Goal: Task Accomplishment & Management: Manage account settings

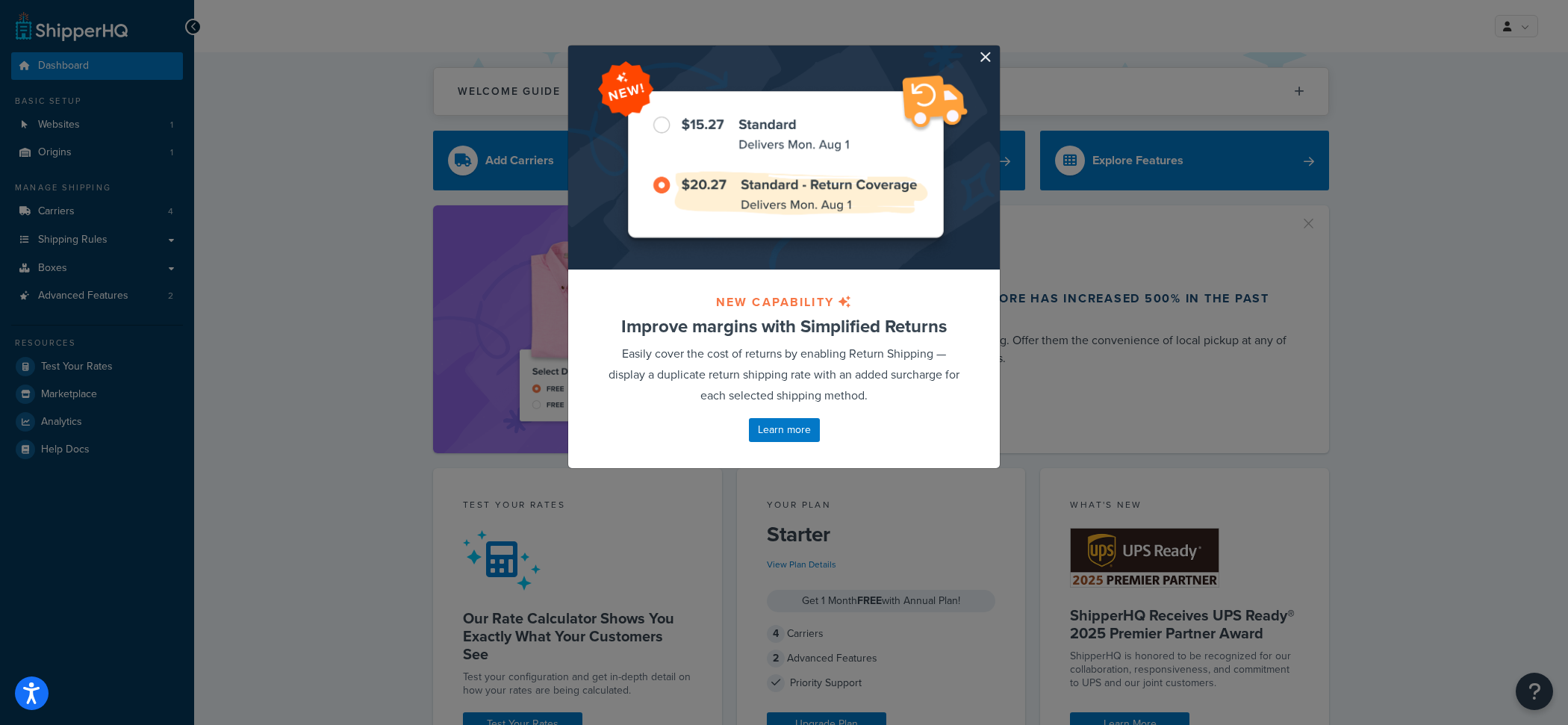
click at [977, 53] on div at bounding box center [784, 157] width 432 height 224
drag, startPoint x: 983, startPoint y: 54, endPoint x: 1108, endPoint y: 70, distance: 126.0
click at [996, 49] on button "button" at bounding box center [998, 47] width 4 height 4
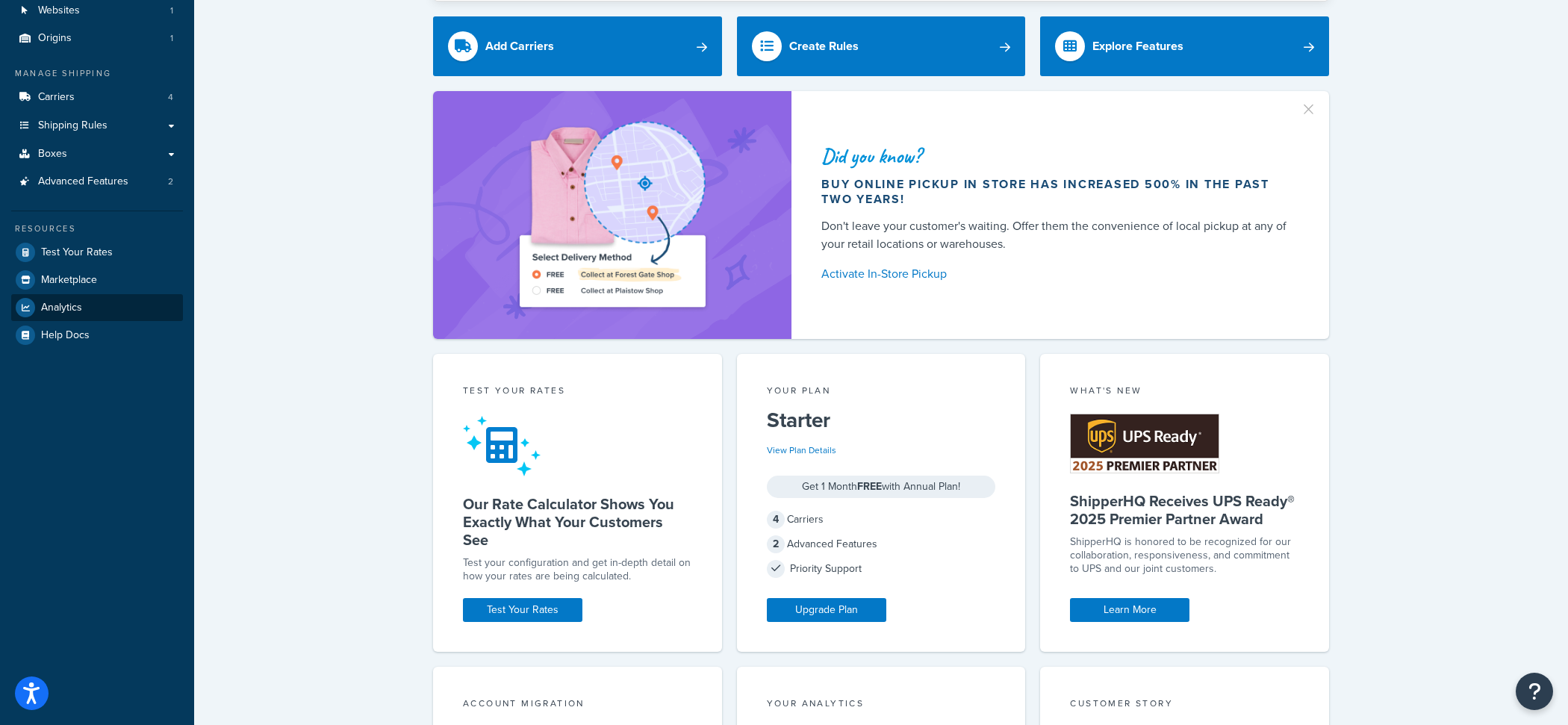
scroll to position [96, 0]
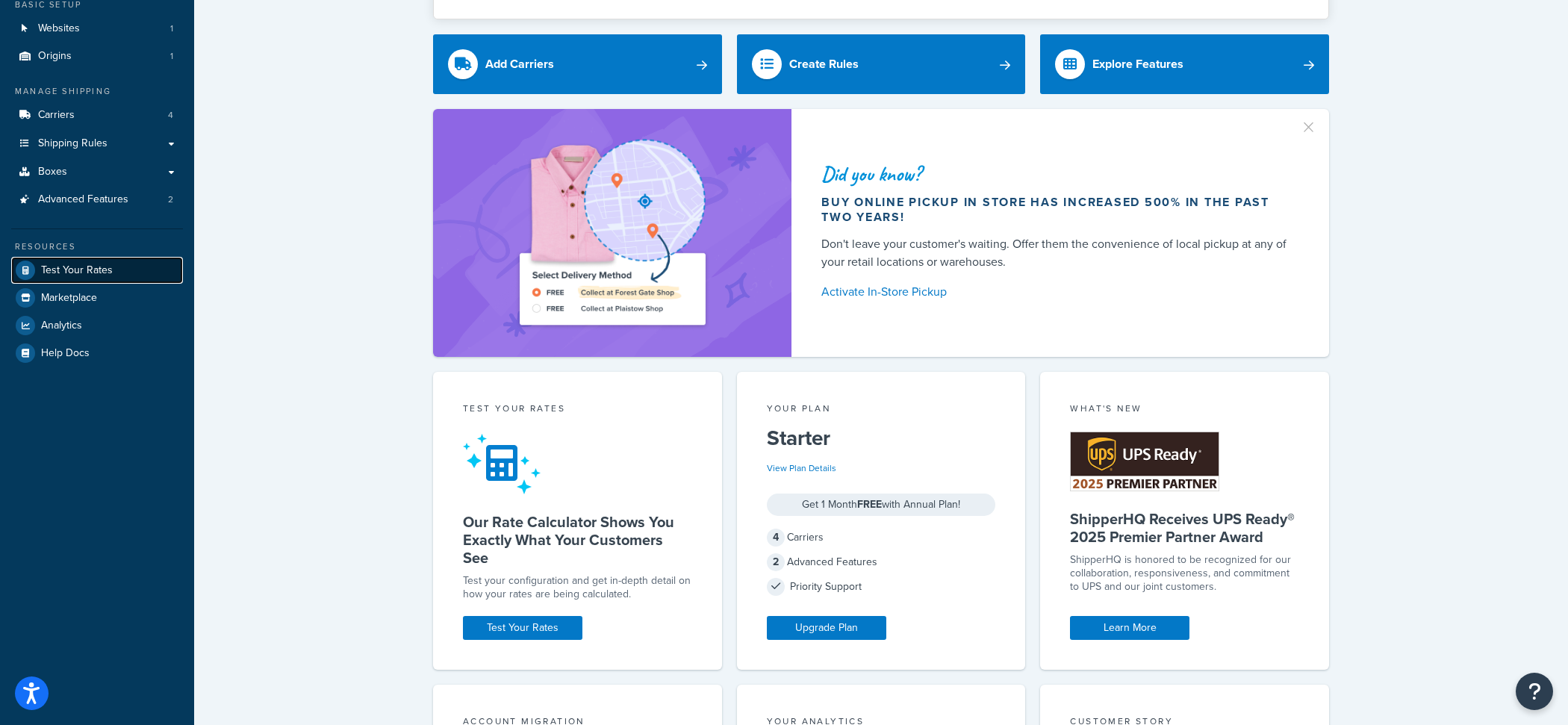
click at [142, 262] on link "Test Your Rates" at bounding box center [97, 271] width 171 height 27
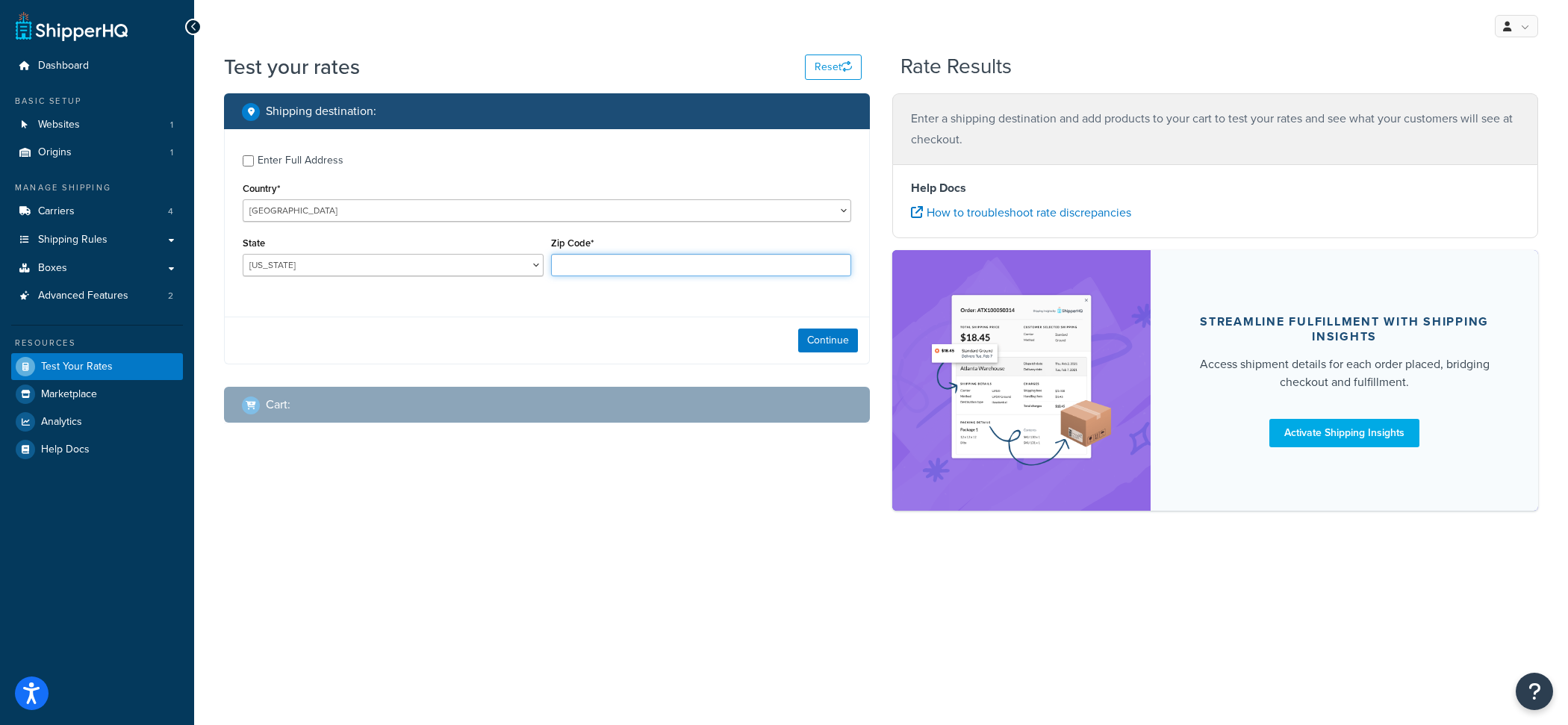
click at [696, 263] on input "Zip Code*" at bounding box center [701, 264] width 301 height 22
type input "08902"
click at [243, 254] on select "Alabama Alaska American Samoa Arizona Arkansas Armed Forces Americas Armed Forc…" at bounding box center [393, 264] width 301 height 22
select select "NY"
click option "New York" at bounding box center [0, 0] width 0 height 0
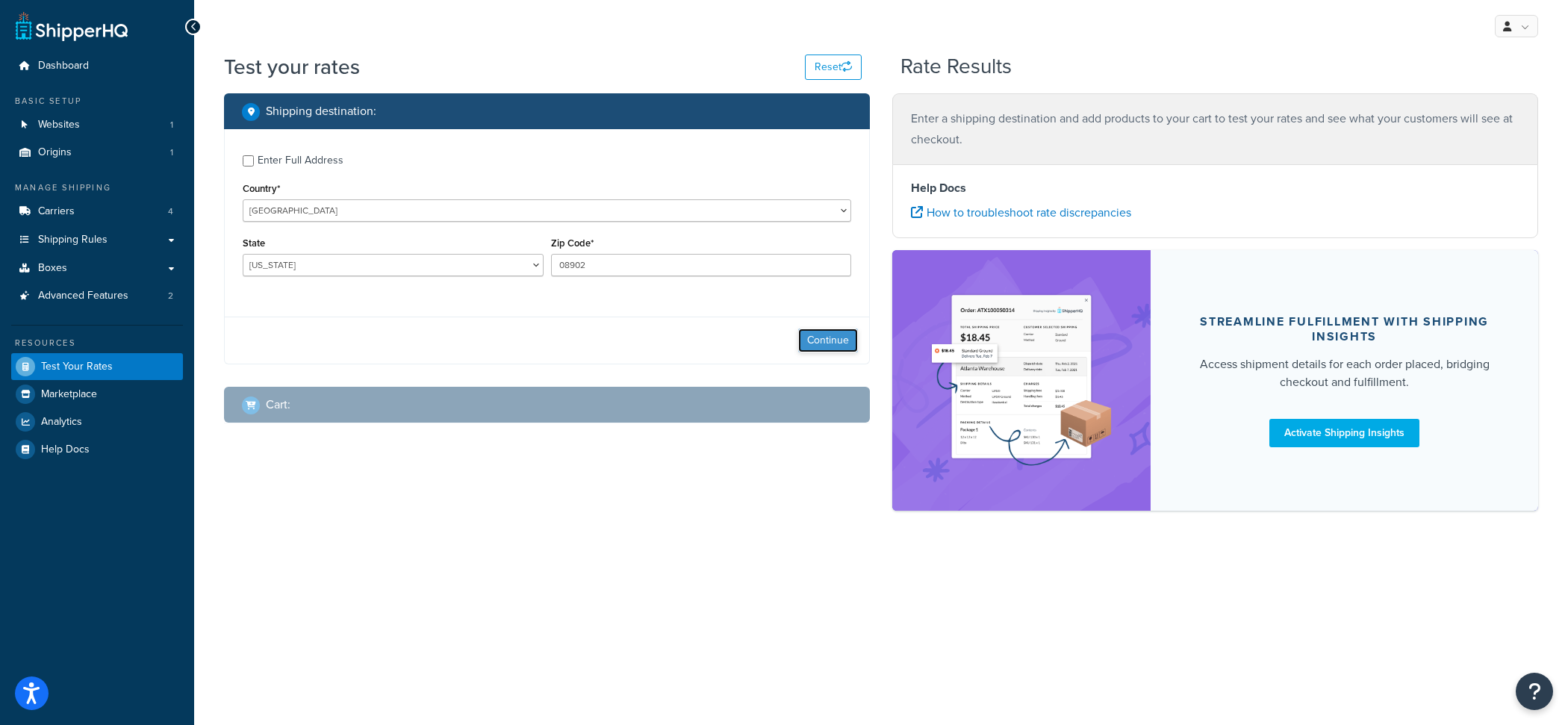
click at [803, 343] on button "Continue" at bounding box center [827, 340] width 60 height 24
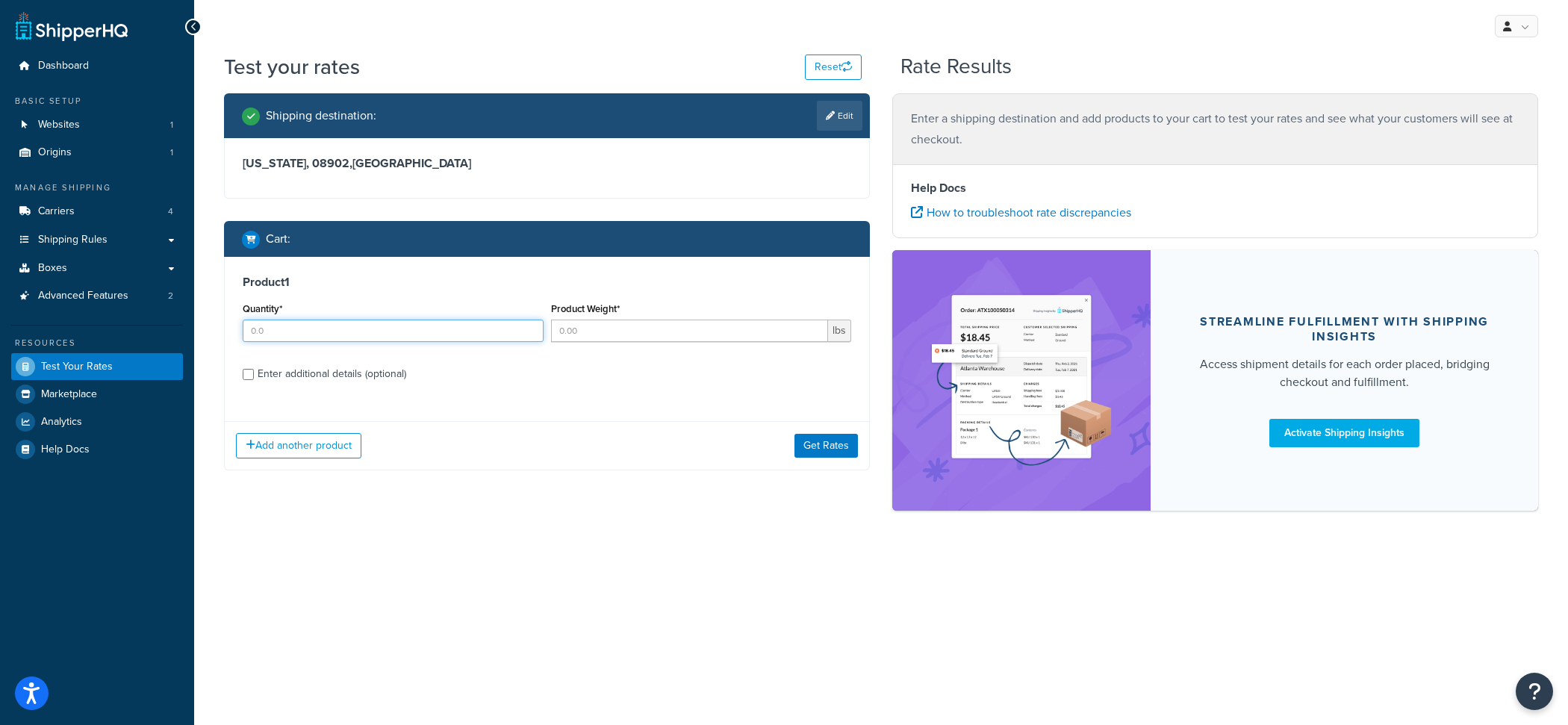
click at [436, 336] on input "Quantity*" at bounding box center [393, 330] width 301 height 22
type input "1"
type input "2.13"
click at [819, 448] on button "Get Rates" at bounding box center [825, 446] width 63 height 24
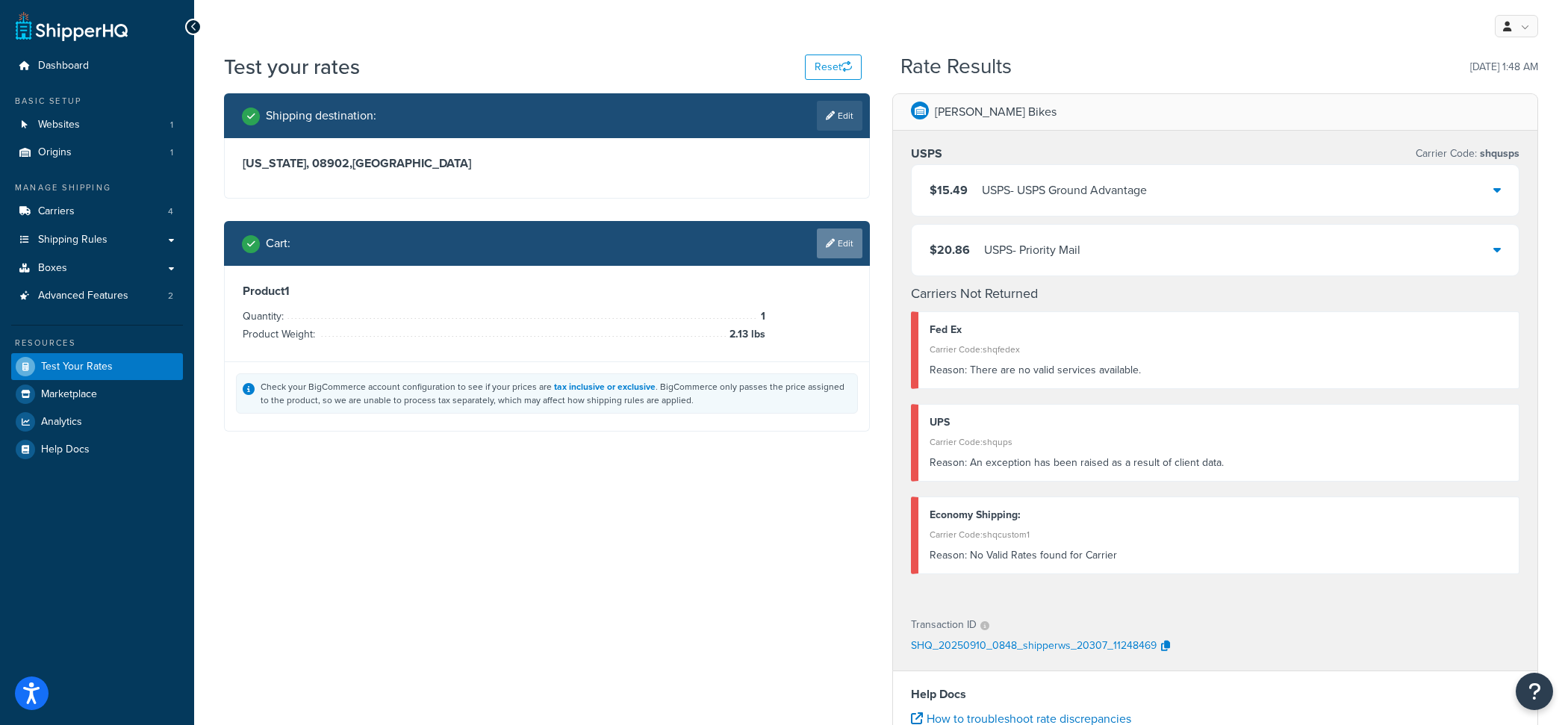
click at [834, 257] on link "Edit" at bounding box center [839, 243] width 46 height 29
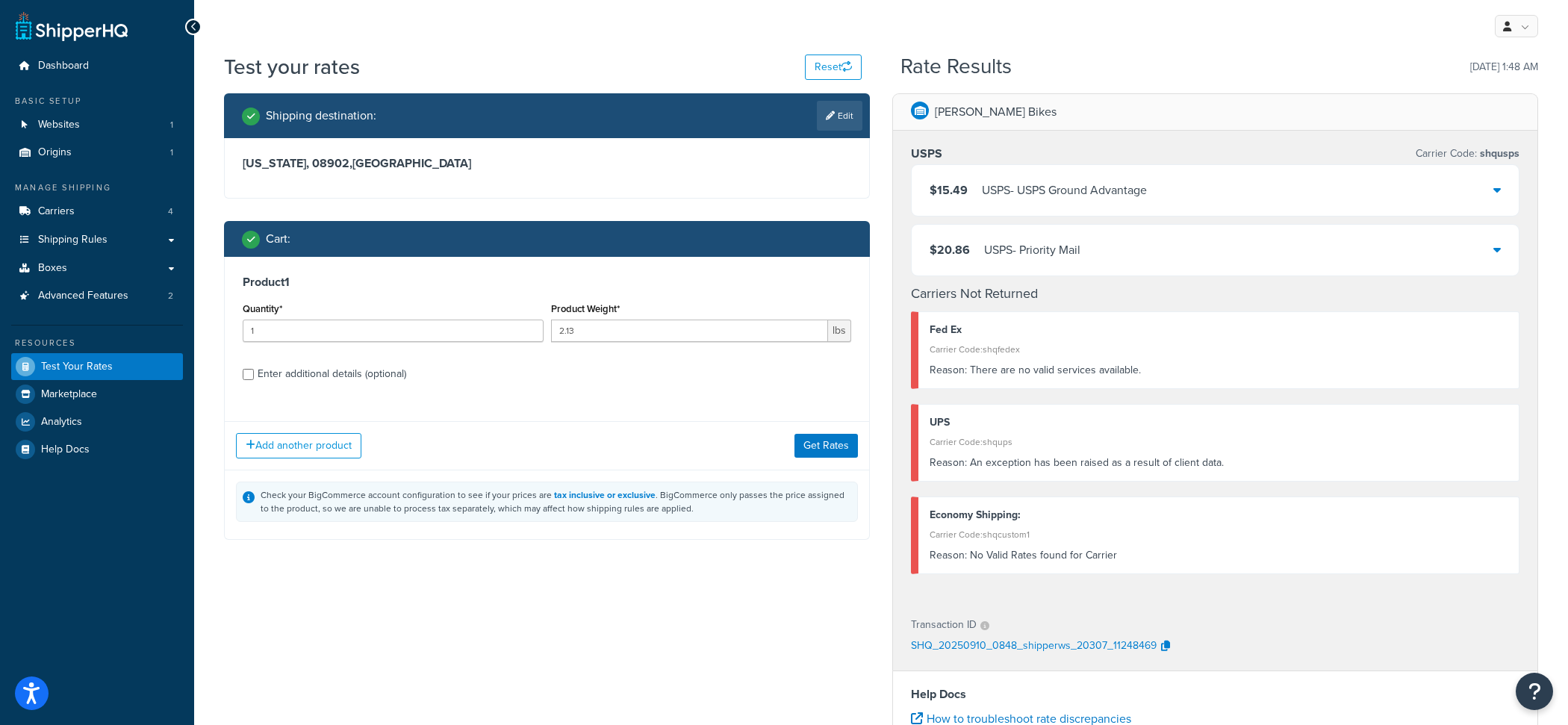
click at [380, 377] on div "Enter additional details (optional)" at bounding box center [332, 373] width 148 height 21
click at [253, 377] on input "Enter additional details (optional)" at bounding box center [248, 374] width 12 height 12
checkbox input "true"
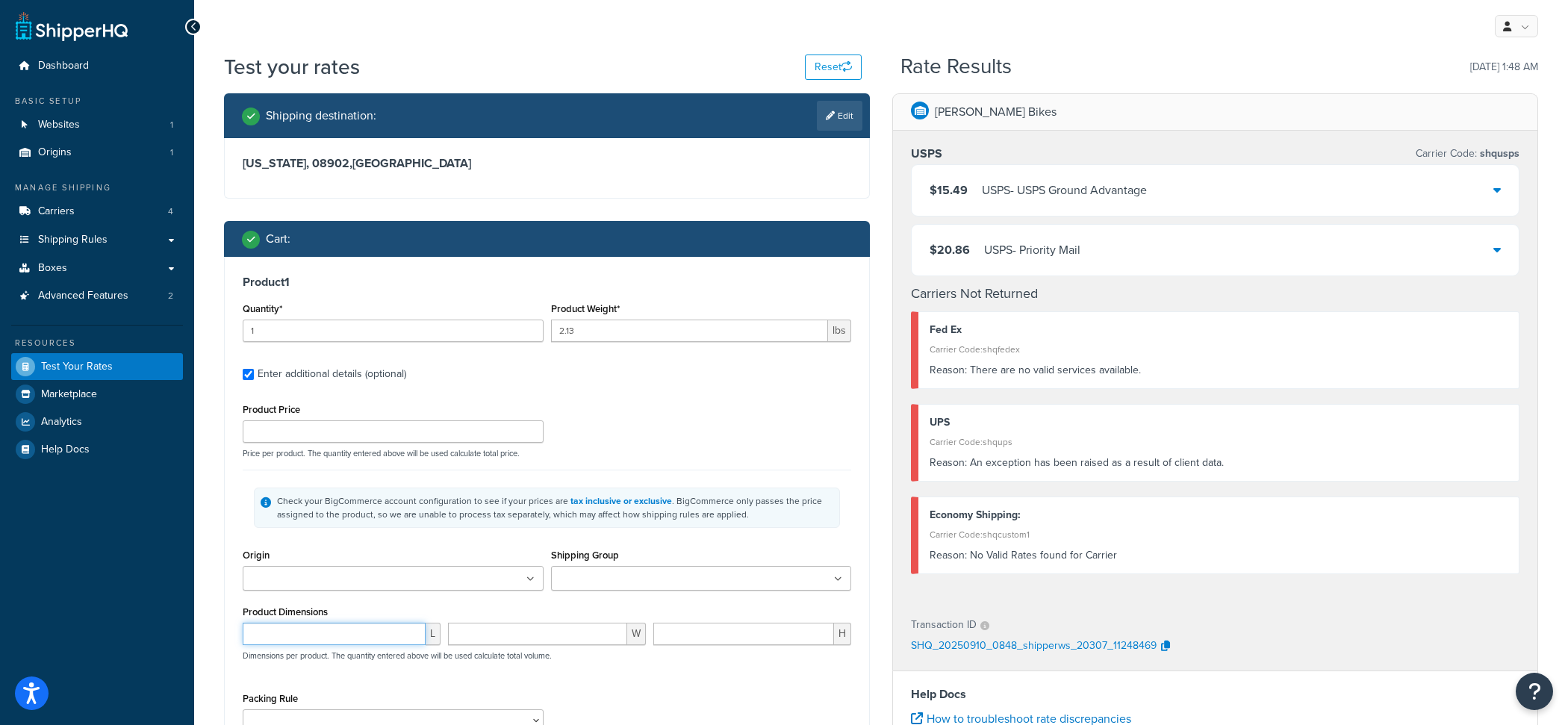
click at [354, 636] on input "number" at bounding box center [334, 634] width 183 height 22
type input "29"
type input "10"
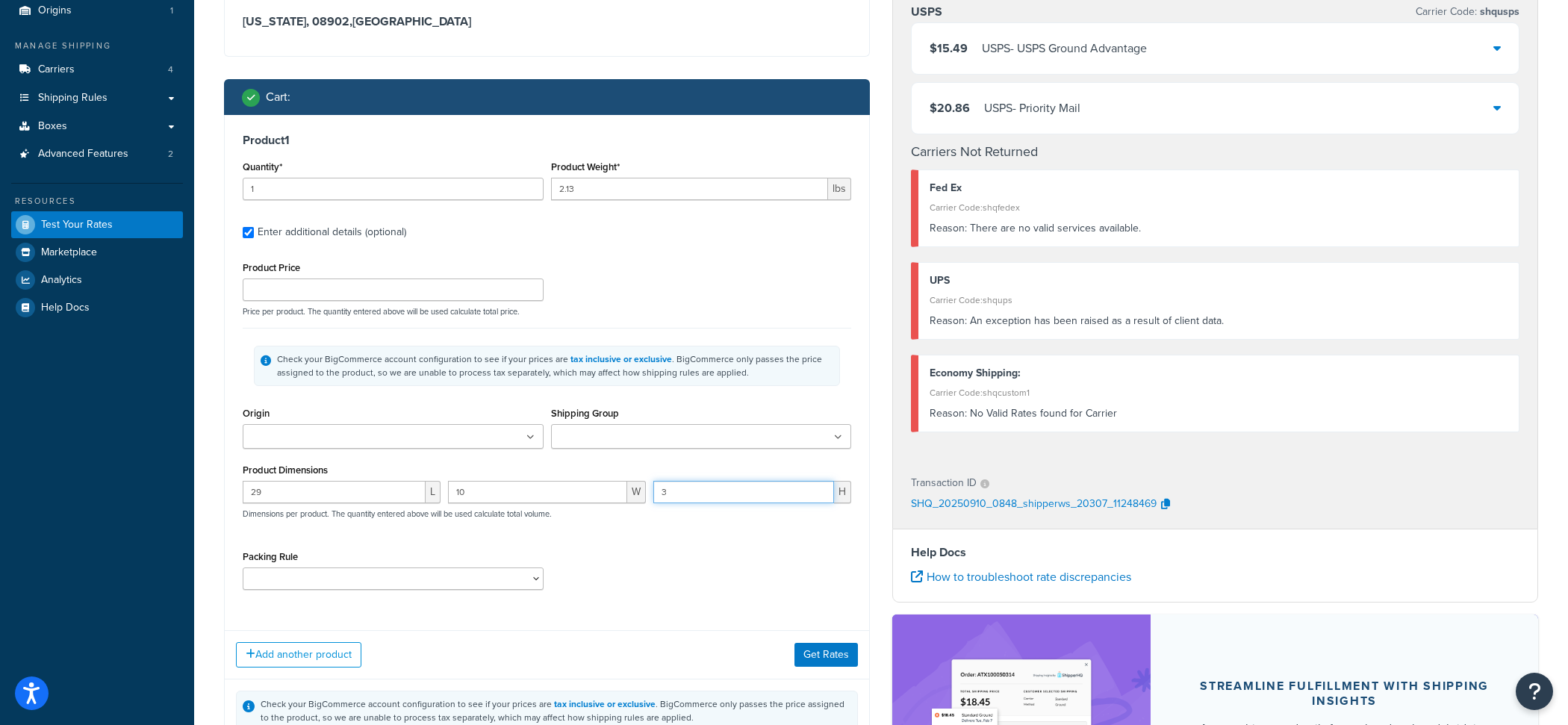
scroll to position [150, 0]
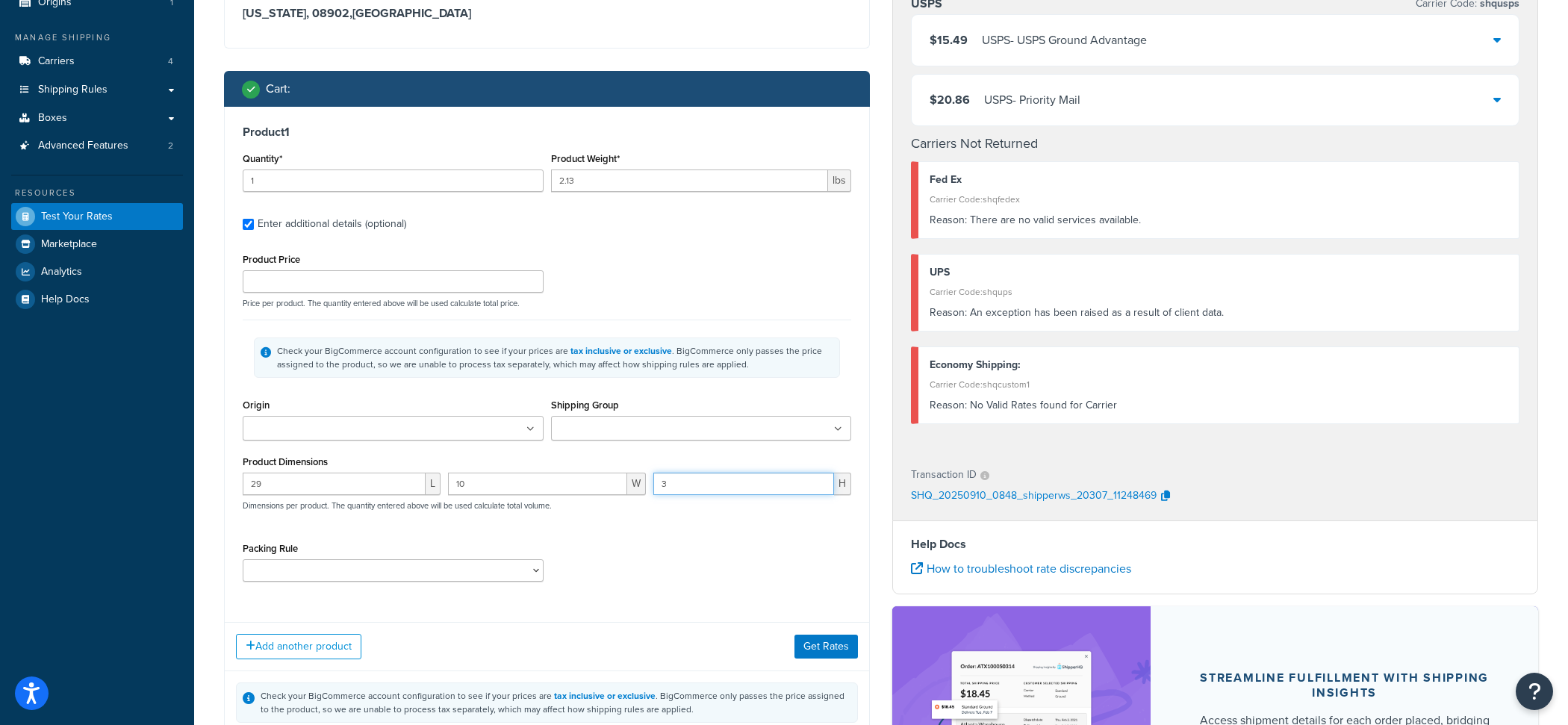
type input "3"
click at [825, 647] on button "Get Rates" at bounding box center [825, 646] width 63 height 24
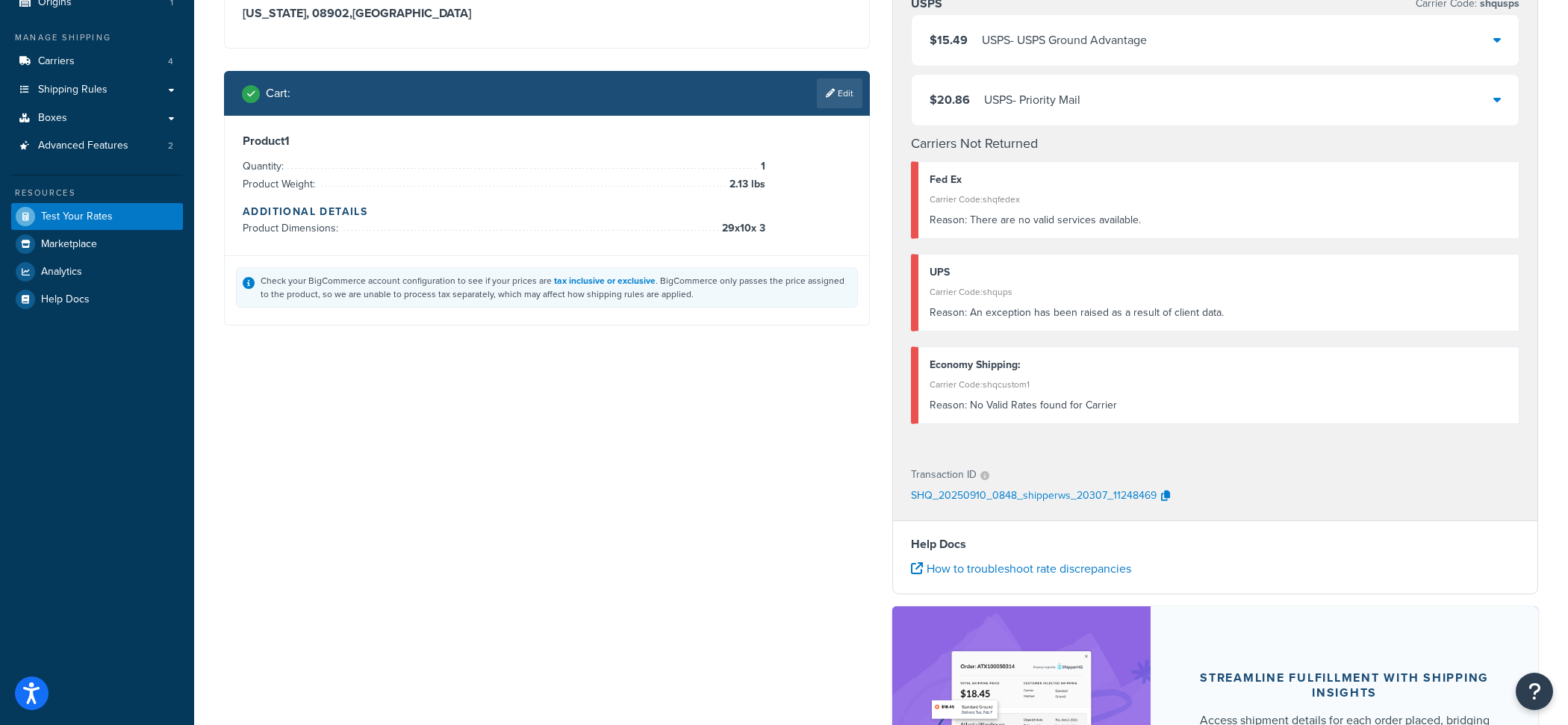
scroll to position [0, 0]
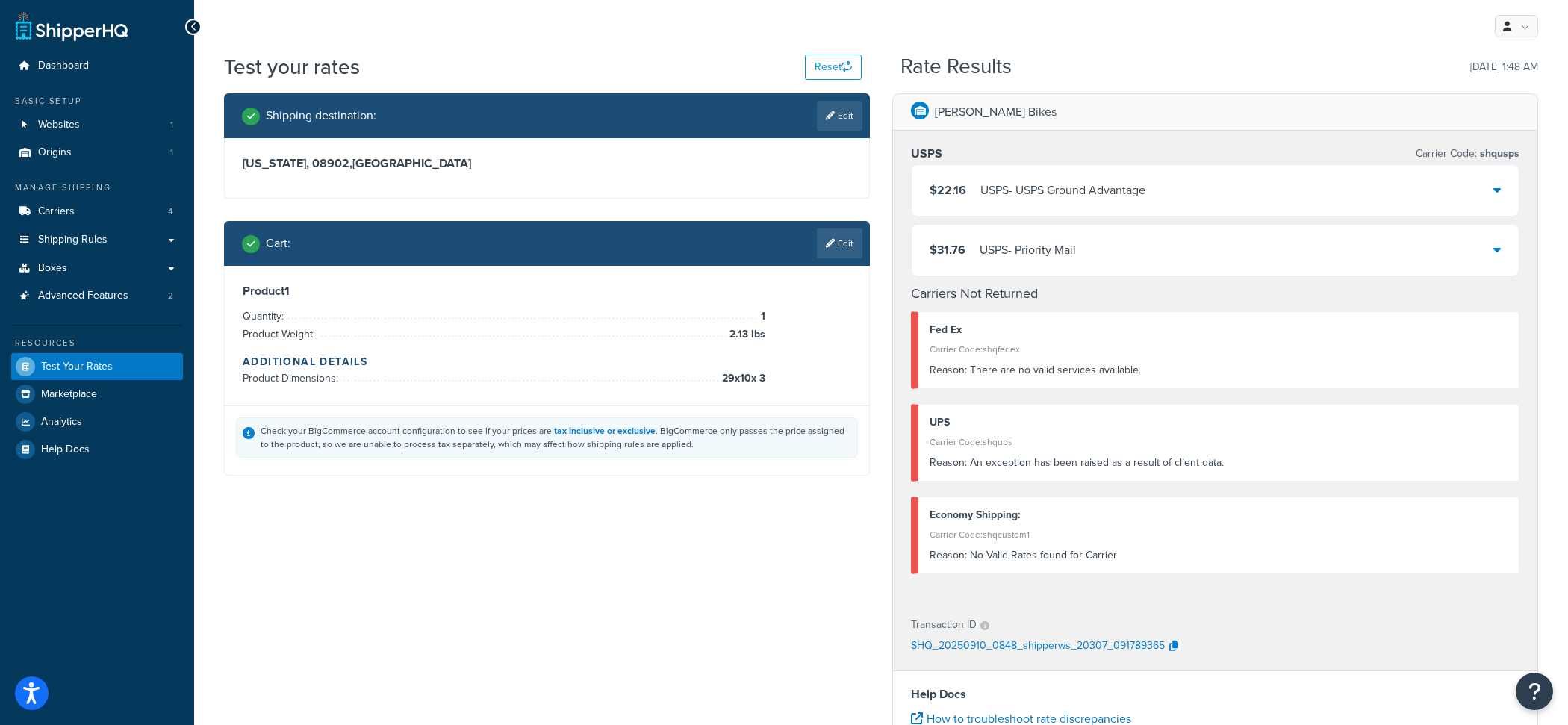
click at [983, 193] on div "USPS - USPS Ground Advantage" at bounding box center [1062, 190] width 165 height 21
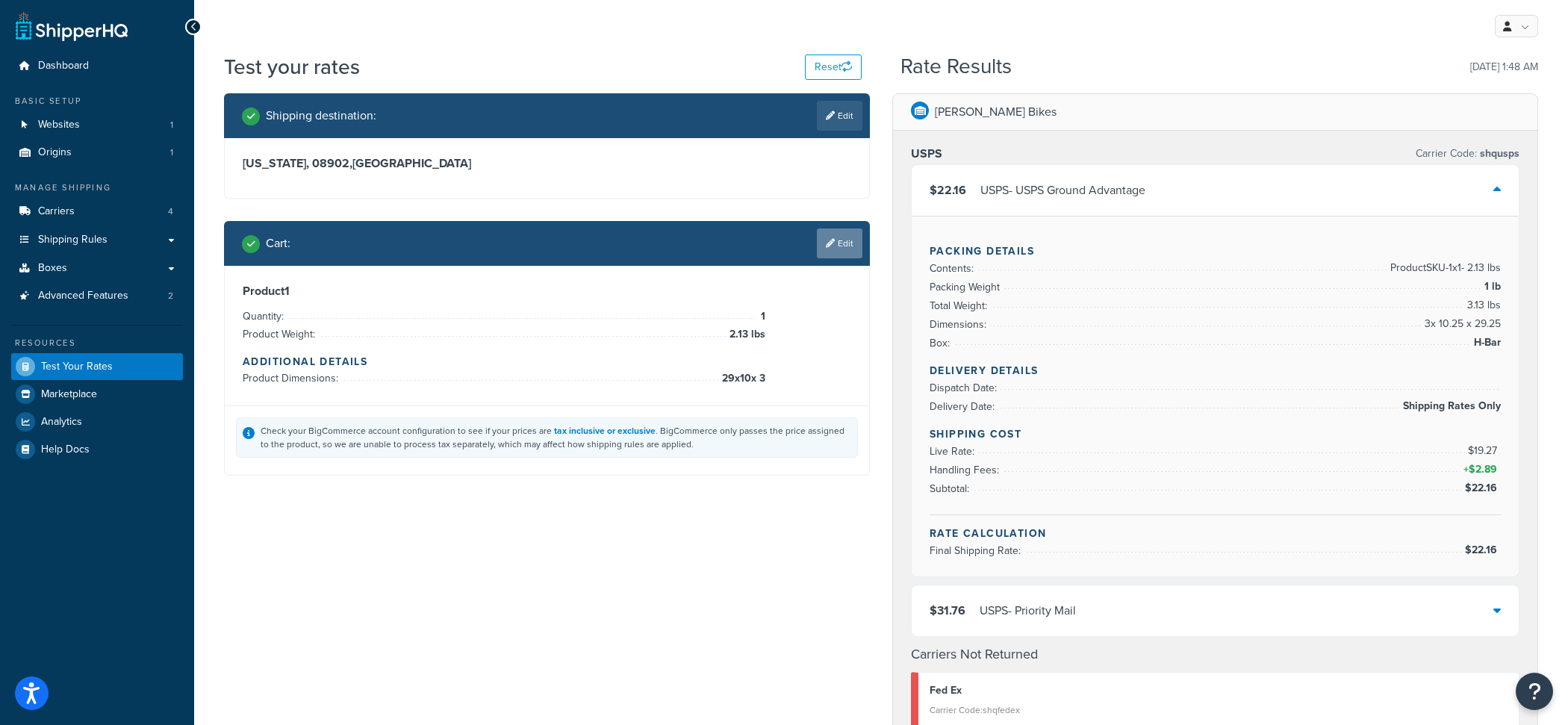
click at [834, 252] on link "Edit" at bounding box center [839, 243] width 46 height 29
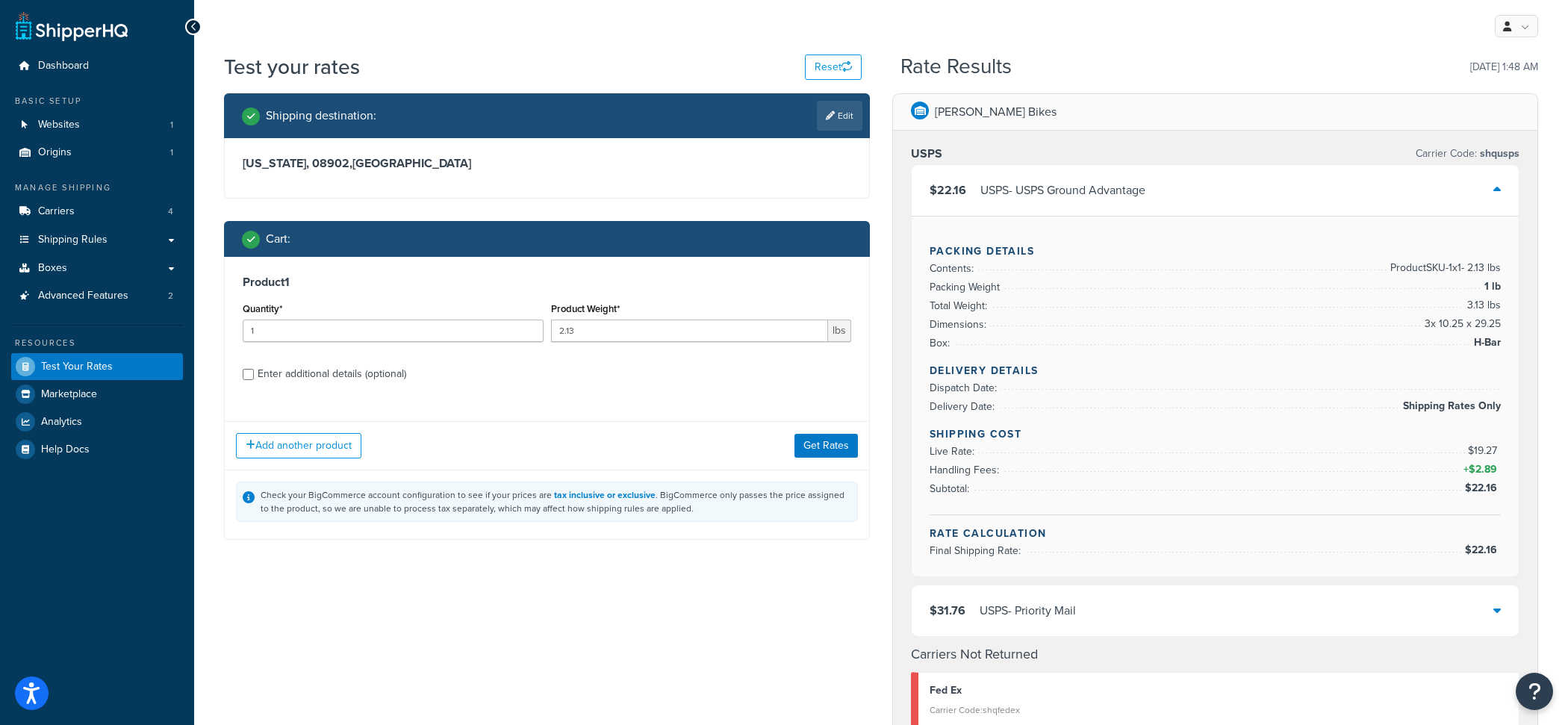
click at [400, 373] on div "Enter additional details (optional)" at bounding box center [332, 373] width 148 height 21
click at [253, 373] on input "Enter additional details (optional)" at bounding box center [248, 374] width 12 height 12
checkbox input "true"
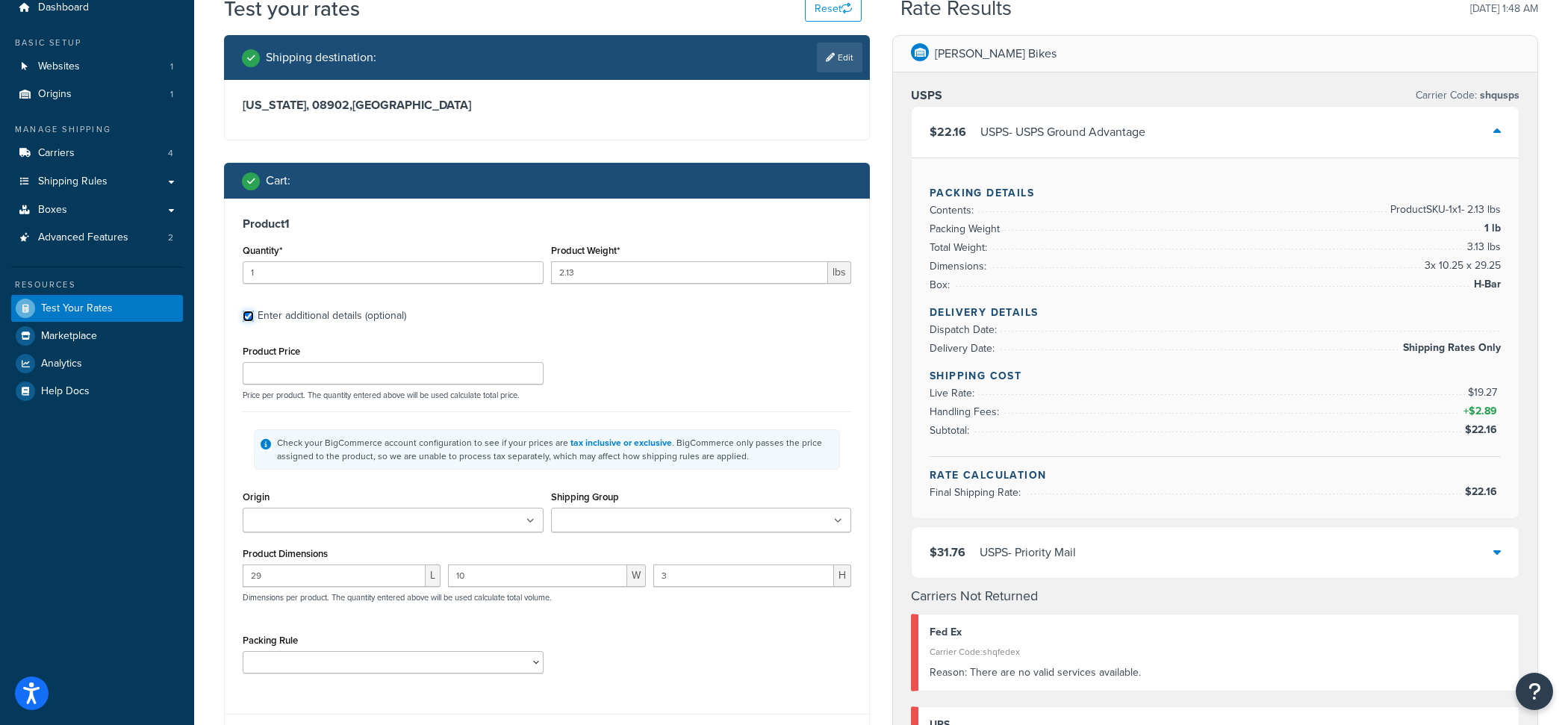
scroll to position [68, 0]
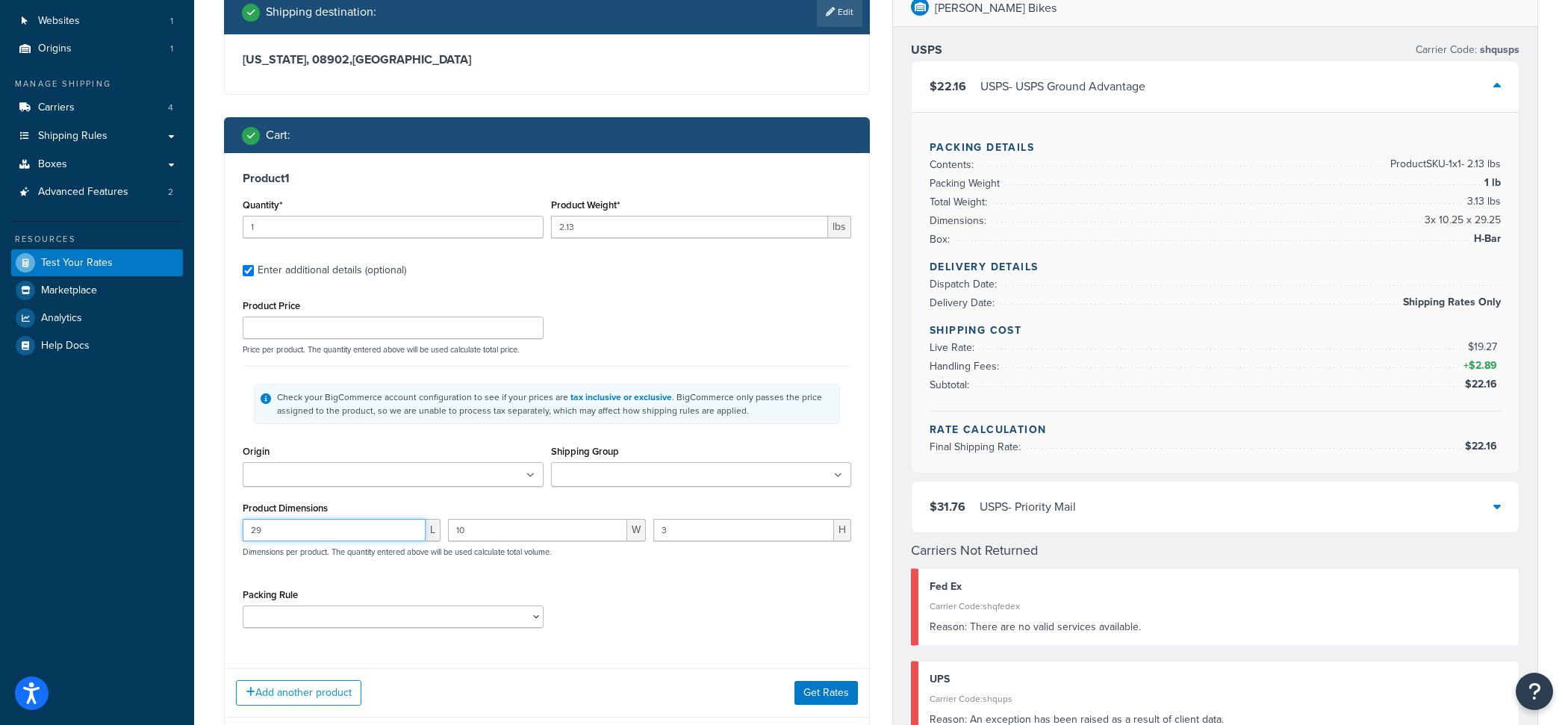
click at [363, 528] on input "29" at bounding box center [334, 529] width 183 height 22
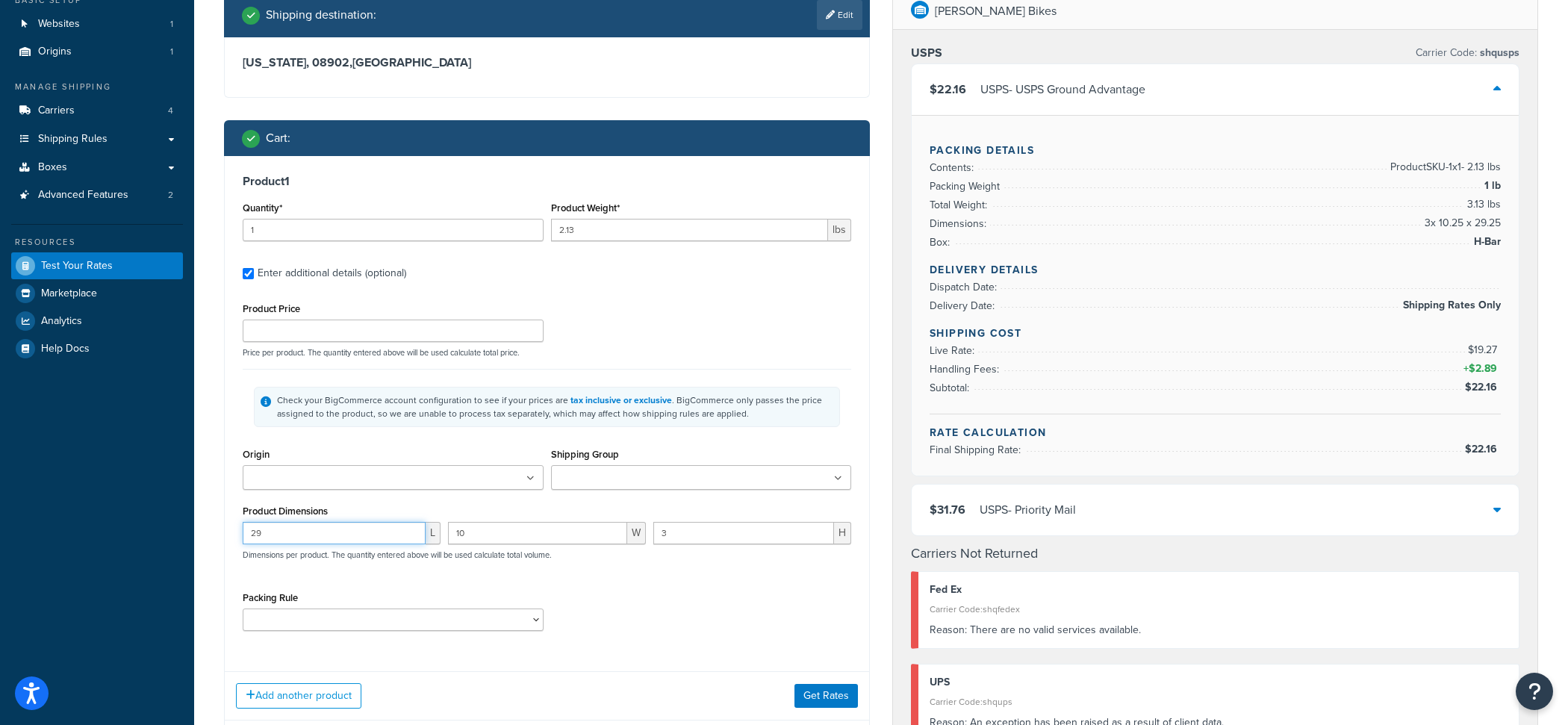
click at [363, 528] on input "29" at bounding box center [334, 533] width 183 height 22
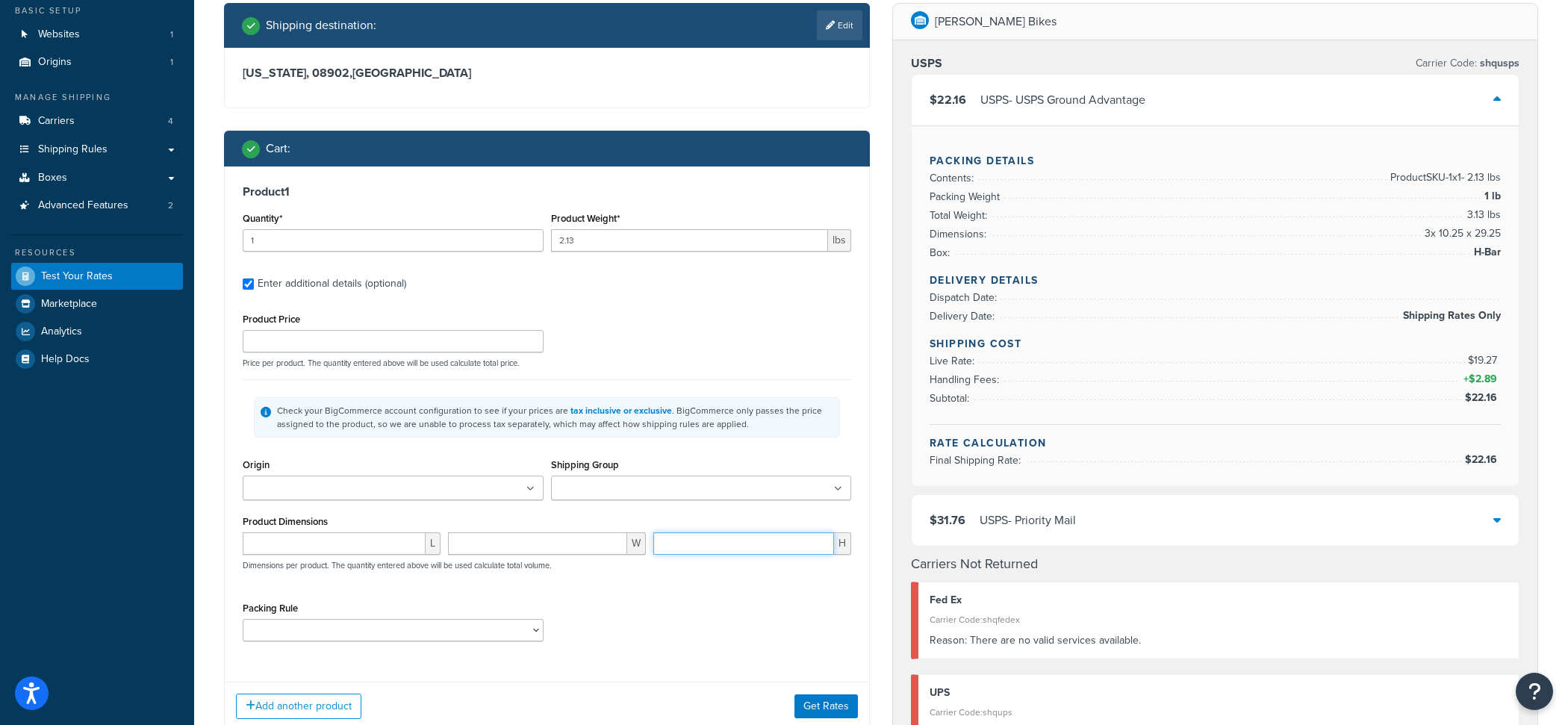
scroll to position [99, 0]
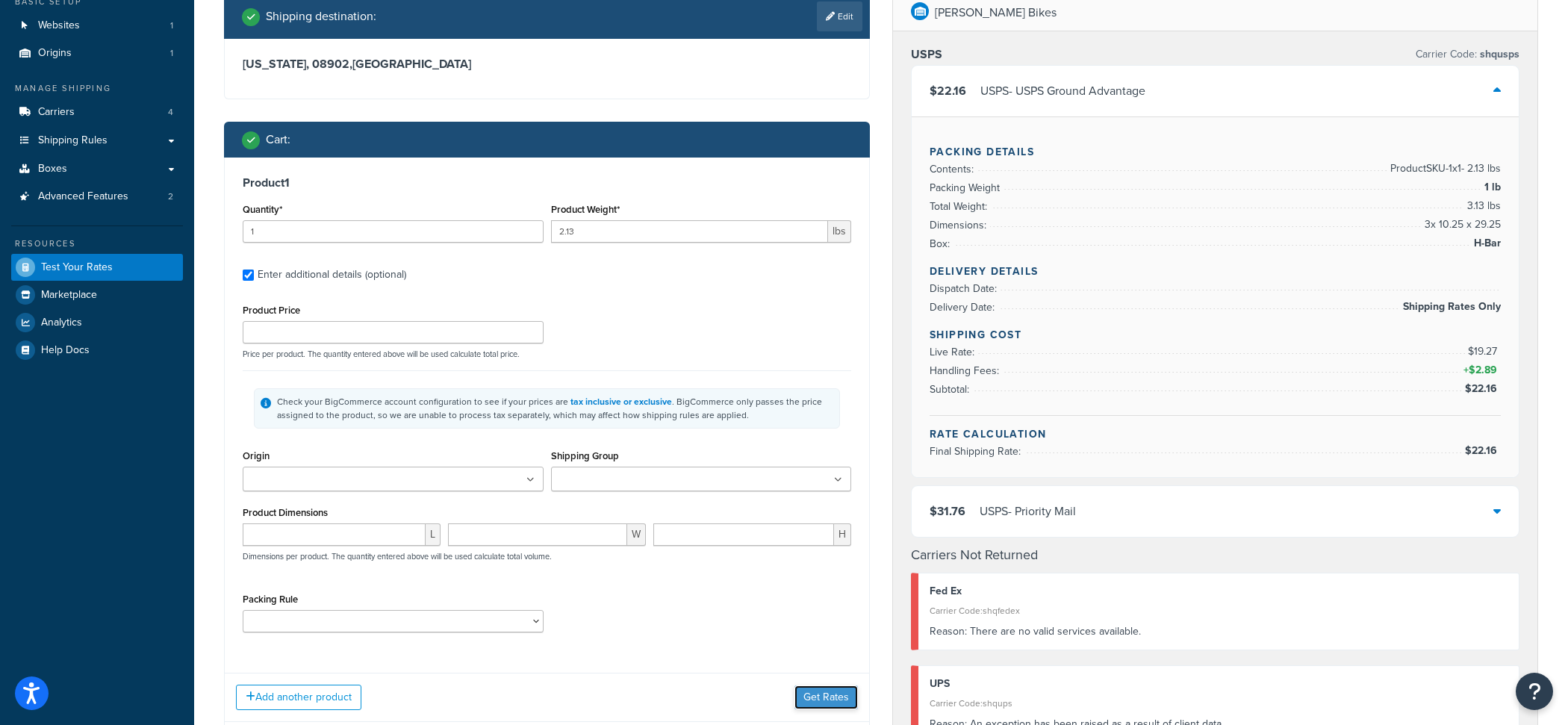
click at [815, 692] on button "Get Rates" at bounding box center [825, 697] width 63 height 24
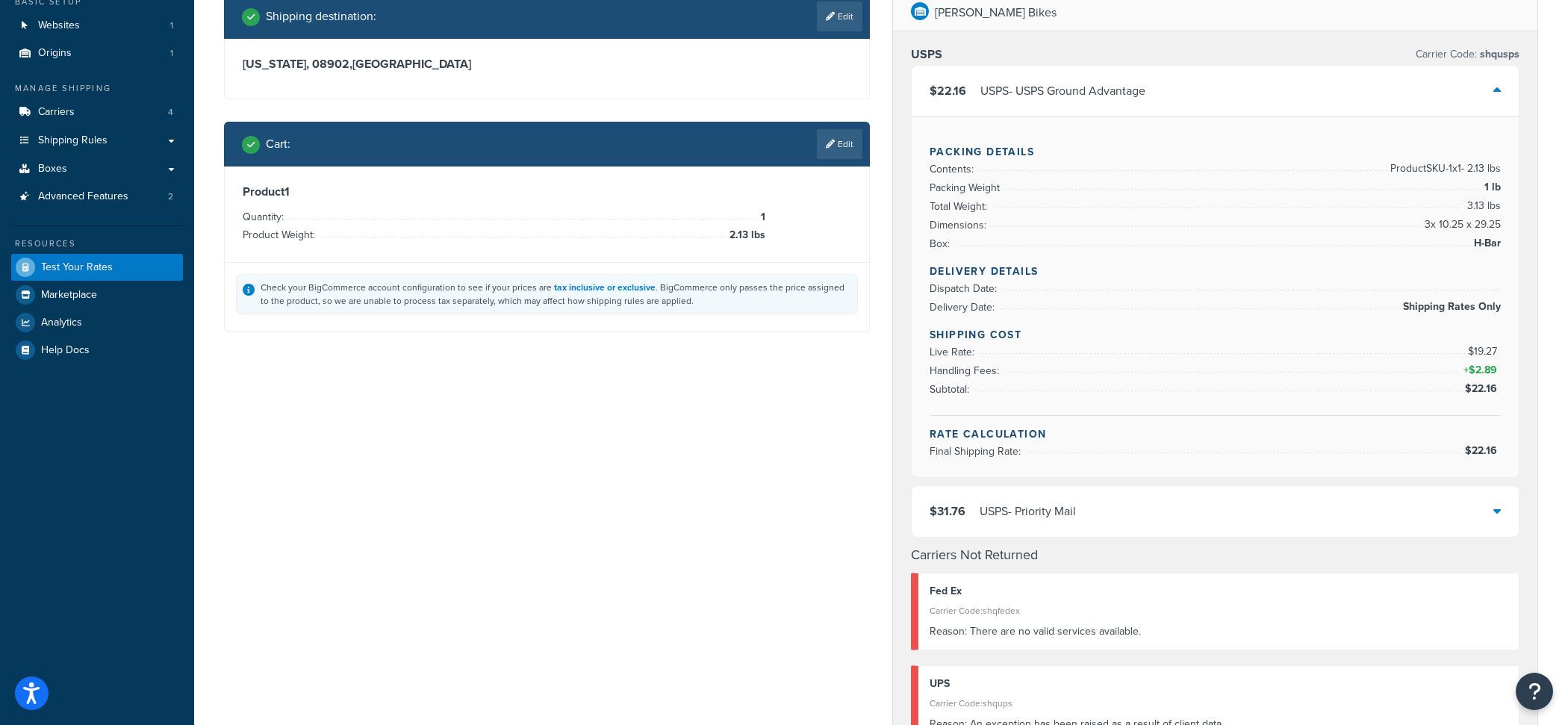
scroll to position [0, 0]
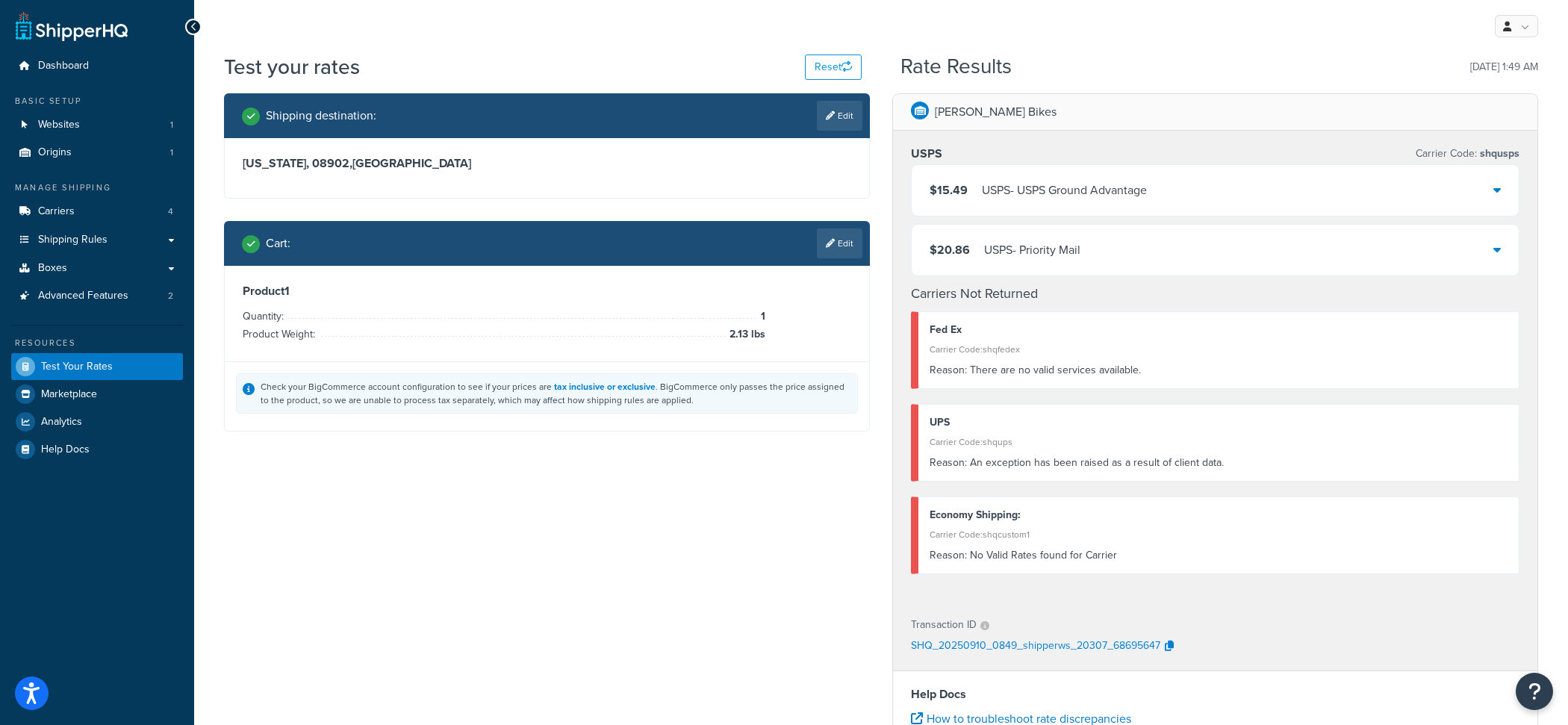
click at [1032, 195] on div "USPS - USPS Ground Advantage" at bounding box center [1064, 190] width 165 height 21
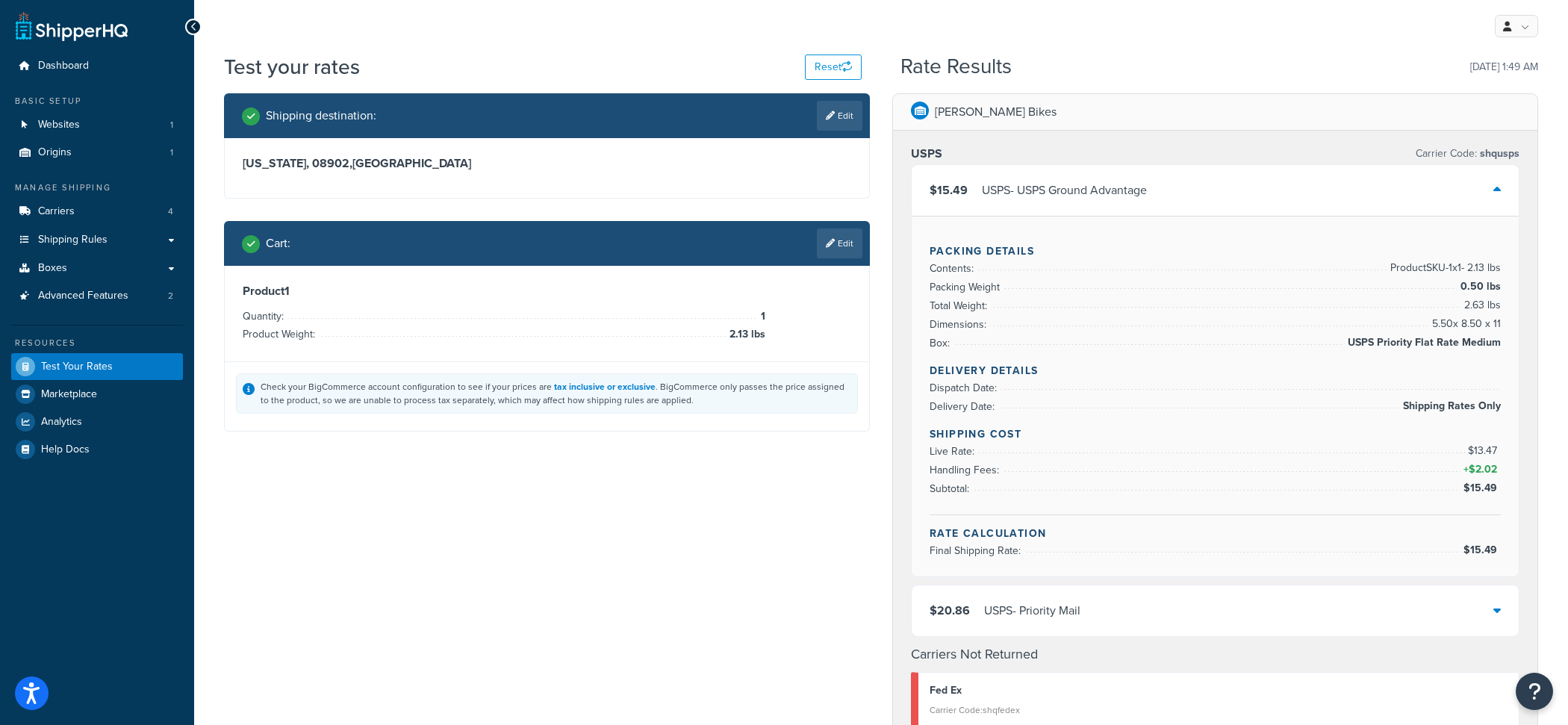
drag, startPoint x: 1423, startPoint y: 322, endPoint x: 1509, endPoint y: 325, distance: 86.1
click at [1509, 325] on div "Packing Details Contents: Product SKU-1 x 1 - 2.13 lbs Packing Weight 0.50 lbs …" at bounding box center [1215, 396] width 607 height 361
drag, startPoint x: 1509, startPoint y: 325, endPoint x: 1490, endPoint y: 325, distance: 19.0
click at [1490, 325] on div "Packing Details Contents: Product SKU-1 x 1 - 2.13 lbs Packing Weight 0.50 lbs …" at bounding box center [1215, 396] width 607 height 361
click at [1489, 325] on span "5.50 x 8.50 x 11" at bounding box center [1464, 324] width 72 height 18
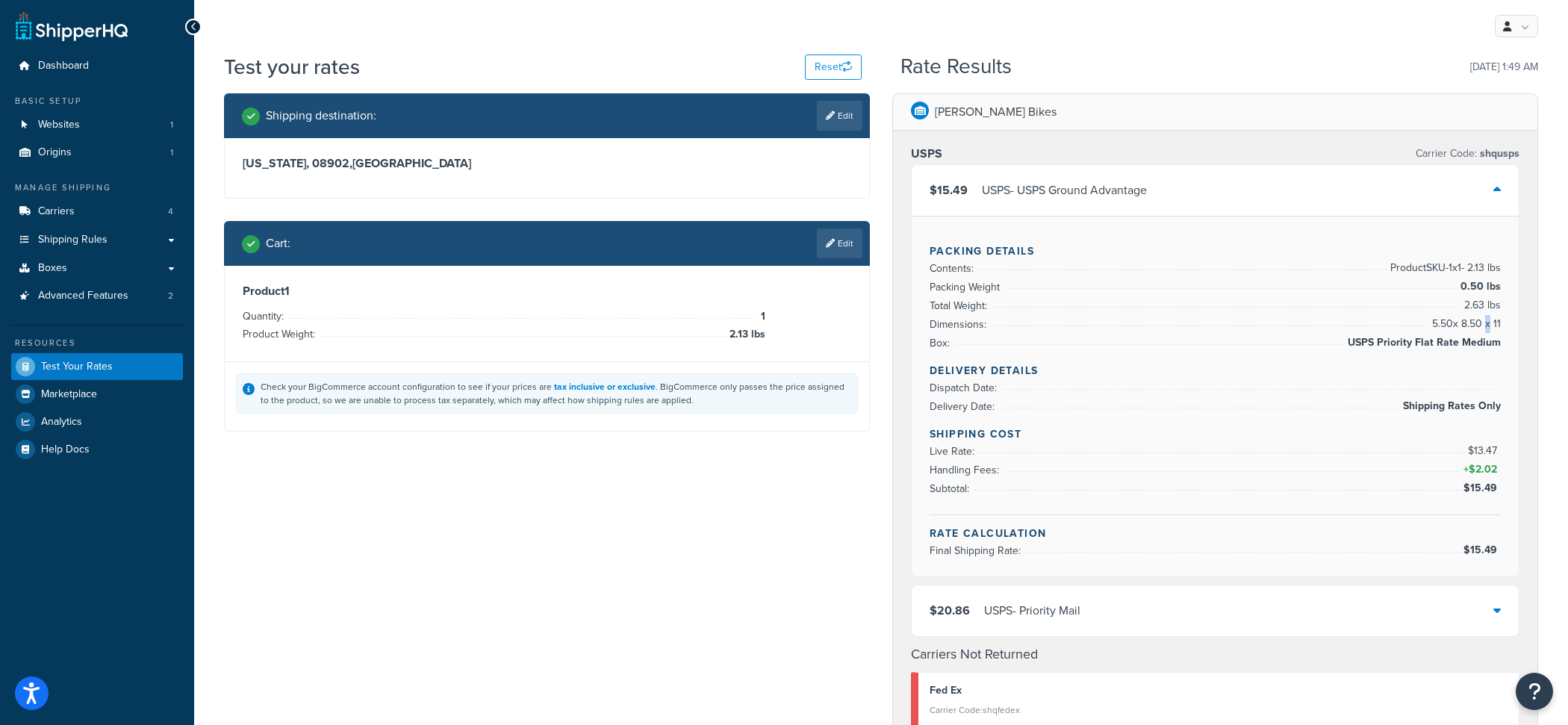
click at [1489, 325] on span "5.50 x 8.50 x 11" at bounding box center [1464, 324] width 72 height 18
copy span "5.50 x 8.50 x"
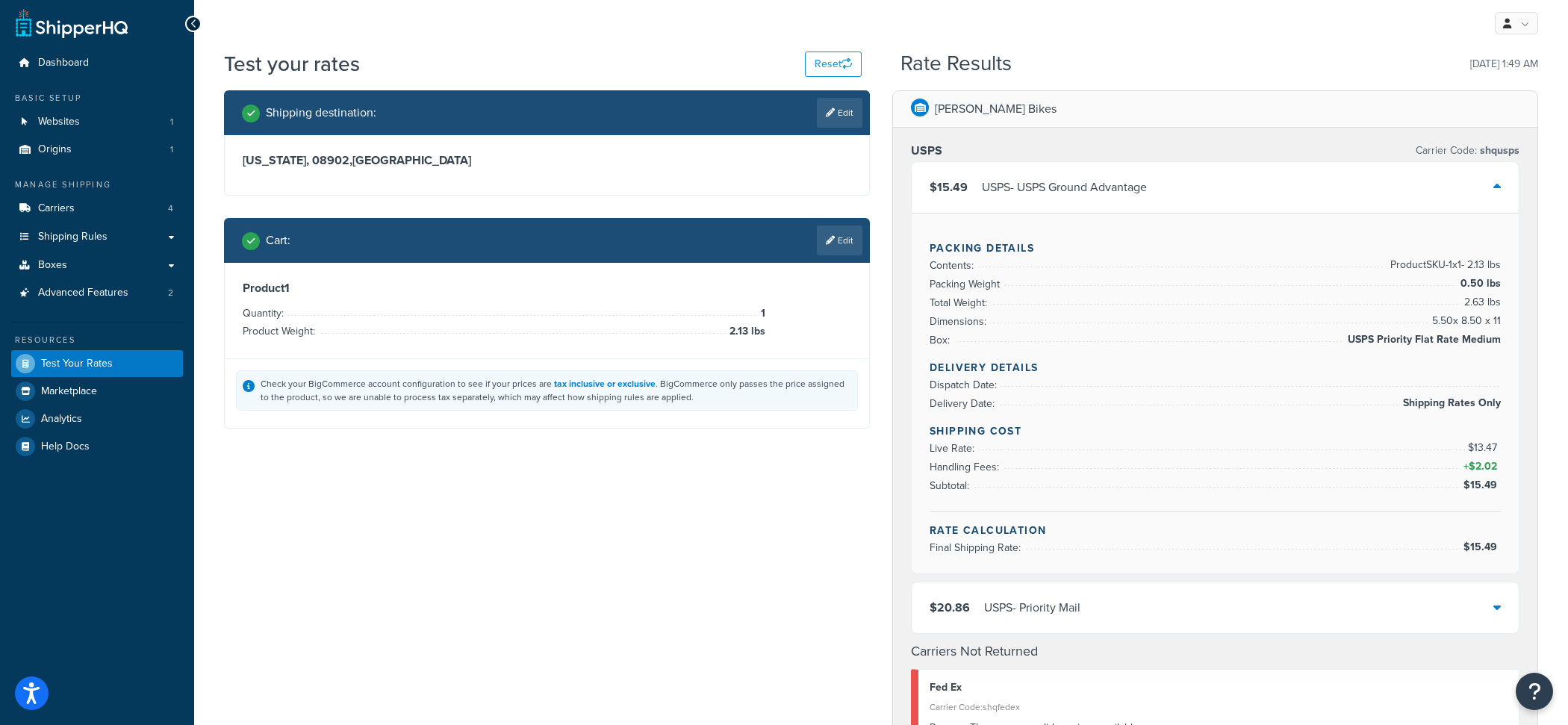
click at [834, 256] on div "Cart : Edit" at bounding box center [547, 240] width 646 height 45
click at [834, 249] on link "Edit" at bounding box center [839, 240] width 46 height 29
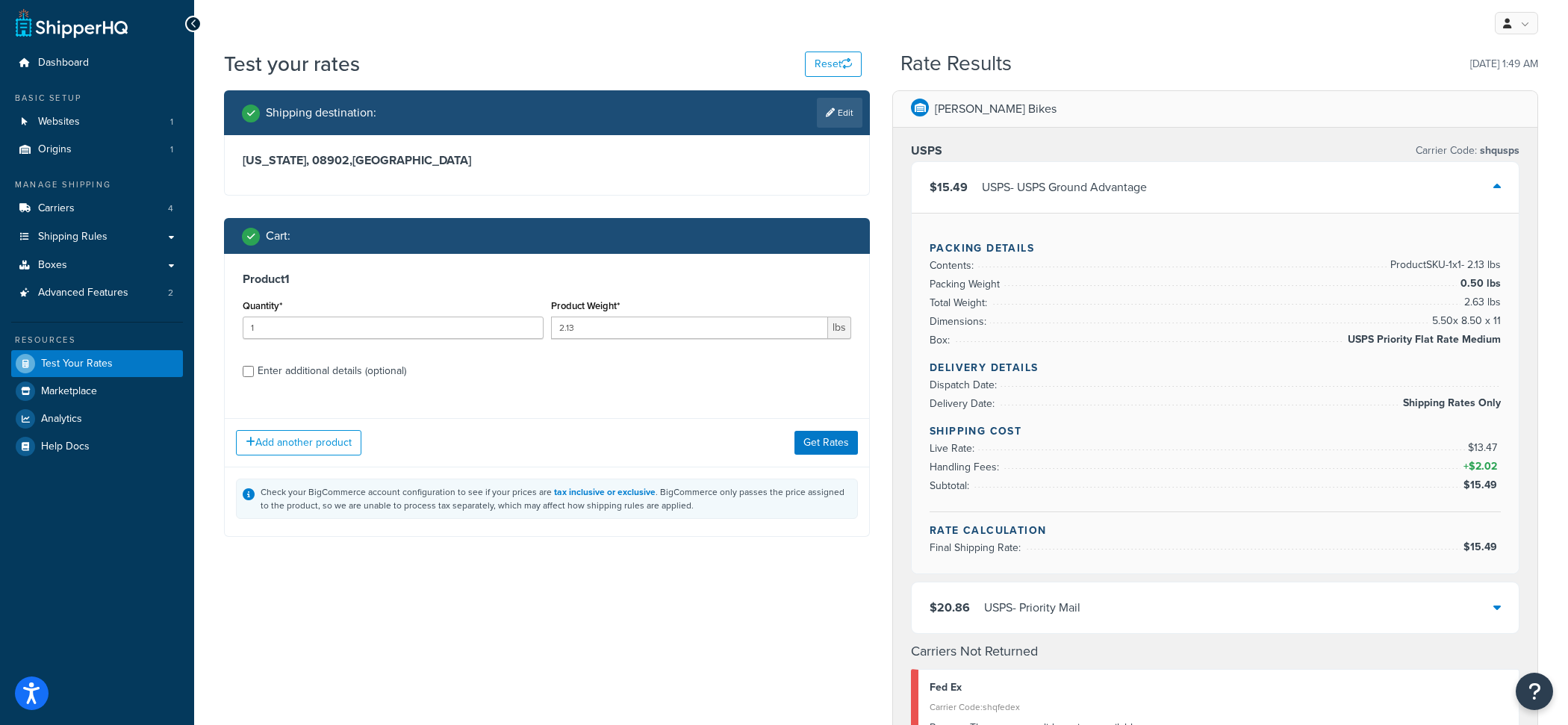
click at [344, 373] on div "Enter additional details (optional)" at bounding box center [332, 371] width 148 height 21
click at [253, 373] on input "Enter additional details (optional)" at bounding box center [248, 371] width 12 height 12
checkbox input "true"
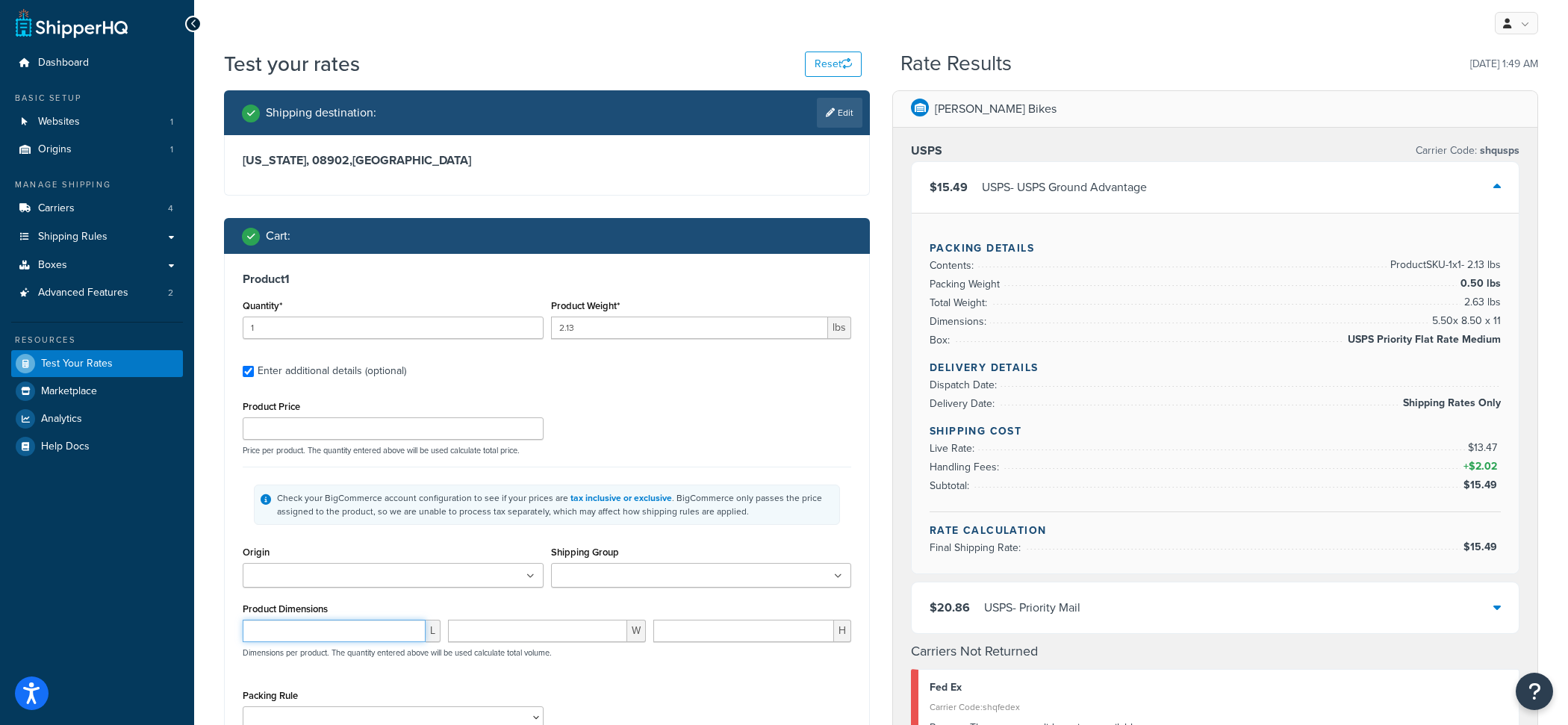
click at [329, 640] on input "number" at bounding box center [334, 630] width 183 height 22
type input "29"
type input "10"
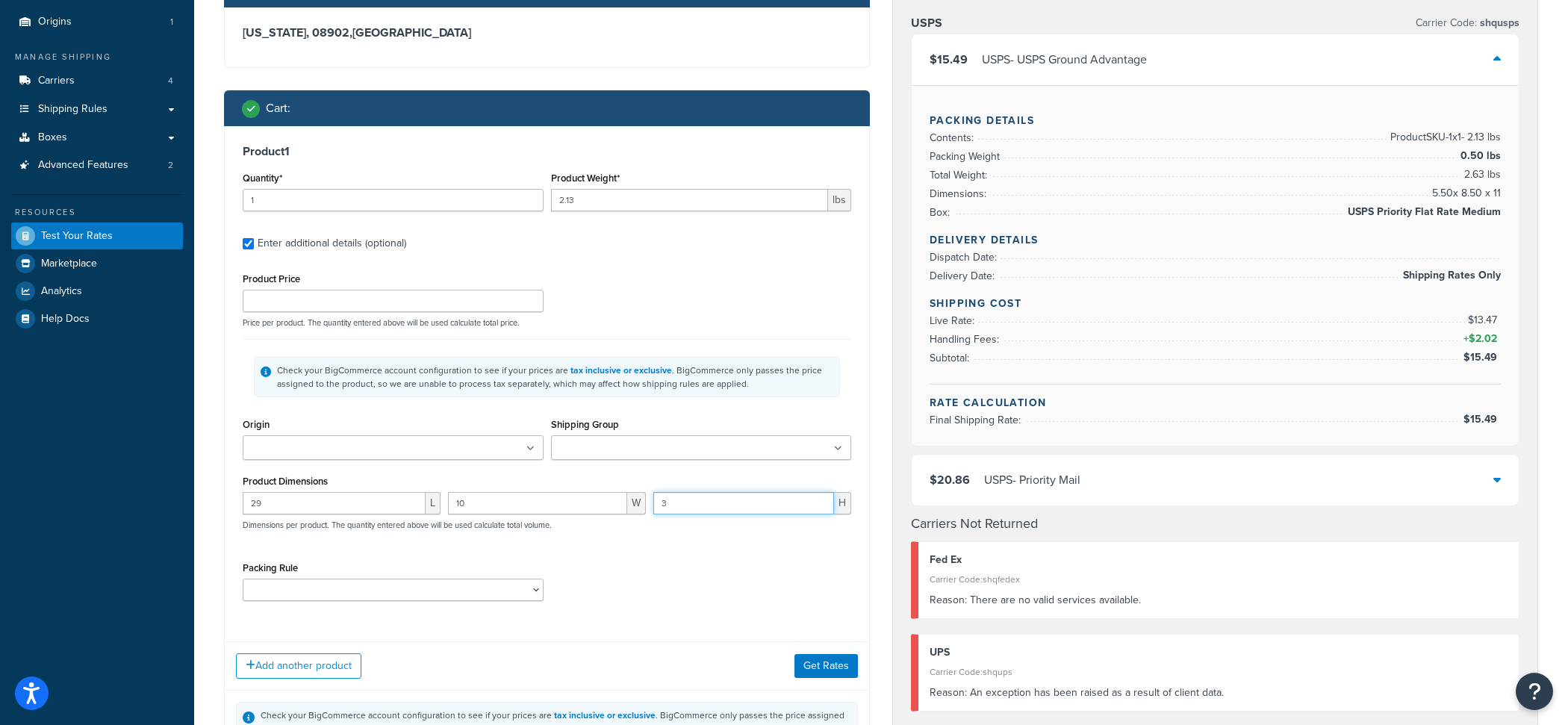
scroll to position [188, 0]
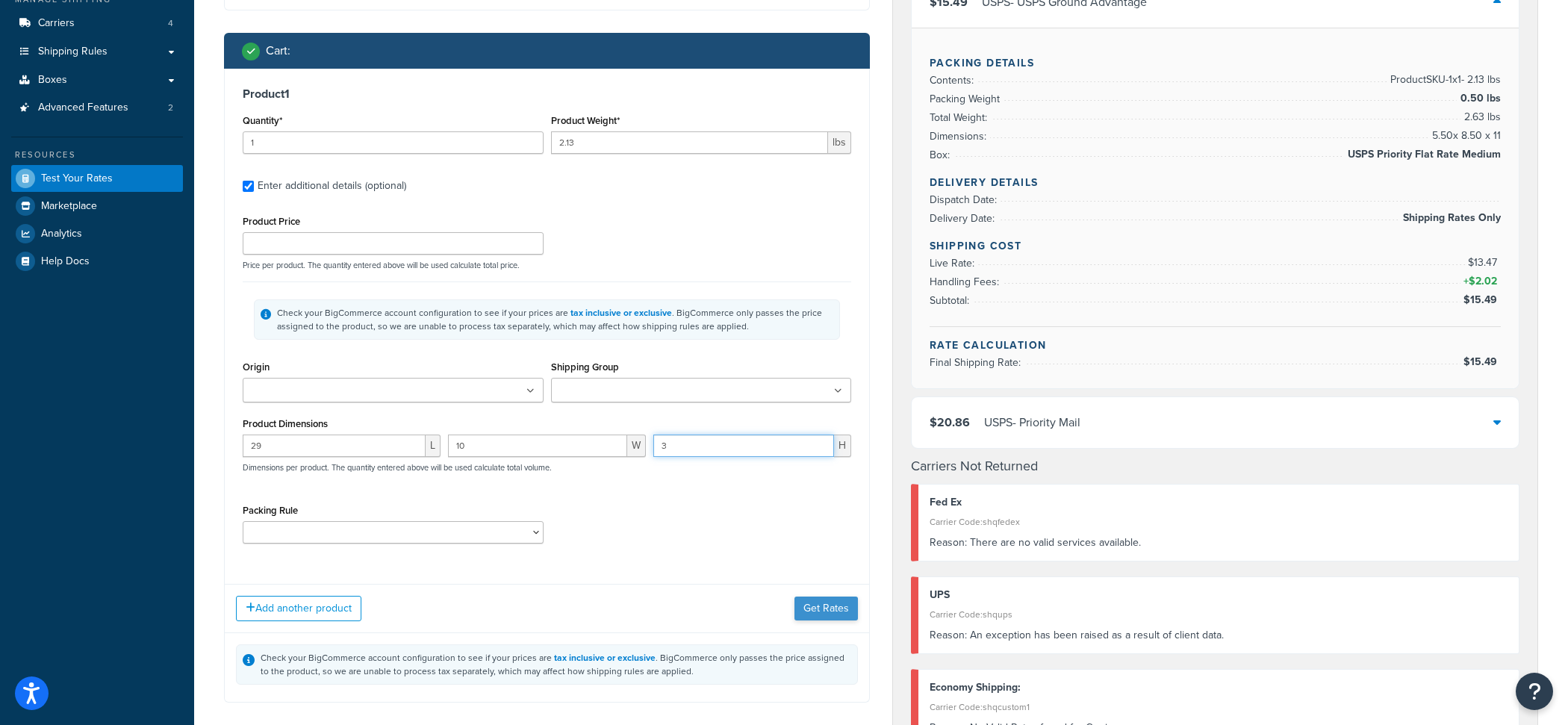
type input "3"
click at [817, 604] on button "Get Rates" at bounding box center [825, 608] width 63 height 24
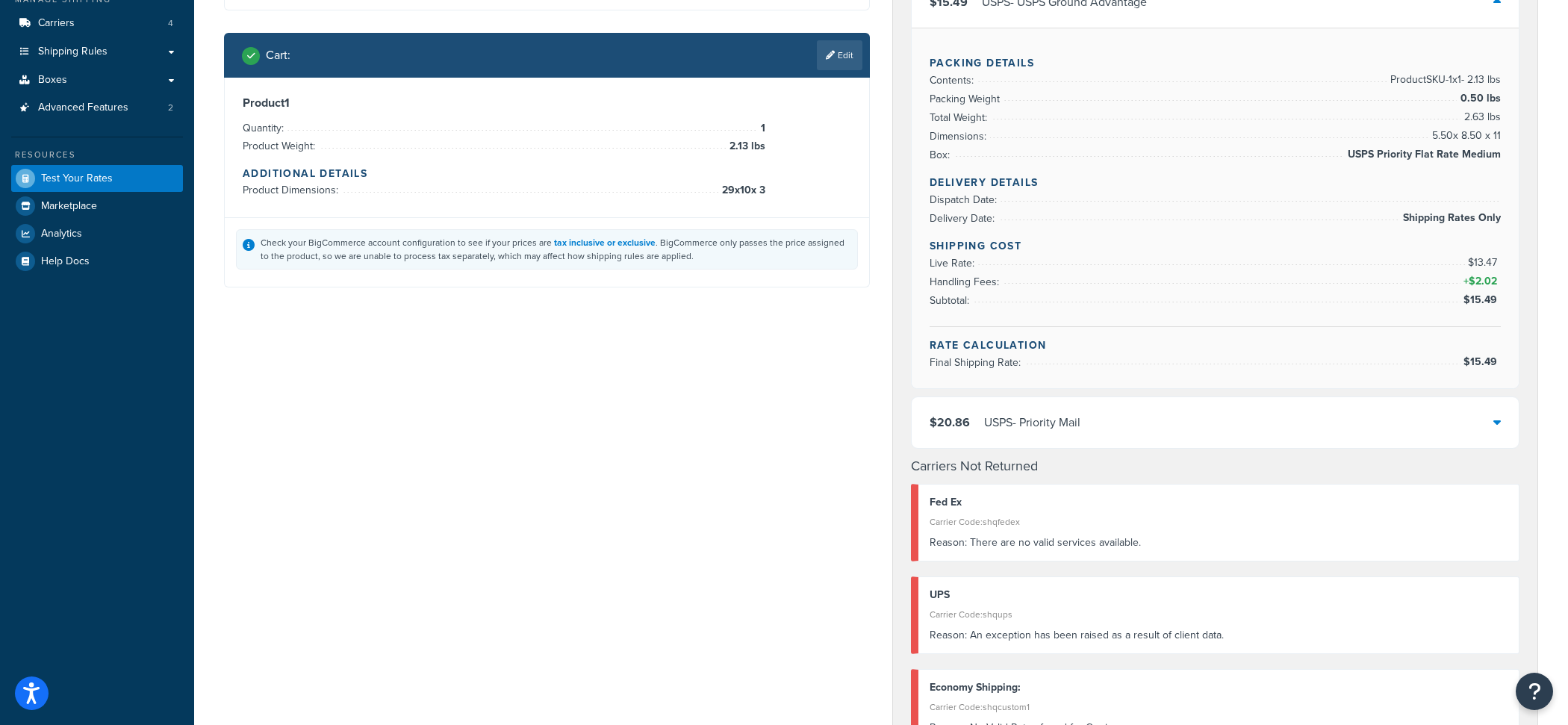
scroll to position [0, 0]
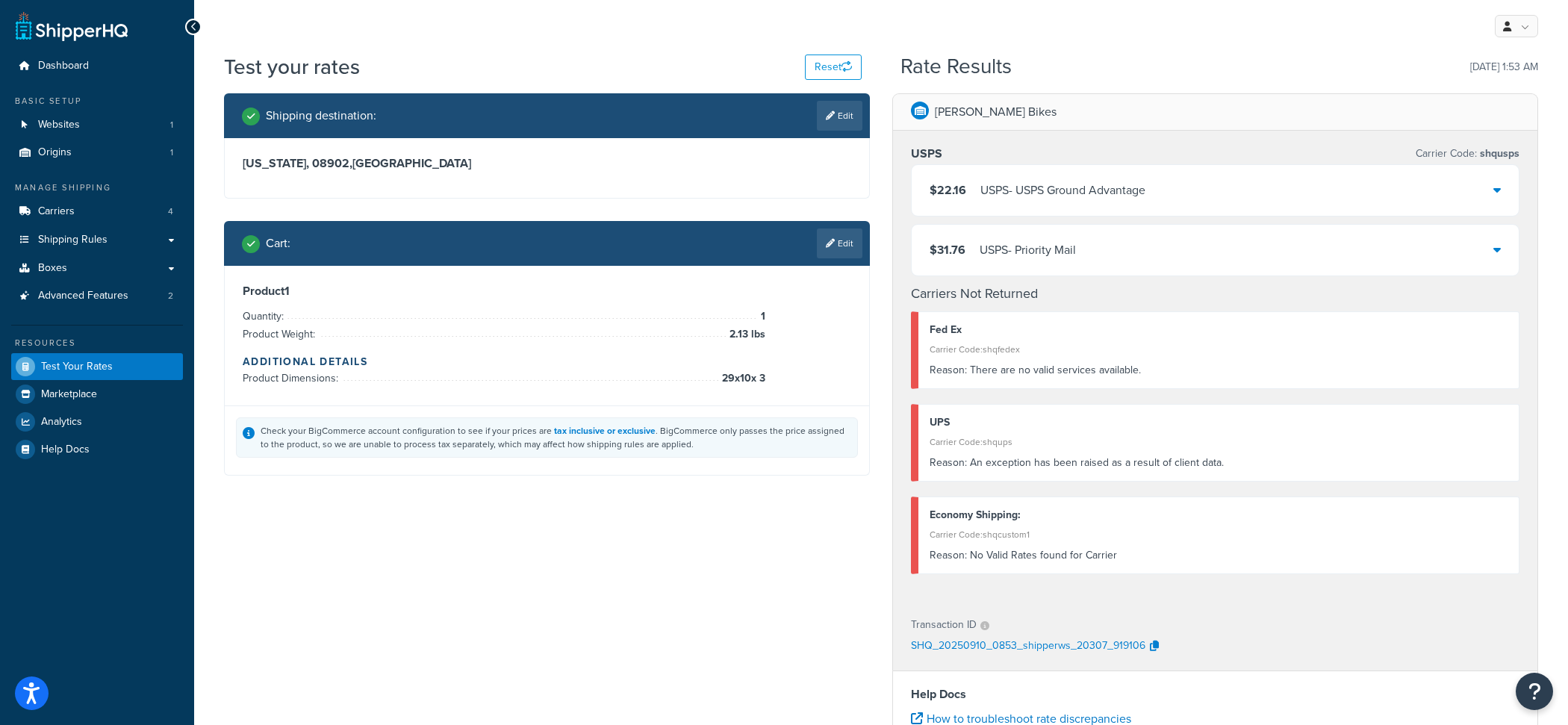
click at [997, 187] on div "USPS - USPS Ground Advantage" at bounding box center [1062, 190] width 165 height 21
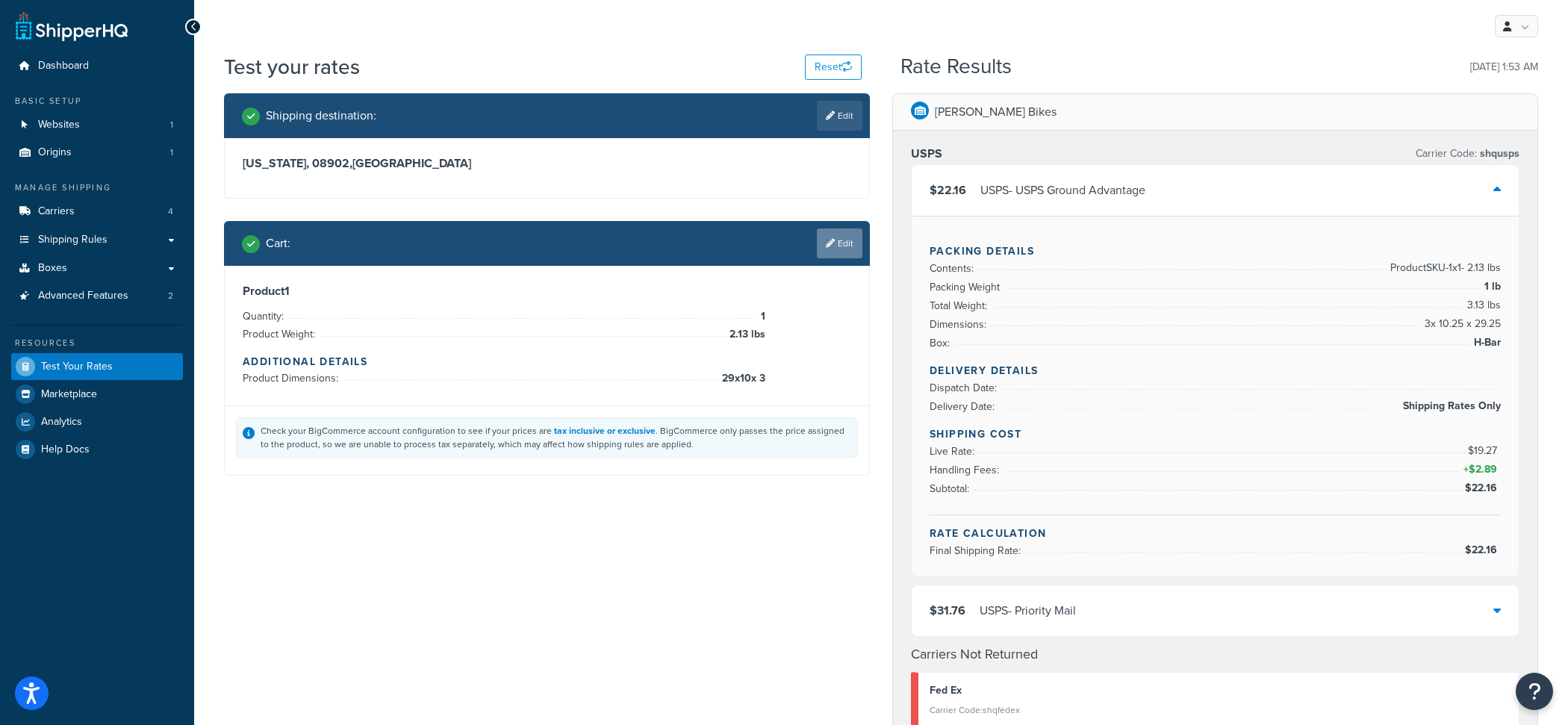
click at [842, 245] on link "Edit" at bounding box center [839, 243] width 46 height 29
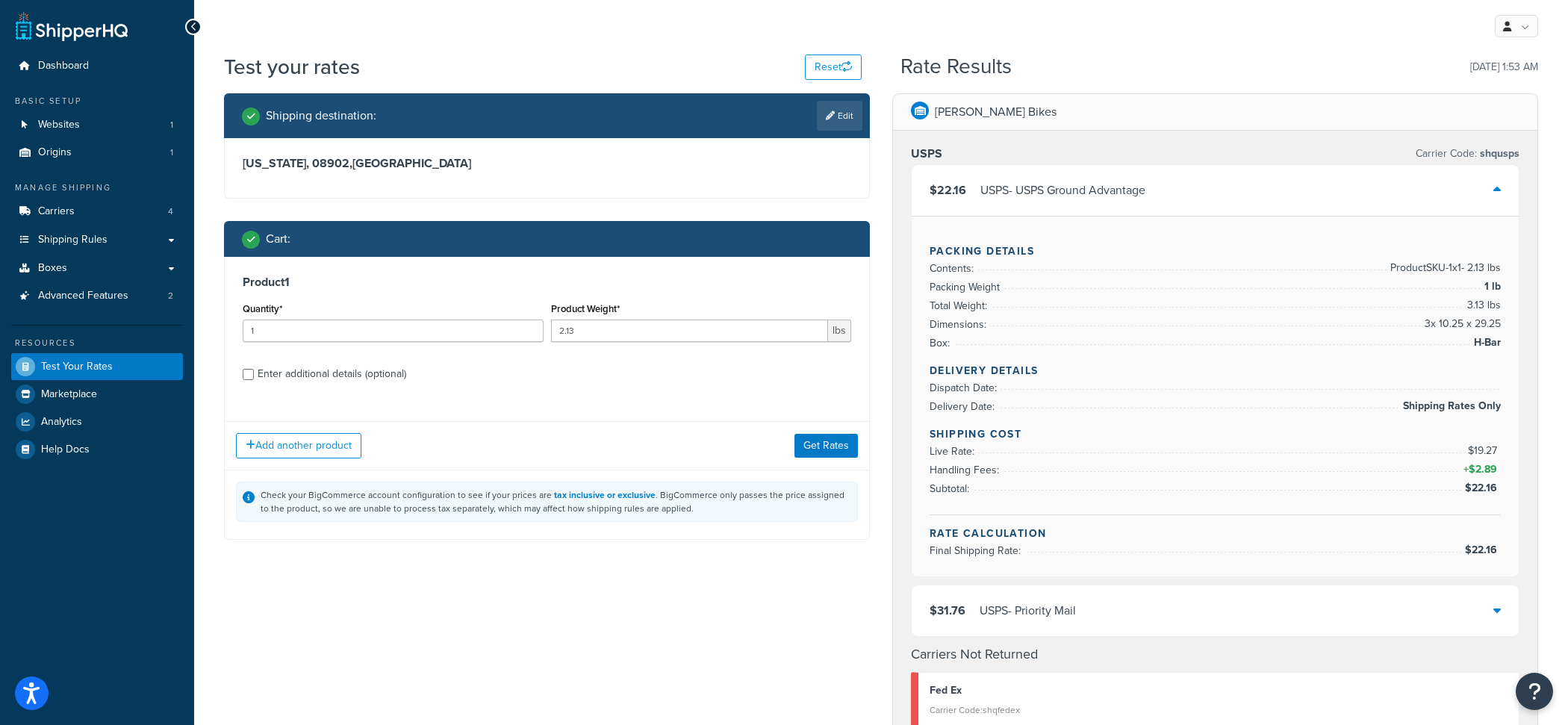
click at [346, 375] on div "Enter additional details (optional)" at bounding box center [332, 373] width 148 height 21
click at [253, 375] on input "Enter additional details (optional)" at bounding box center [248, 374] width 12 height 12
checkbox input "true"
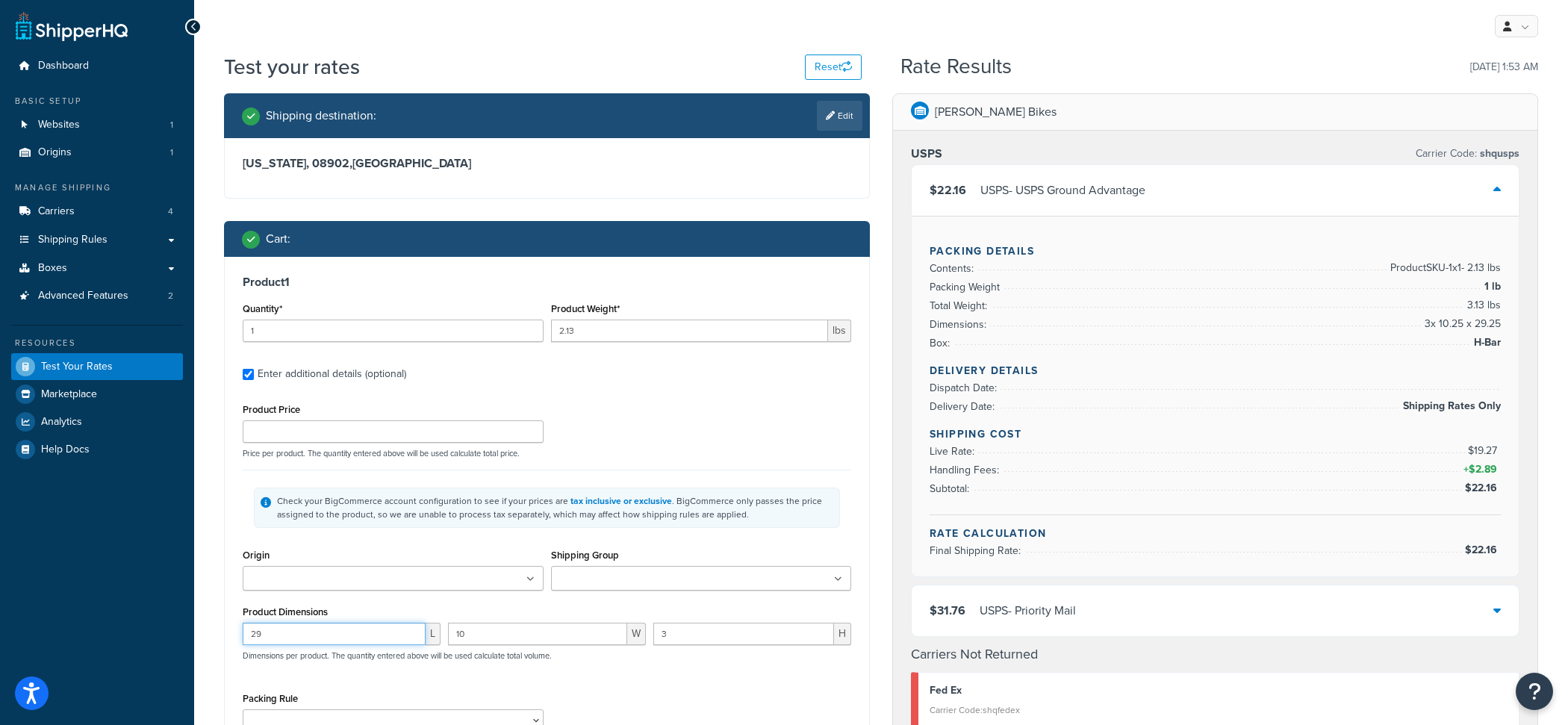
click at [364, 624] on input "29" at bounding box center [334, 634] width 183 height 22
click at [364, 629] on input "29" at bounding box center [334, 634] width 183 height 22
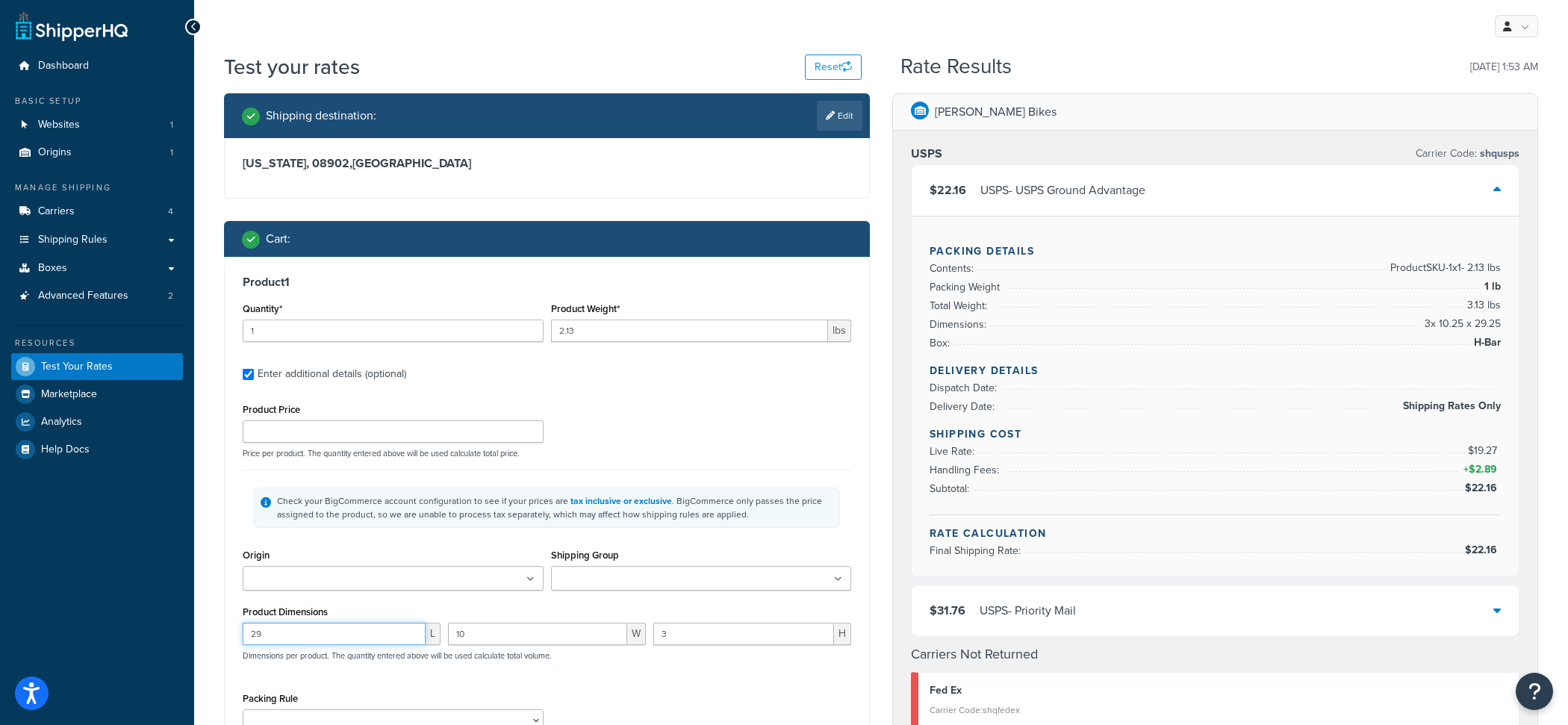
click at [364, 629] on input "29" at bounding box center [334, 634] width 183 height 22
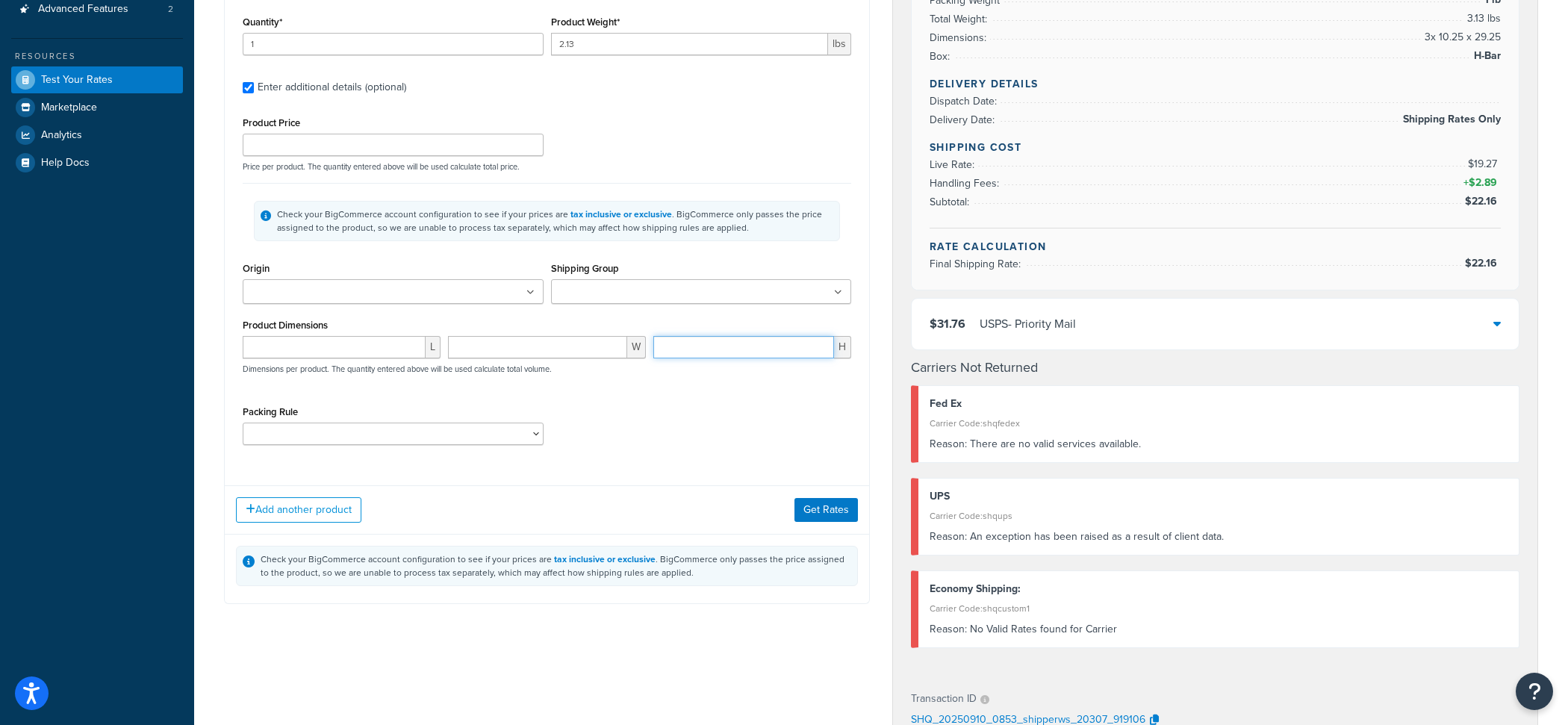
scroll to position [301, 0]
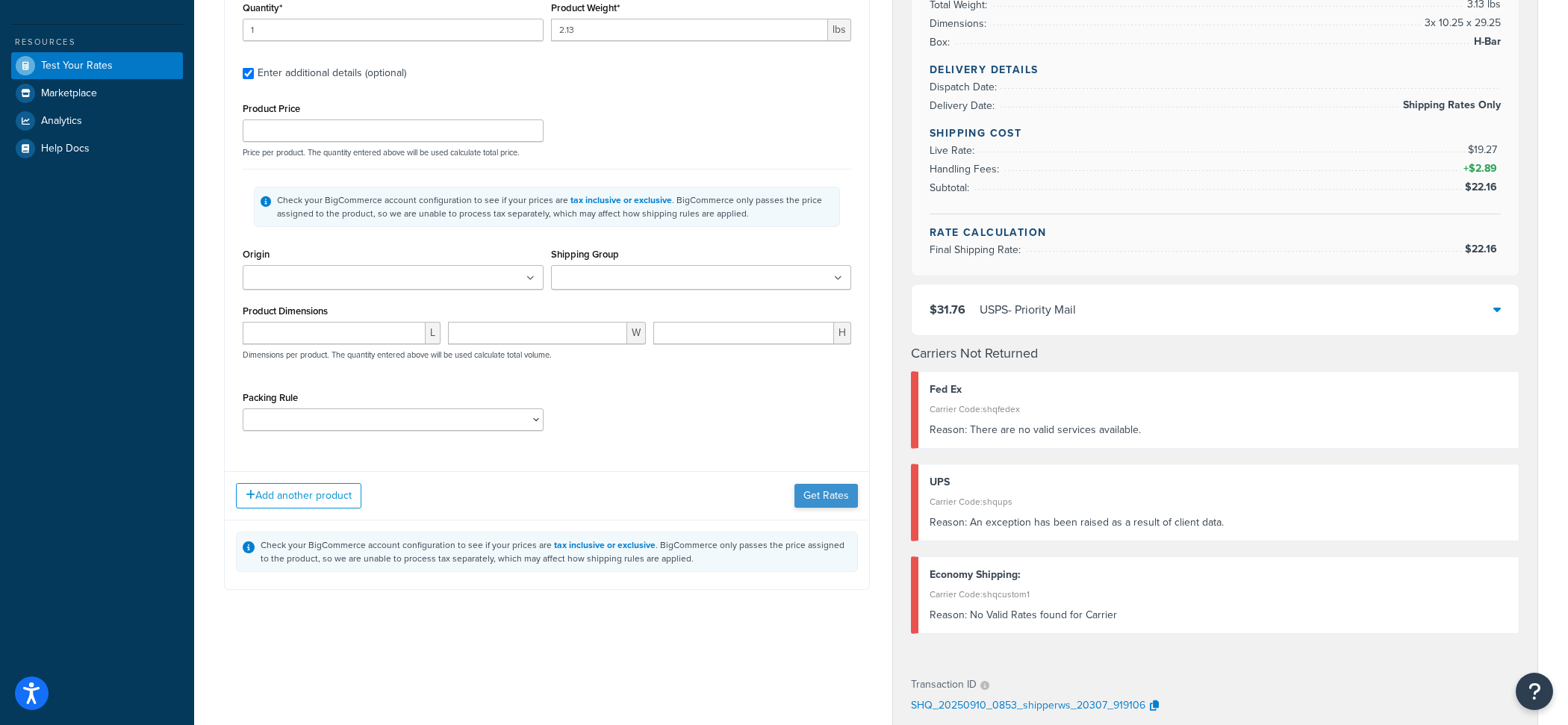
click at [821, 509] on div "Add another product Get Rates" at bounding box center [547, 496] width 644 height 48
click at [820, 505] on button "Get Rates" at bounding box center [825, 496] width 63 height 24
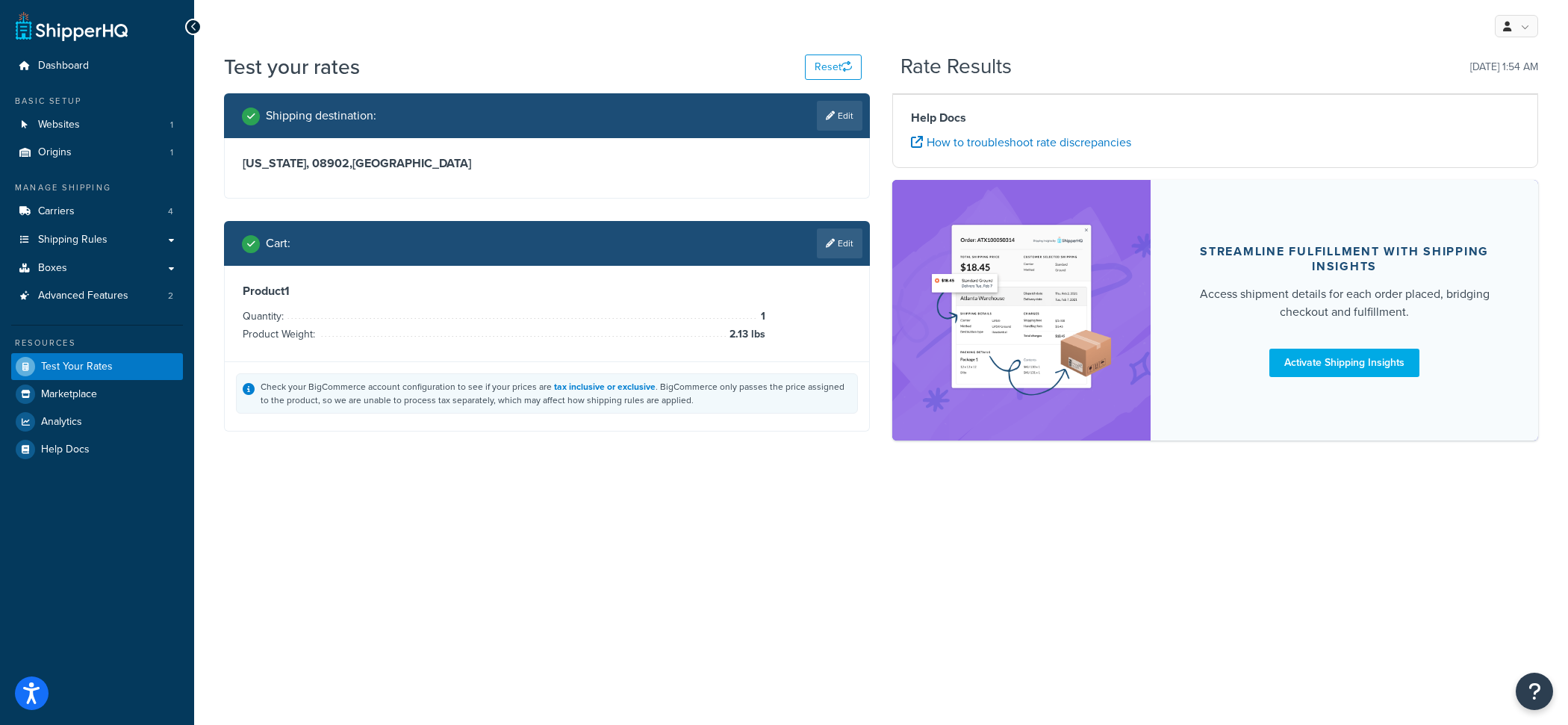
scroll to position [0, 0]
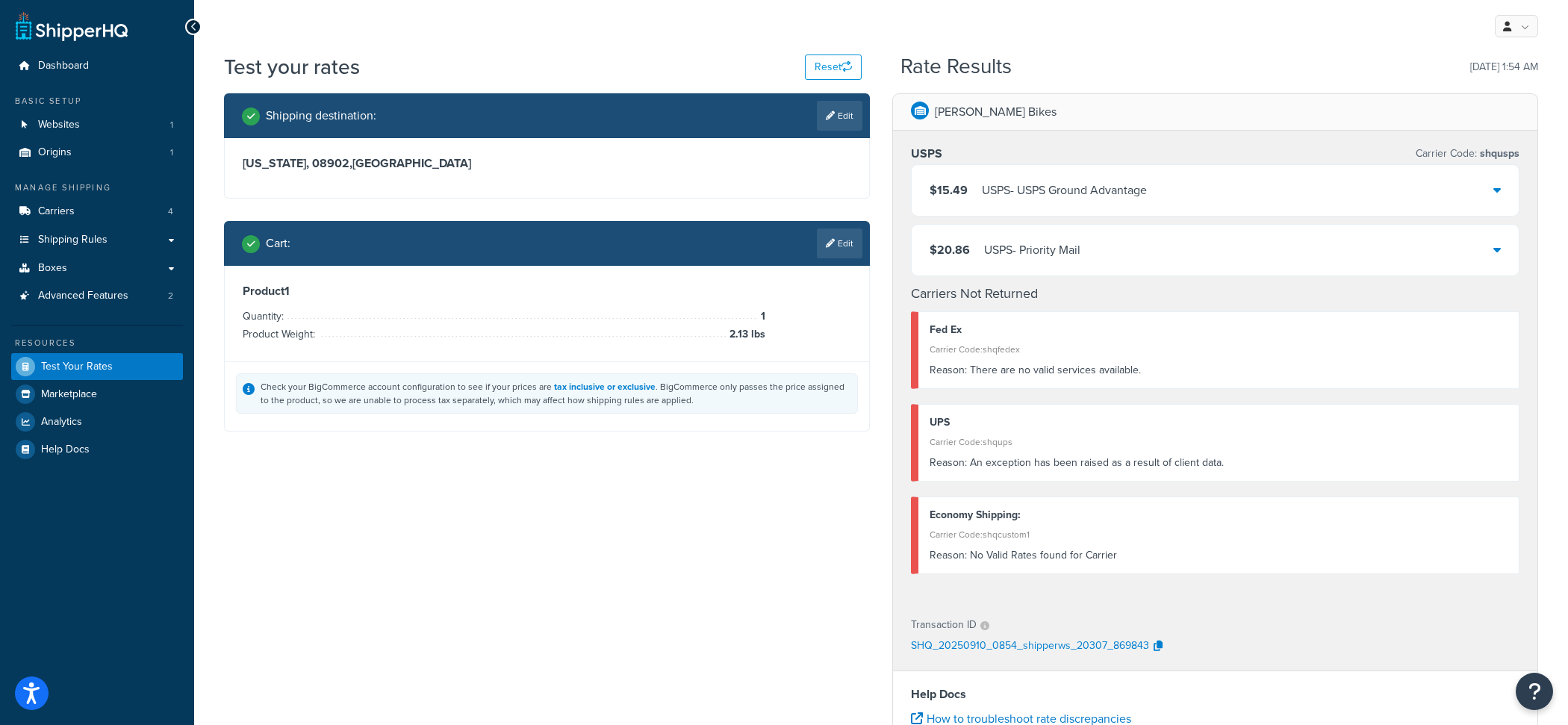
click at [1069, 192] on div "USPS - USPS Ground Advantage" at bounding box center [1064, 190] width 165 height 21
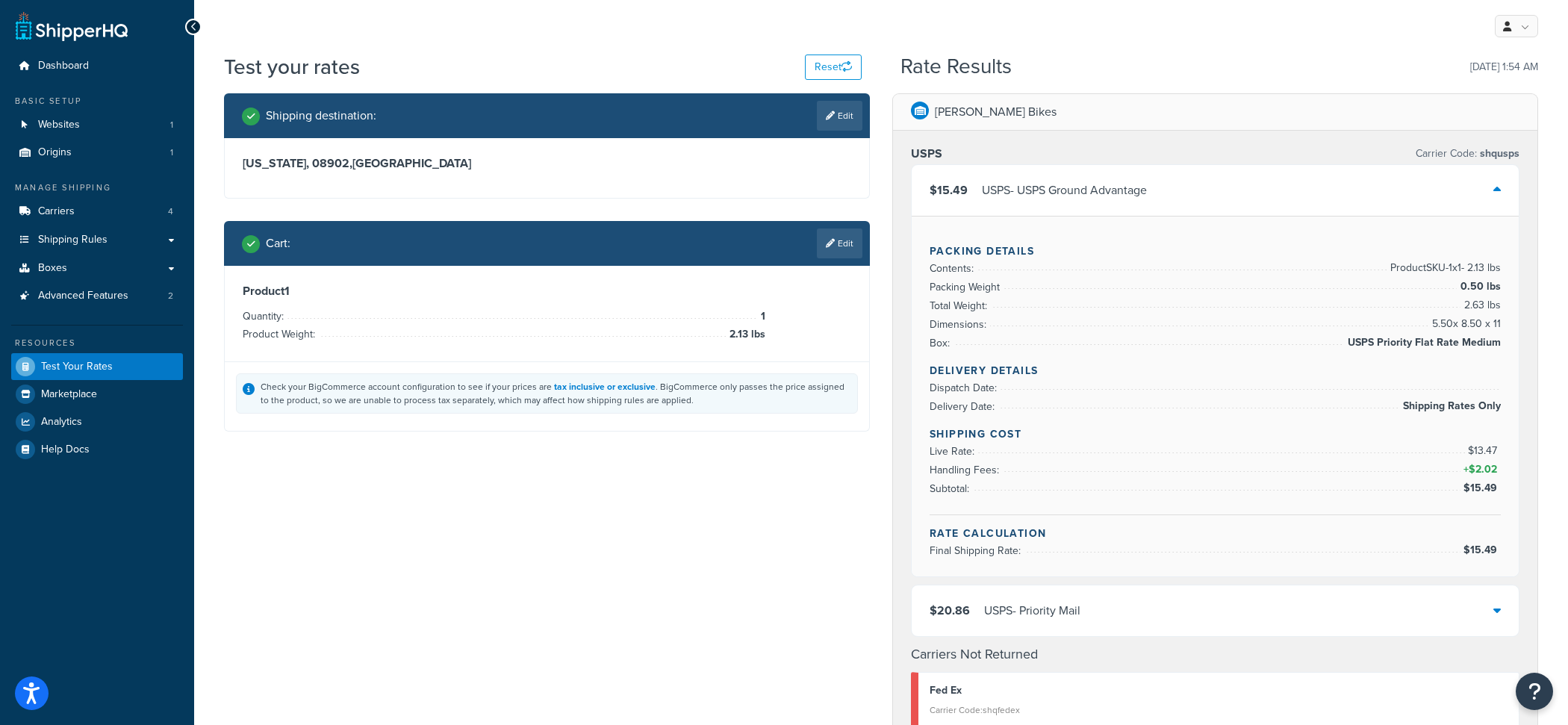
drag, startPoint x: 1347, startPoint y: 342, endPoint x: 1514, endPoint y: 346, distance: 167.0
click at [1517, 346] on div "Packing Details Contents: Product SKU-1 x 1 - 2.13 lbs Packing Weight 0.50 lbs …" at bounding box center [1215, 396] width 607 height 361
drag, startPoint x: 1508, startPoint y: 346, endPoint x: 1498, endPoint y: 345, distance: 10.0
click at [1498, 345] on div "Packing Details Contents: Product SKU-1 x 1 - 2.13 lbs Packing Weight 0.50 lbs …" at bounding box center [1215, 396] width 607 height 361
copy li "USPS Priority Flat Rate Medium"
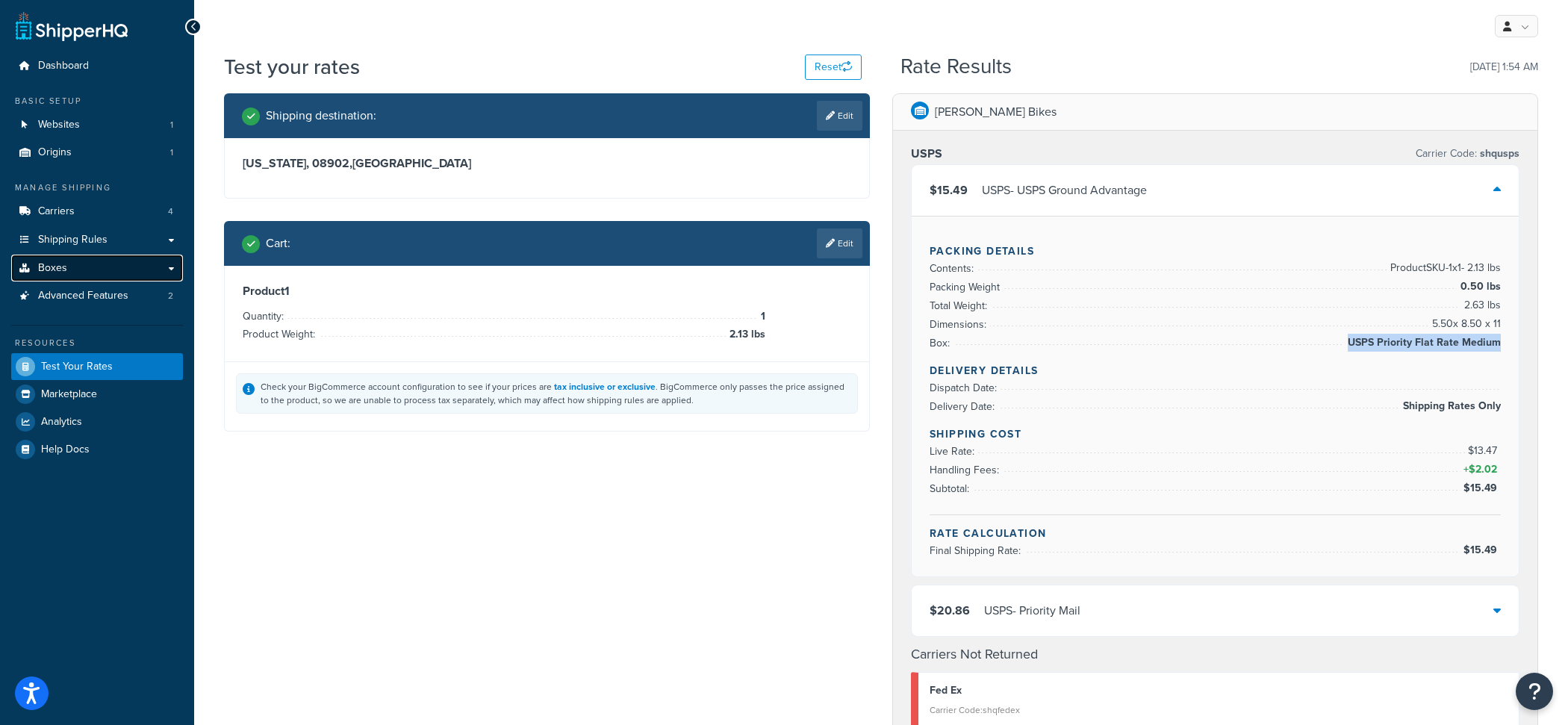
click at [137, 260] on link "Boxes" at bounding box center [97, 268] width 171 height 28
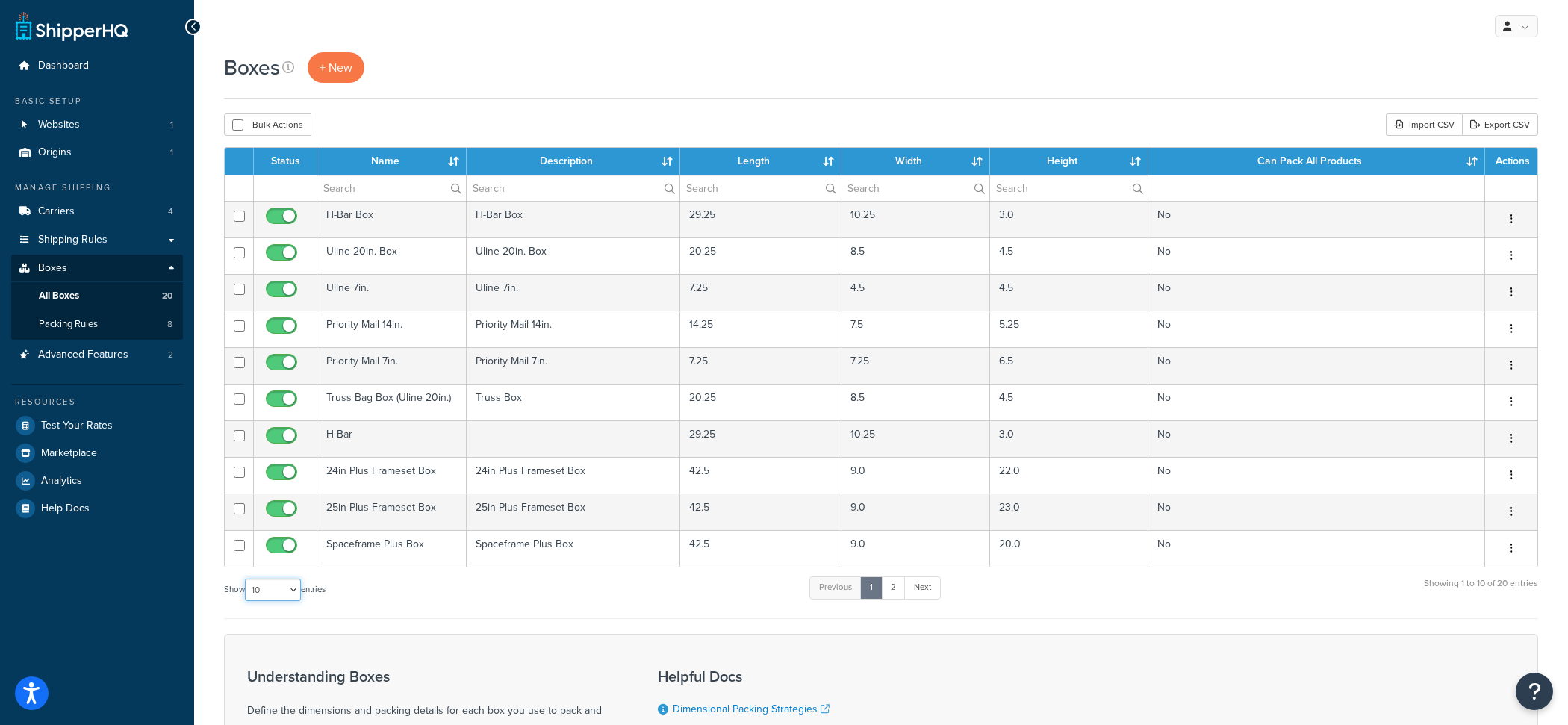
select select "25"
click option "25" at bounding box center [0, 0] width 0 height 0
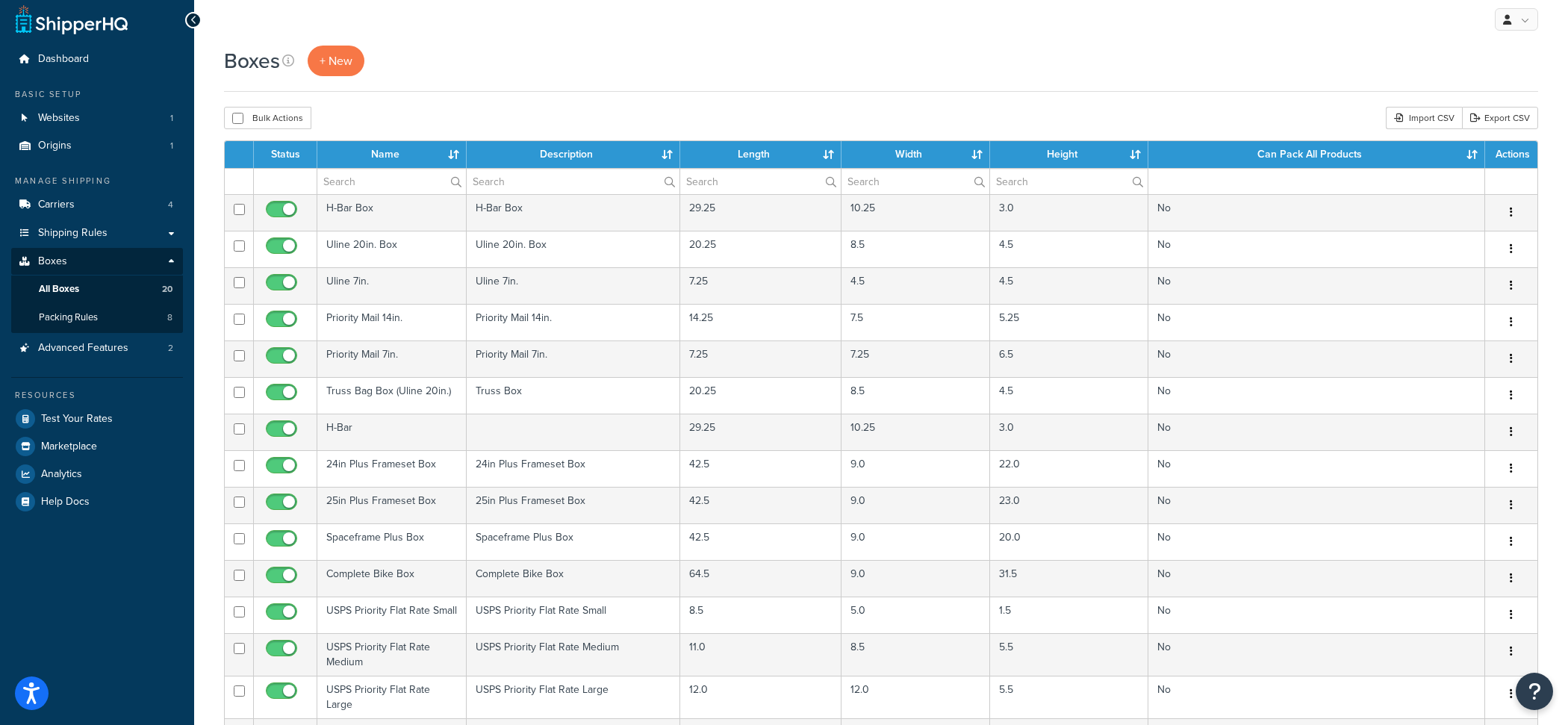
scroll to position [1, 0]
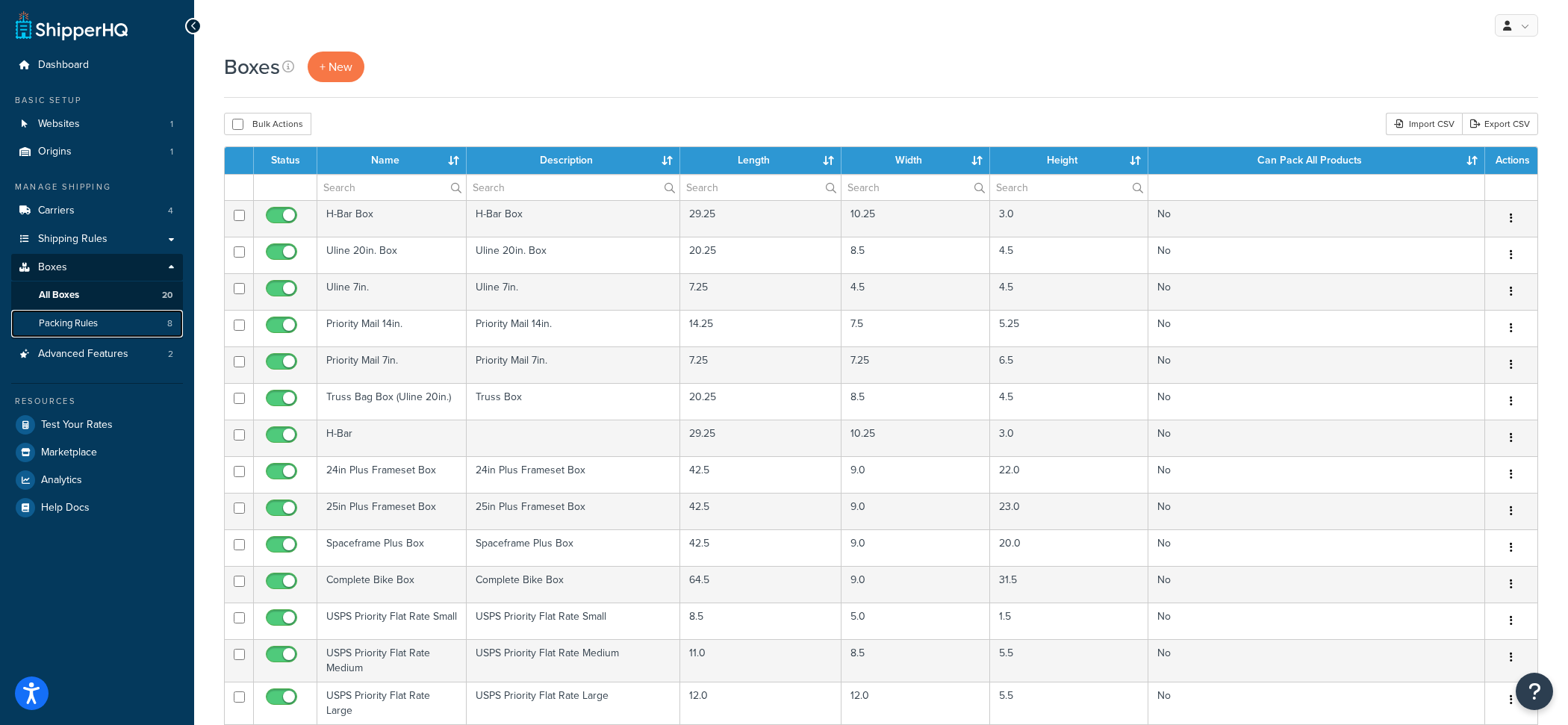
click at [106, 318] on link "Packing Rules 8" at bounding box center [97, 323] width 171 height 28
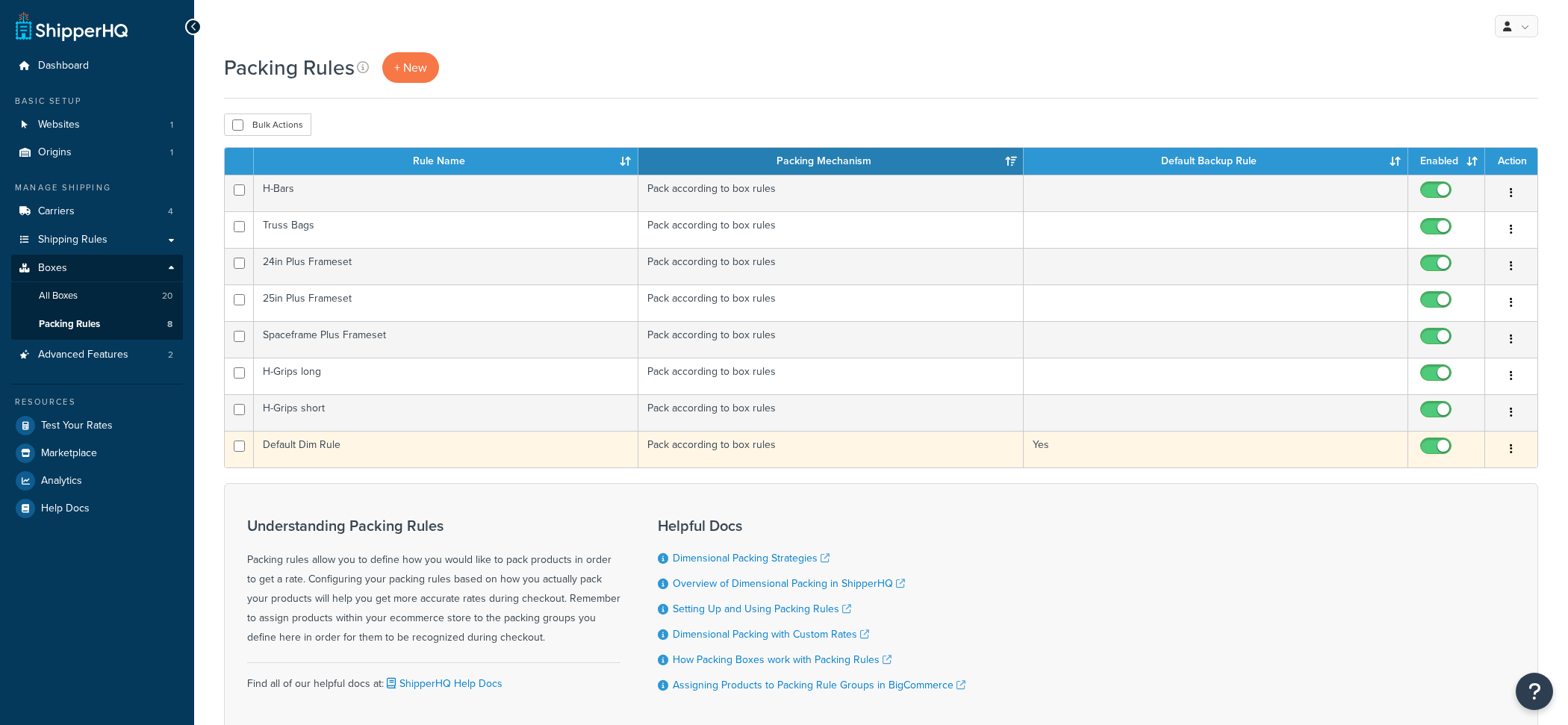
click at [537, 458] on td "Default Dim Rule" at bounding box center [445, 449] width 385 height 37
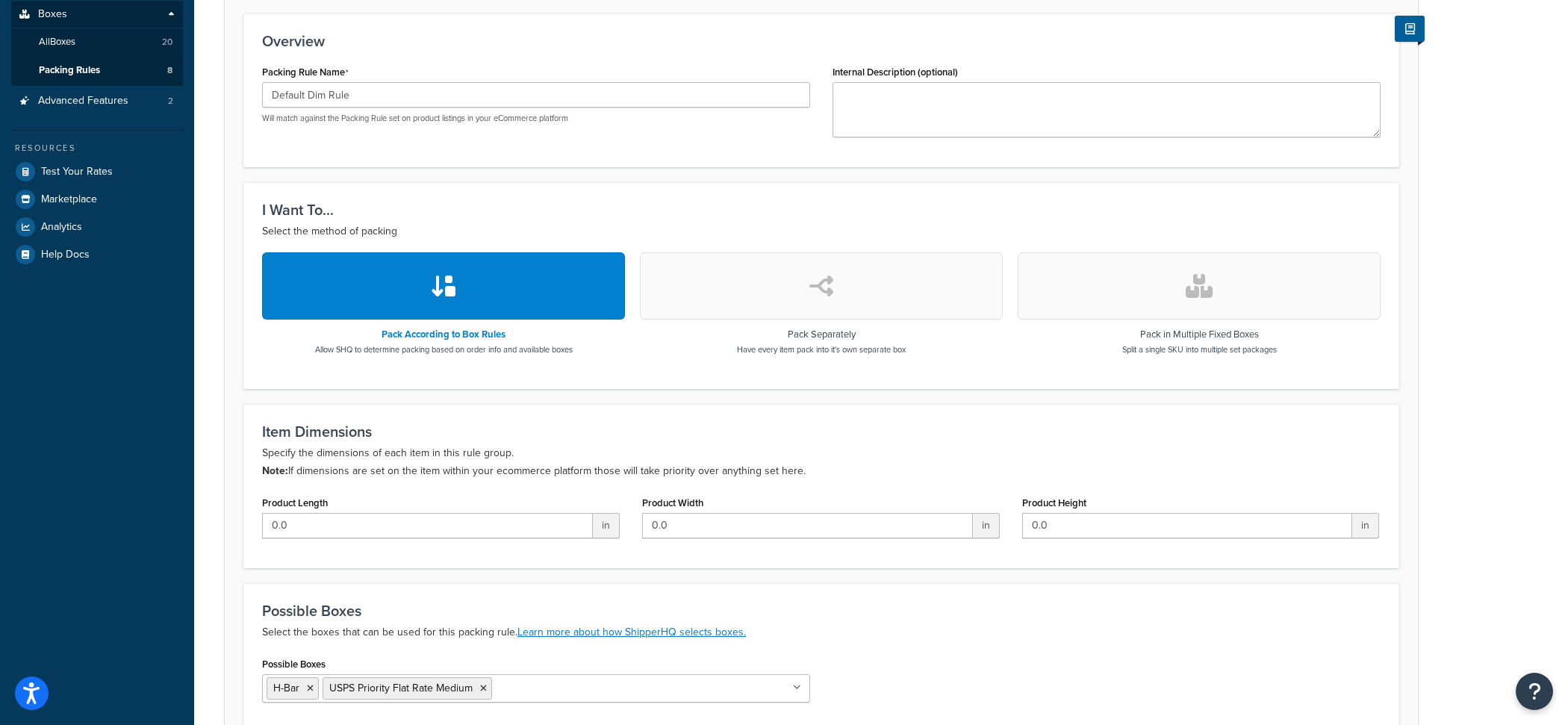
scroll to position [396, 0]
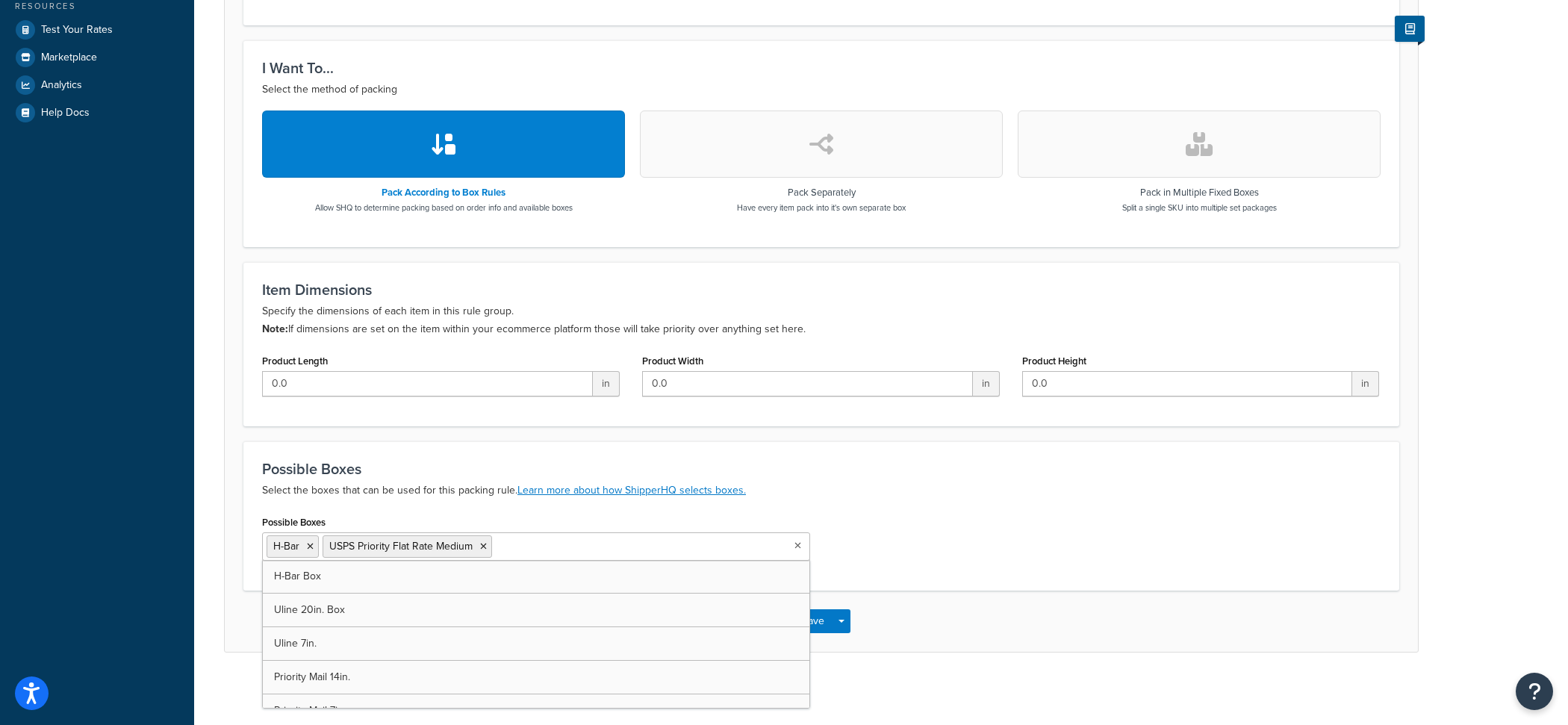
click at [568, 551] on input "Possible Boxes" at bounding box center [561, 546] width 132 height 16
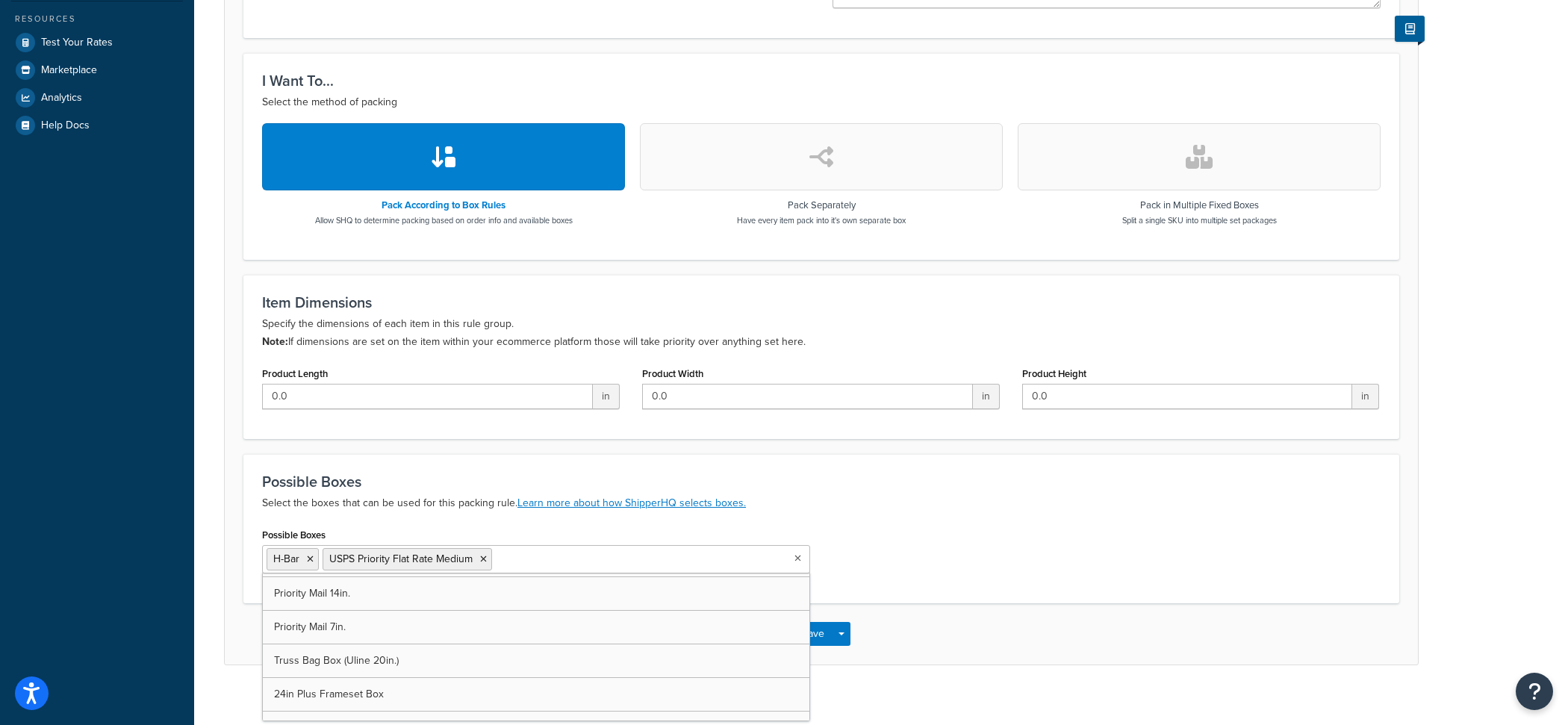
scroll to position [123, 0]
click at [413, 488] on div "Possible Boxes Select the boxes that can be used for this packing rule. Learn m…" at bounding box center [821, 493] width 1118 height 39
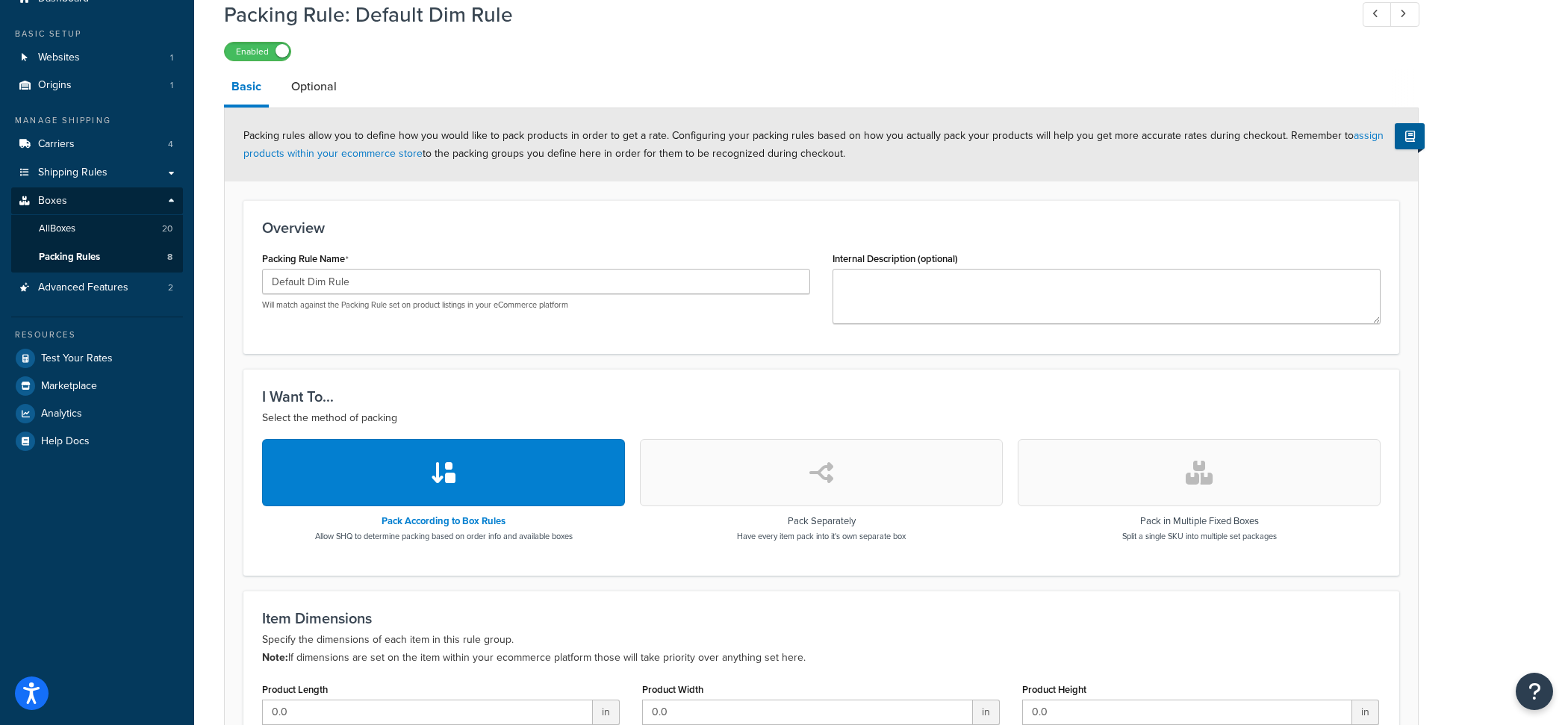
scroll to position [52, 0]
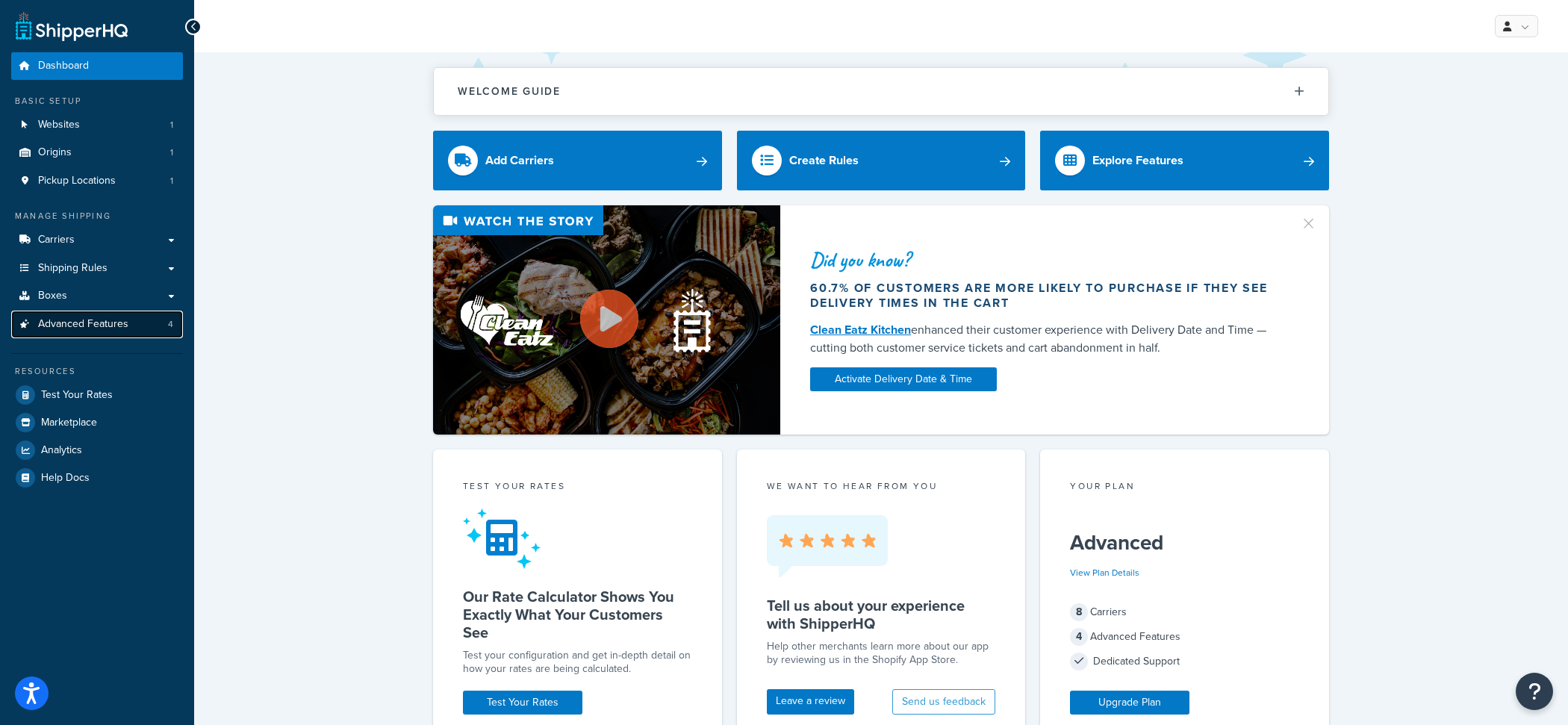
click at [163, 314] on link "Advanced Features 4" at bounding box center [97, 324] width 171 height 28
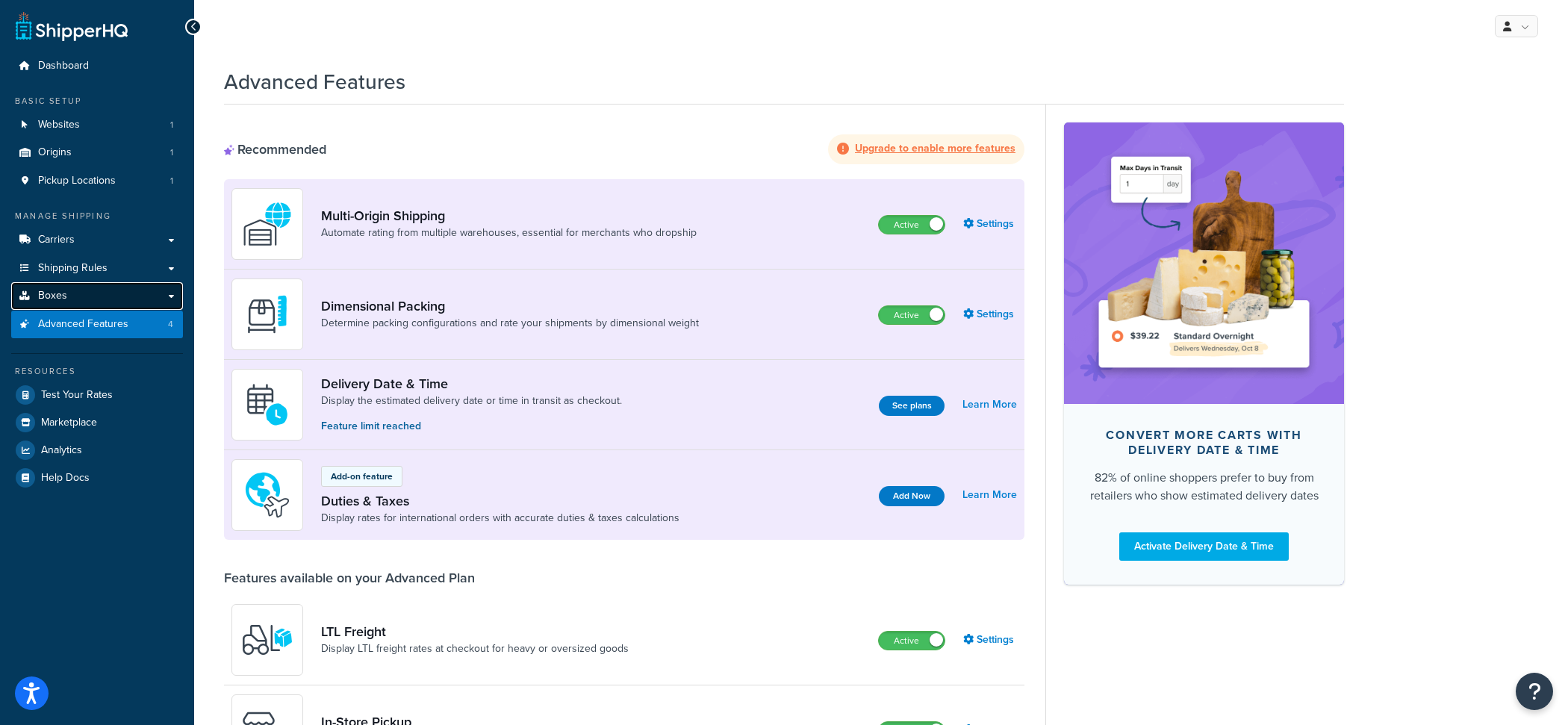
click at [115, 300] on link "Boxes" at bounding box center [97, 296] width 171 height 28
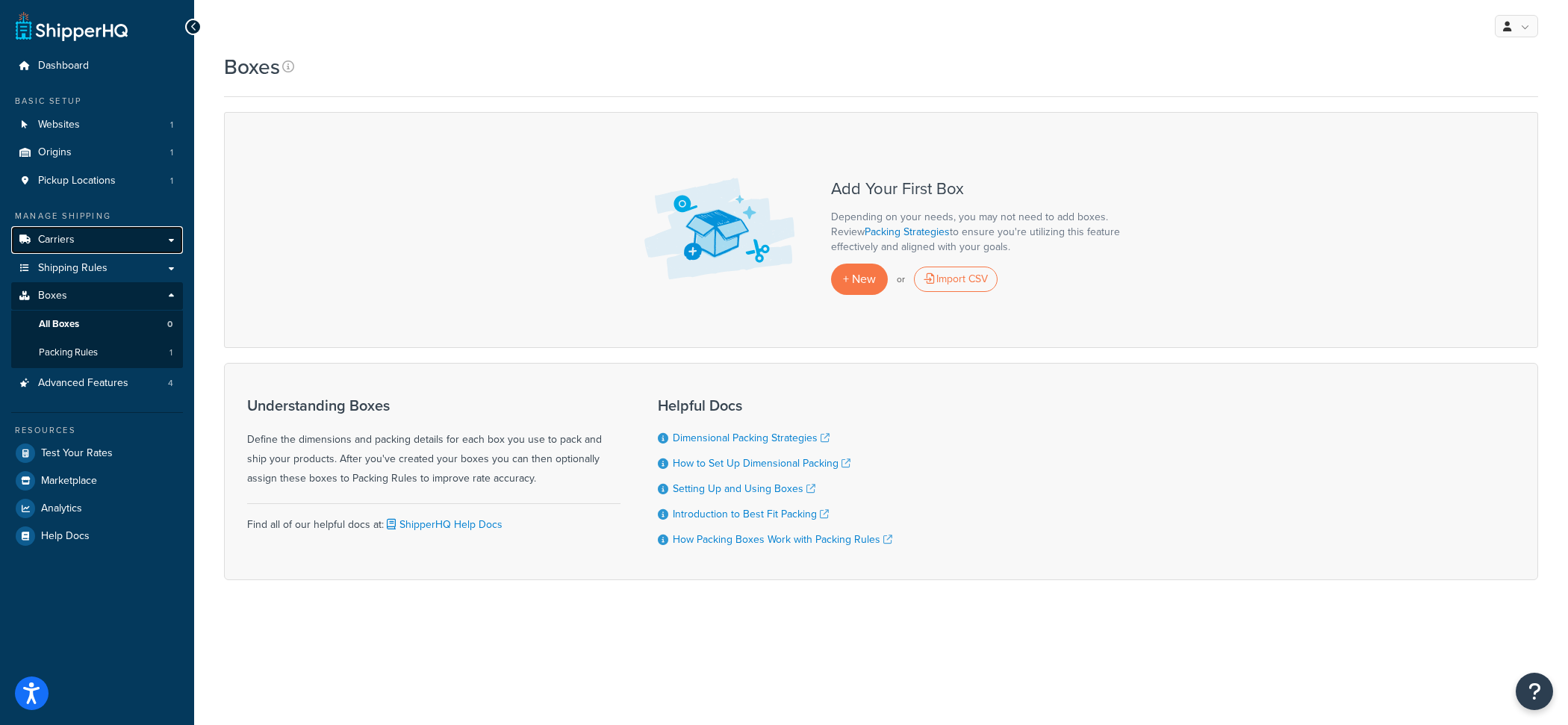
click at [95, 237] on link "Carriers" at bounding box center [97, 239] width 171 height 28
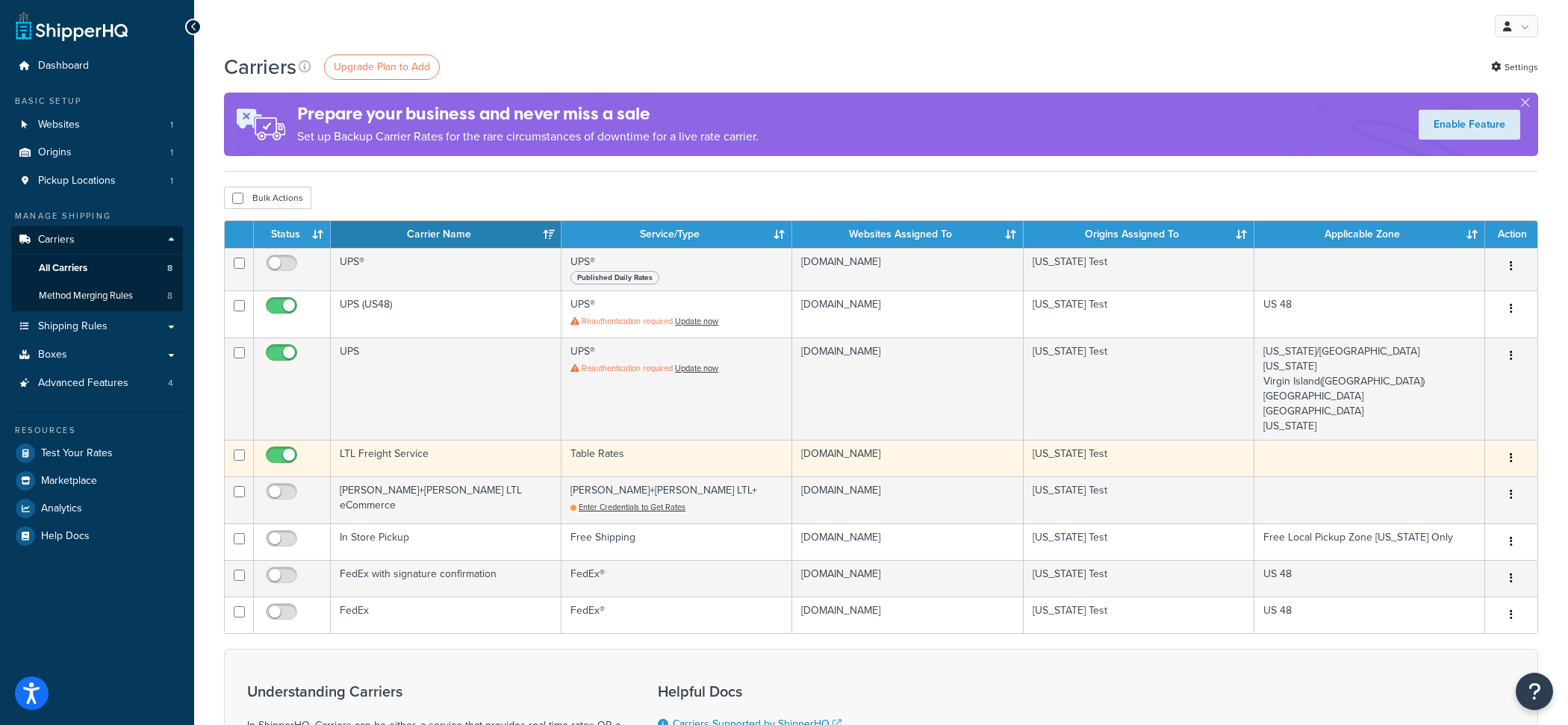
click at [490, 458] on td "LTL Freight Service" at bounding box center [446, 458] width 230 height 37
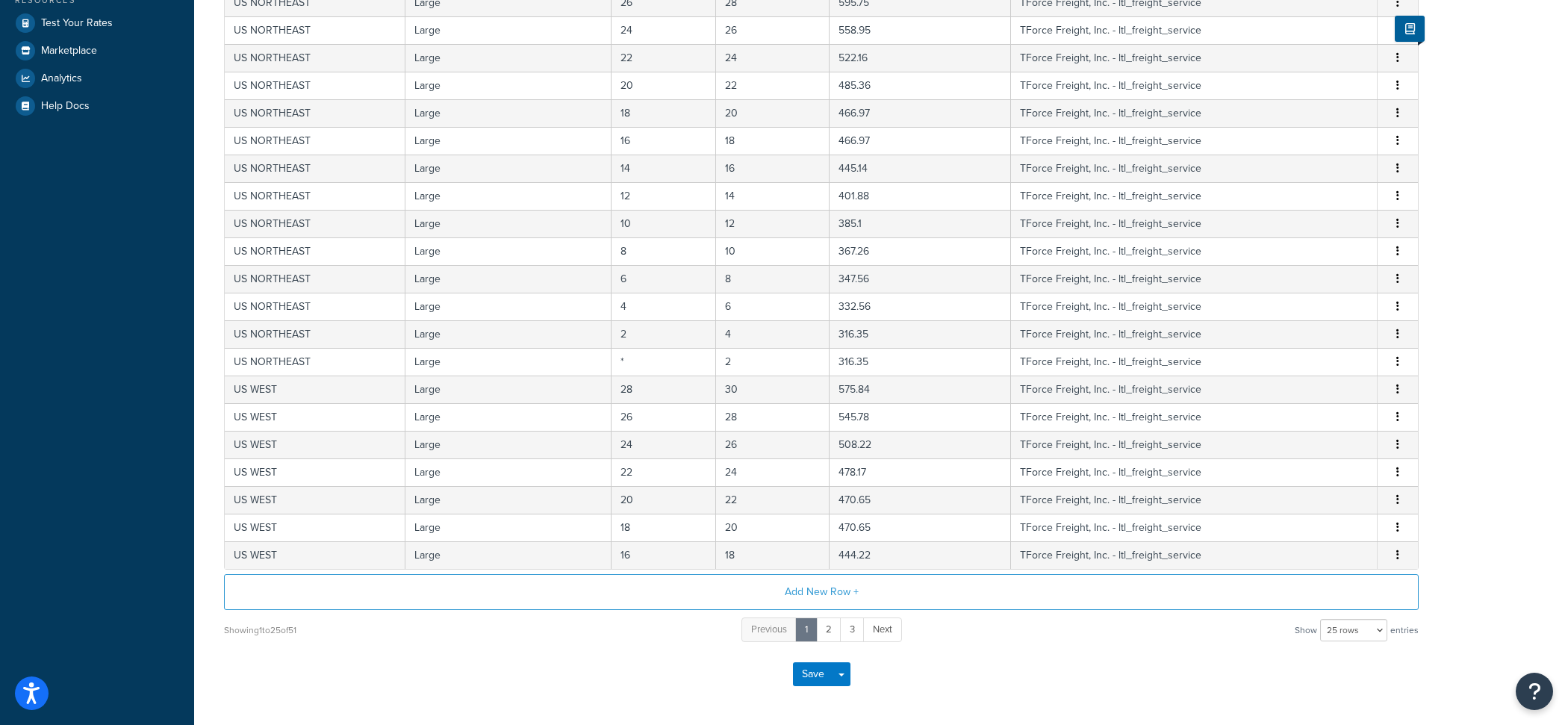
scroll to position [473, 0]
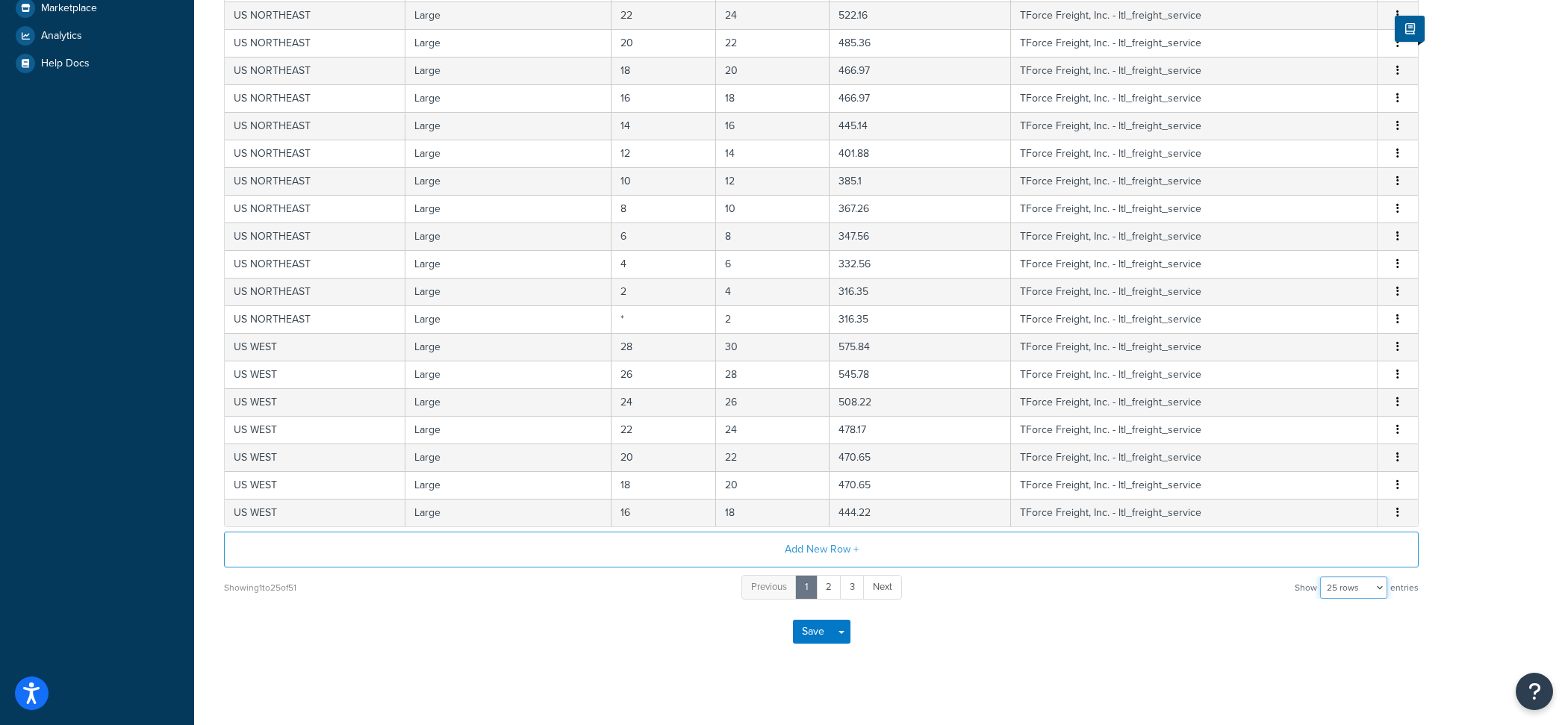
select select "100"
click option "100 rows" at bounding box center [0, 0] width 0 height 0
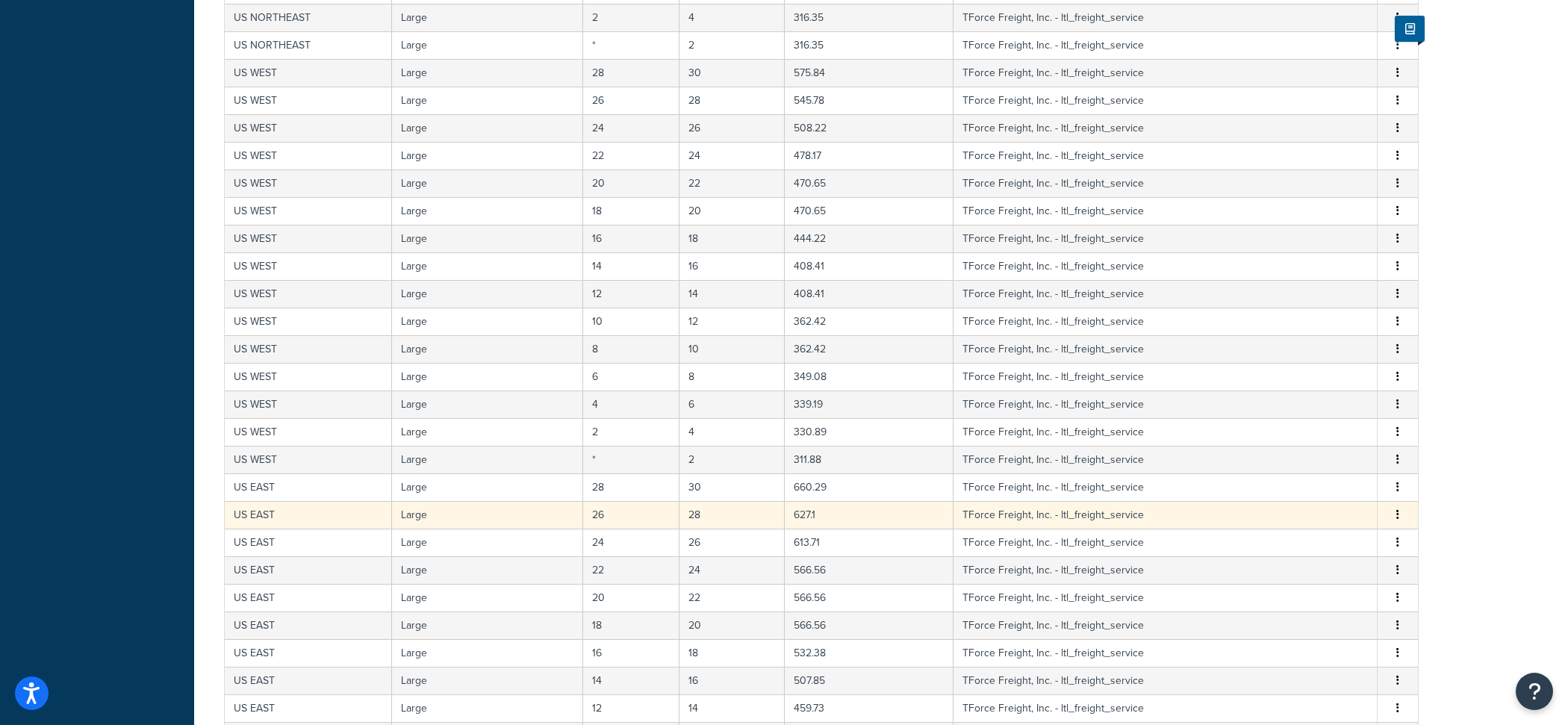
scroll to position [871, 0]
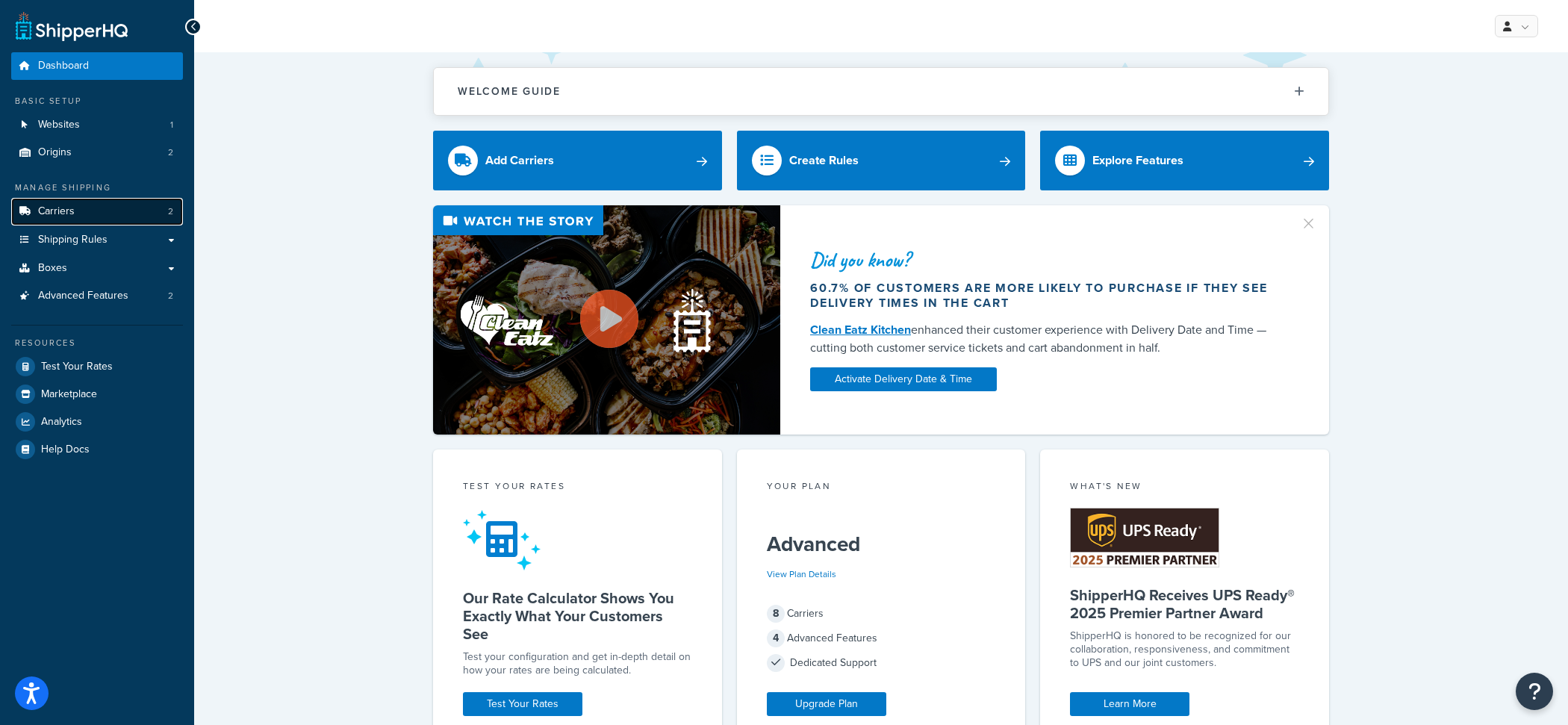
click at [104, 210] on link "Carriers 2" at bounding box center [97, 212] width 171 height 28
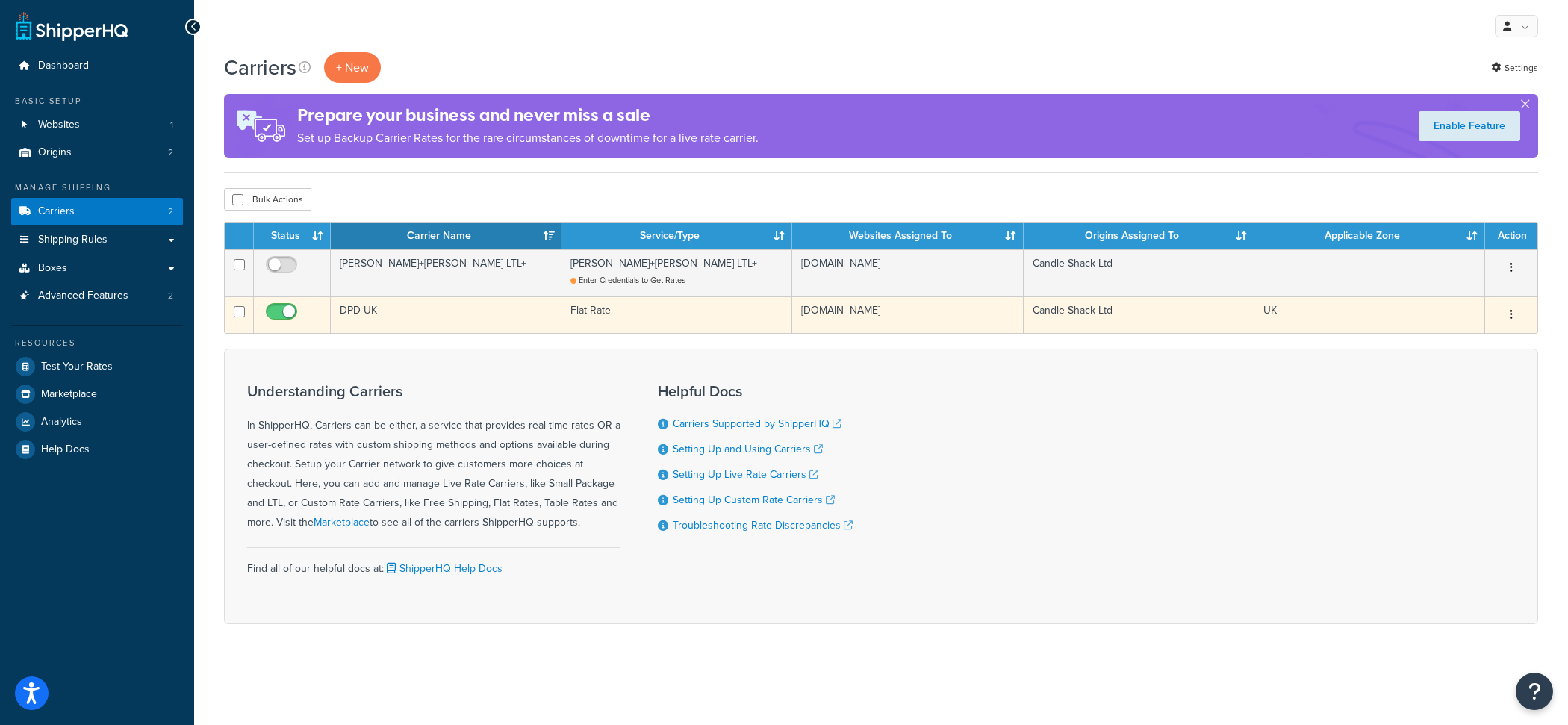
click at [400, 308] on td "DPD UK" at bounding box center [446, 314] width 230 height 37
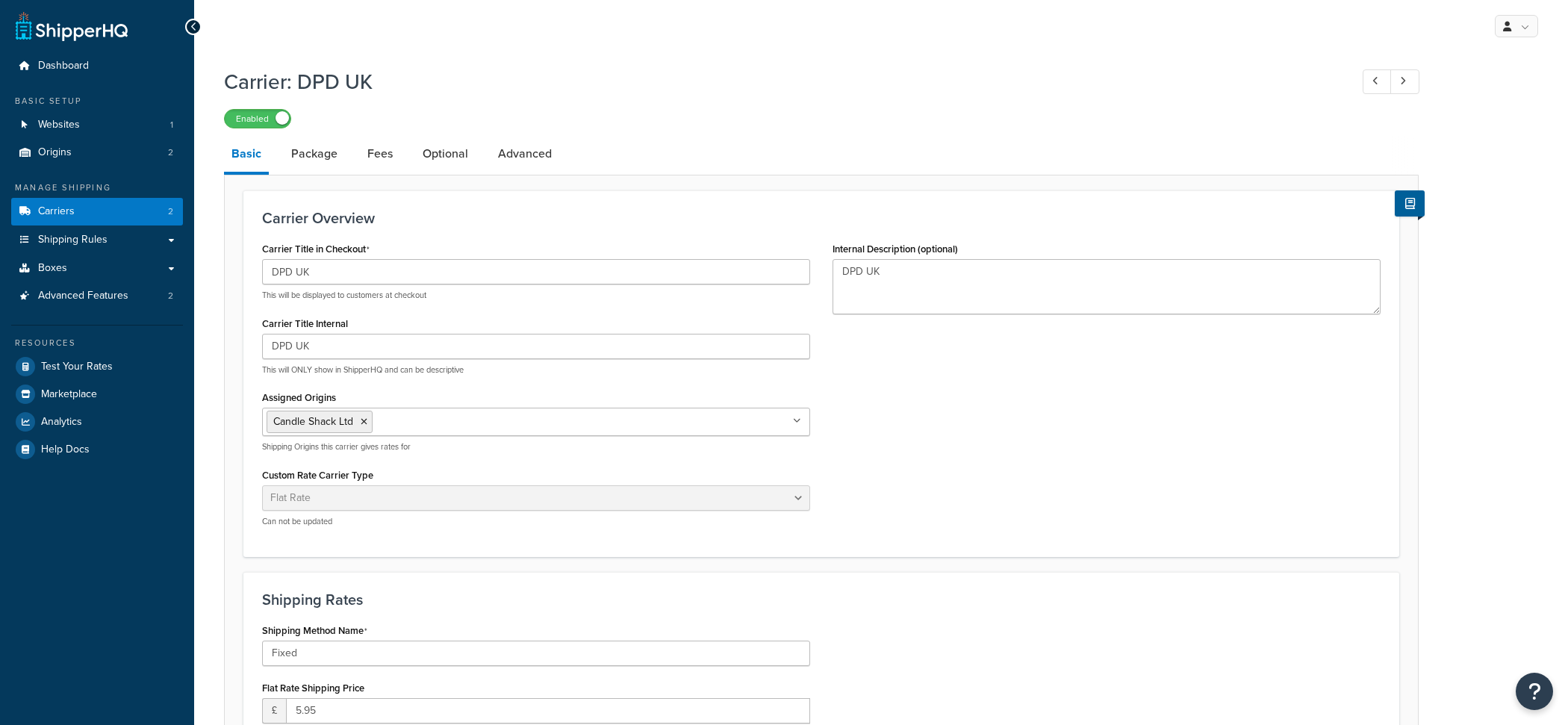
select select "flat"
select select "package"
click at [327, 138] on link "Package" at bounding box center [314, 154] width 62 height 36
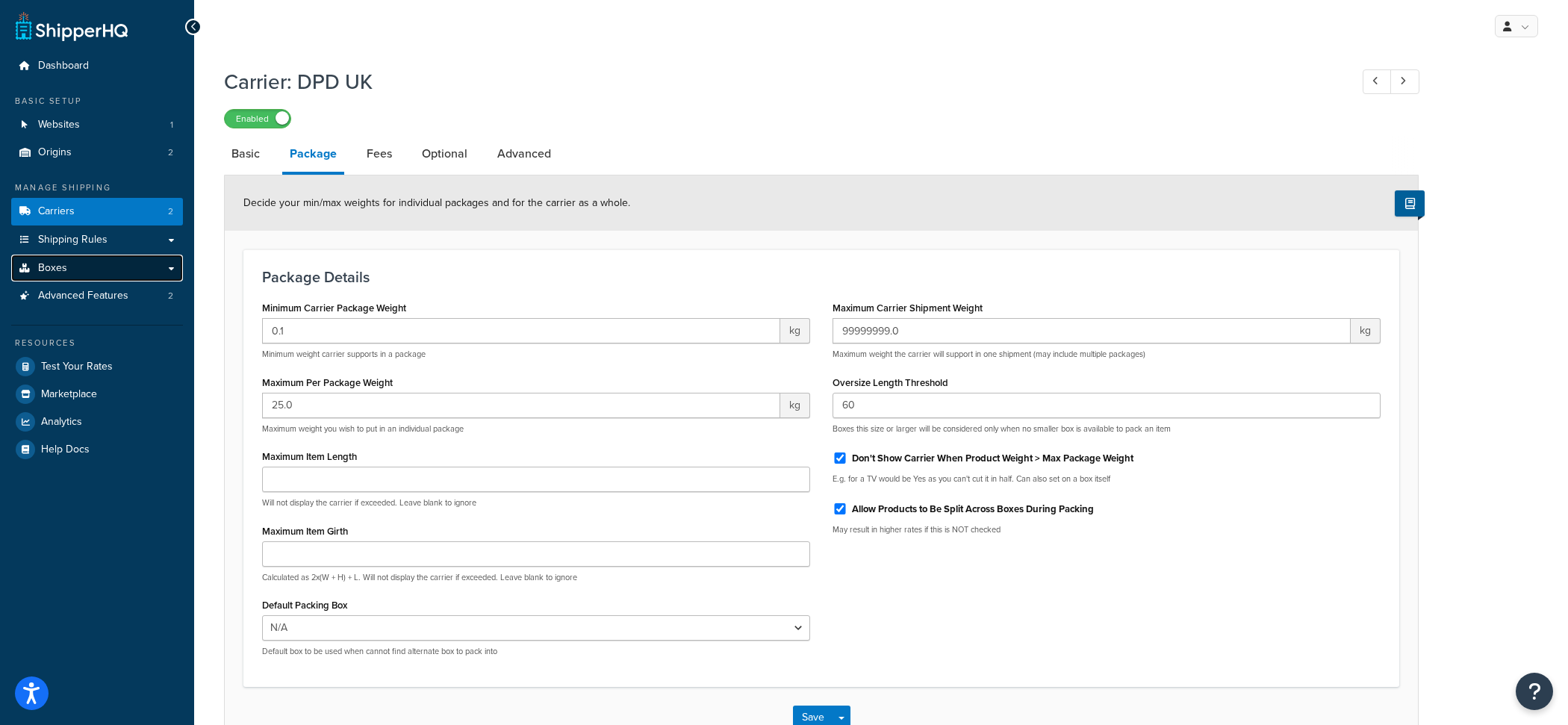
click at [113, 265] on link "Boxes" at bounding box center [97, 268] width 171 height 28
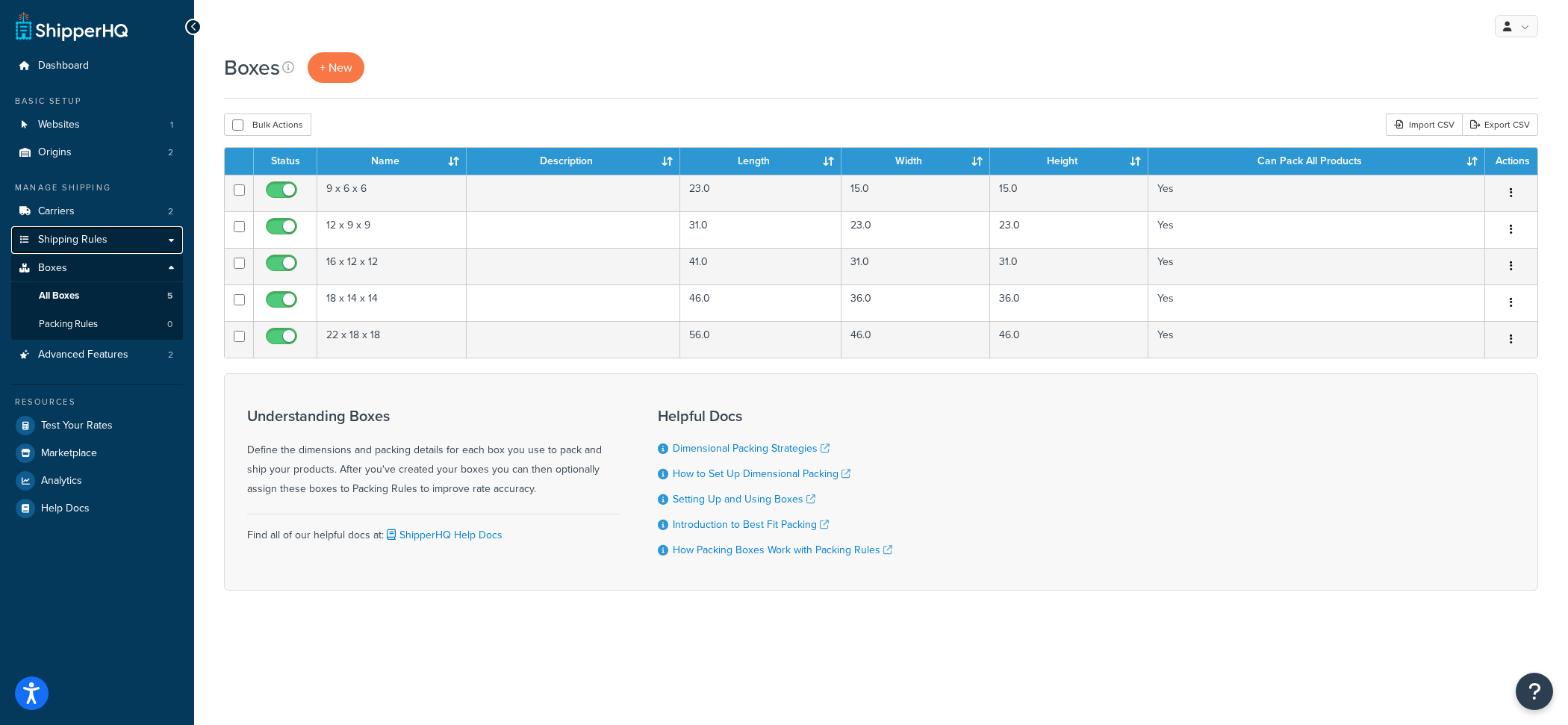
click at [109, 249] on link "Shipping Rules" at bounding box center [97, 239] width 171 height 28
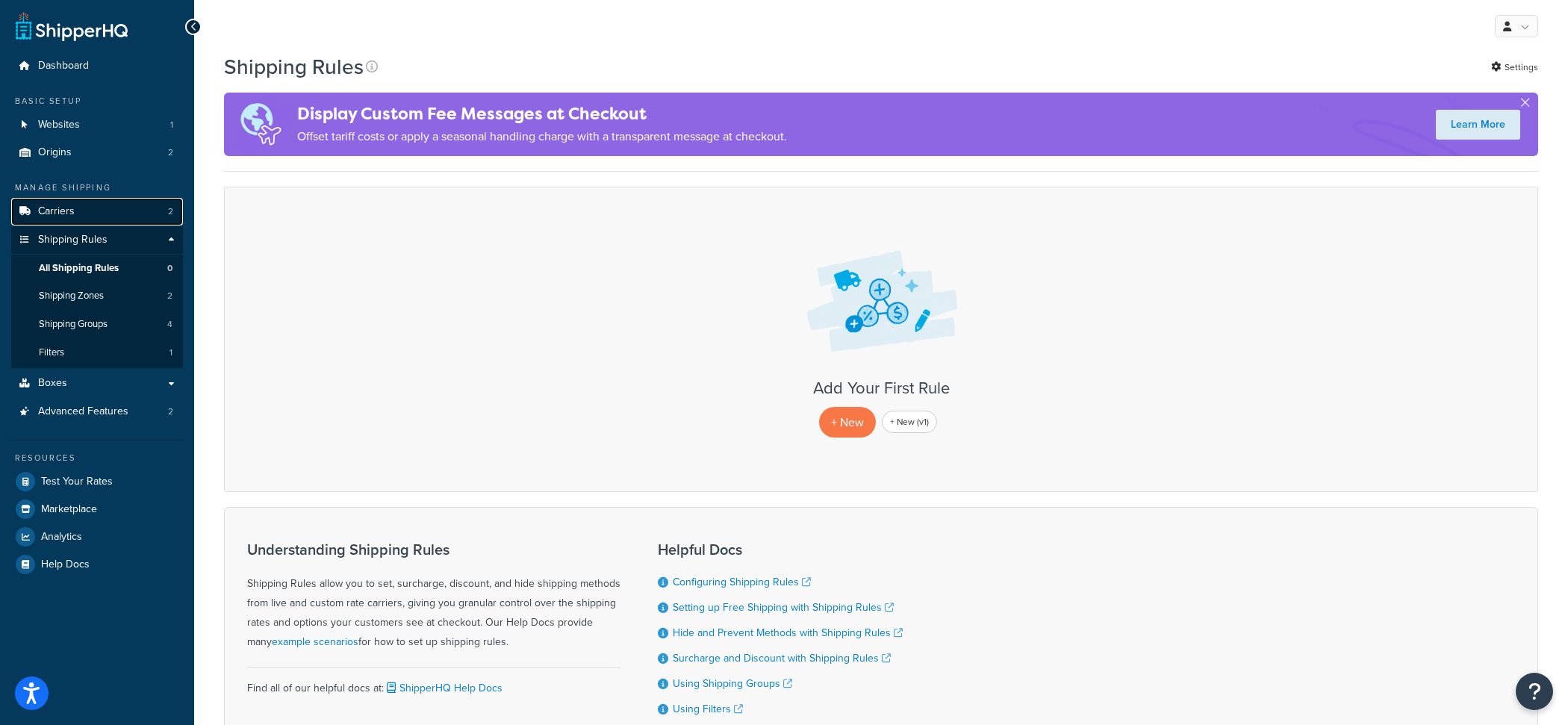
click at [110, 214] on link "Carriers 2" at bounding box center [97, 212] width 171 height 28
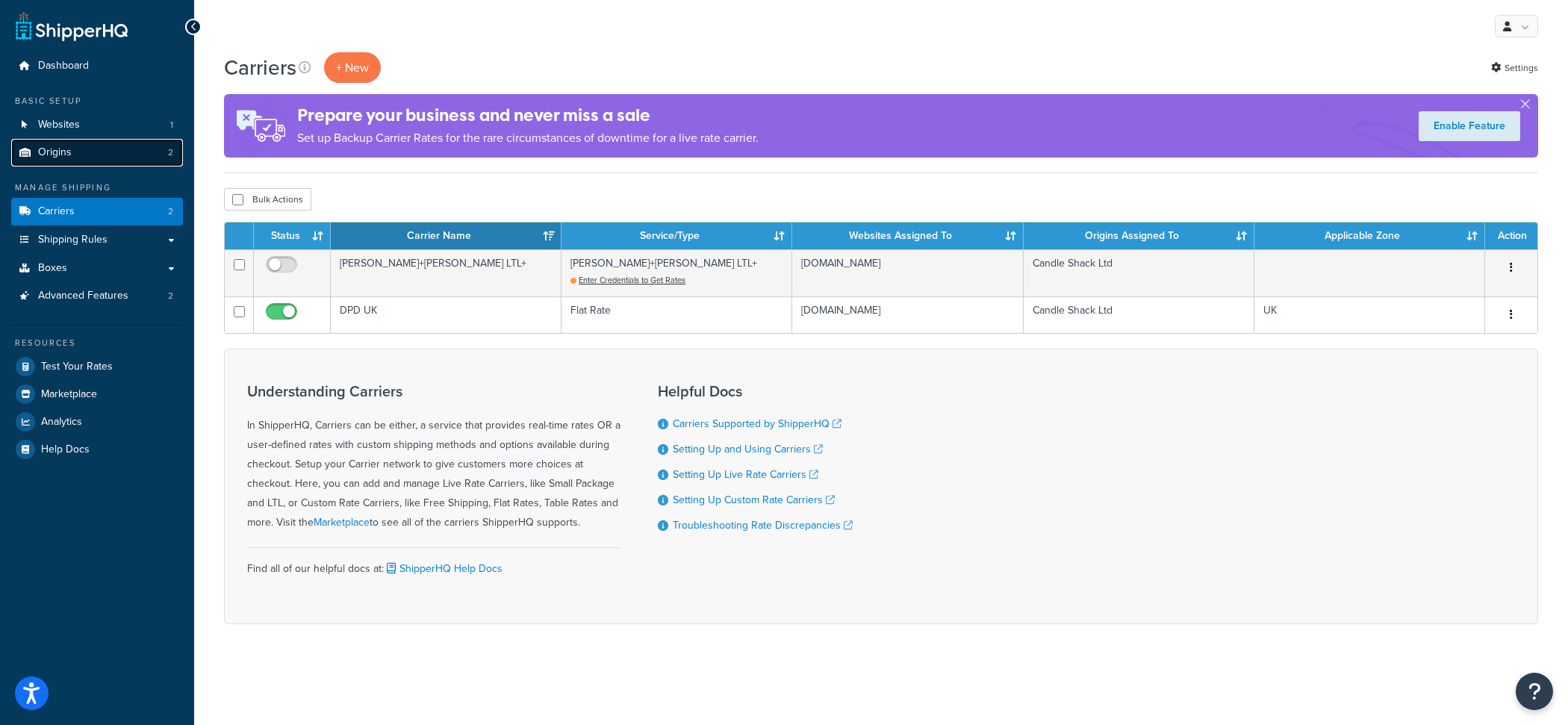
click at [99, 140] on link "Origins 2" at bounding box center [97, 153] width 171 height 28
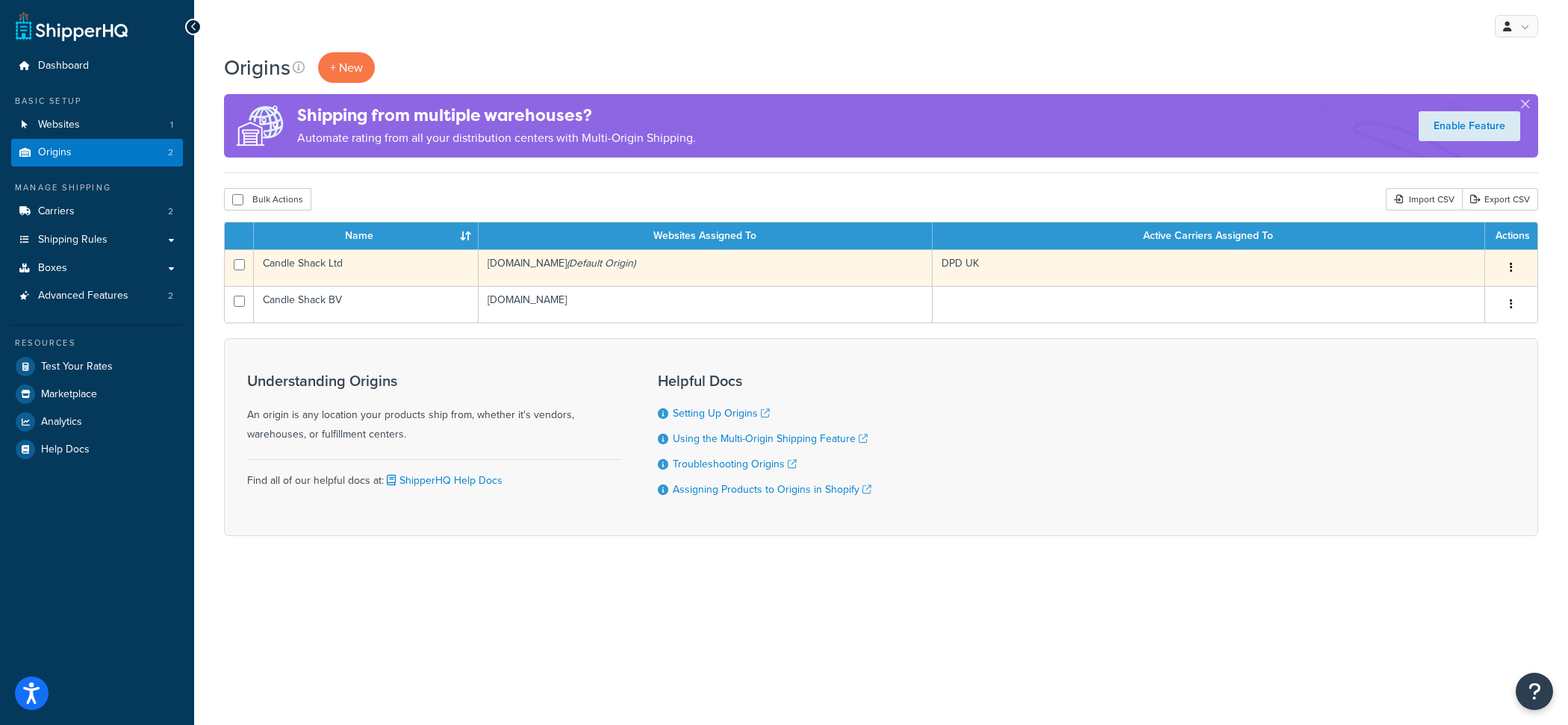
click at [477, 266] on td "Candle Shack Ltd" at bounding box center [366, 267] width 225 height 37
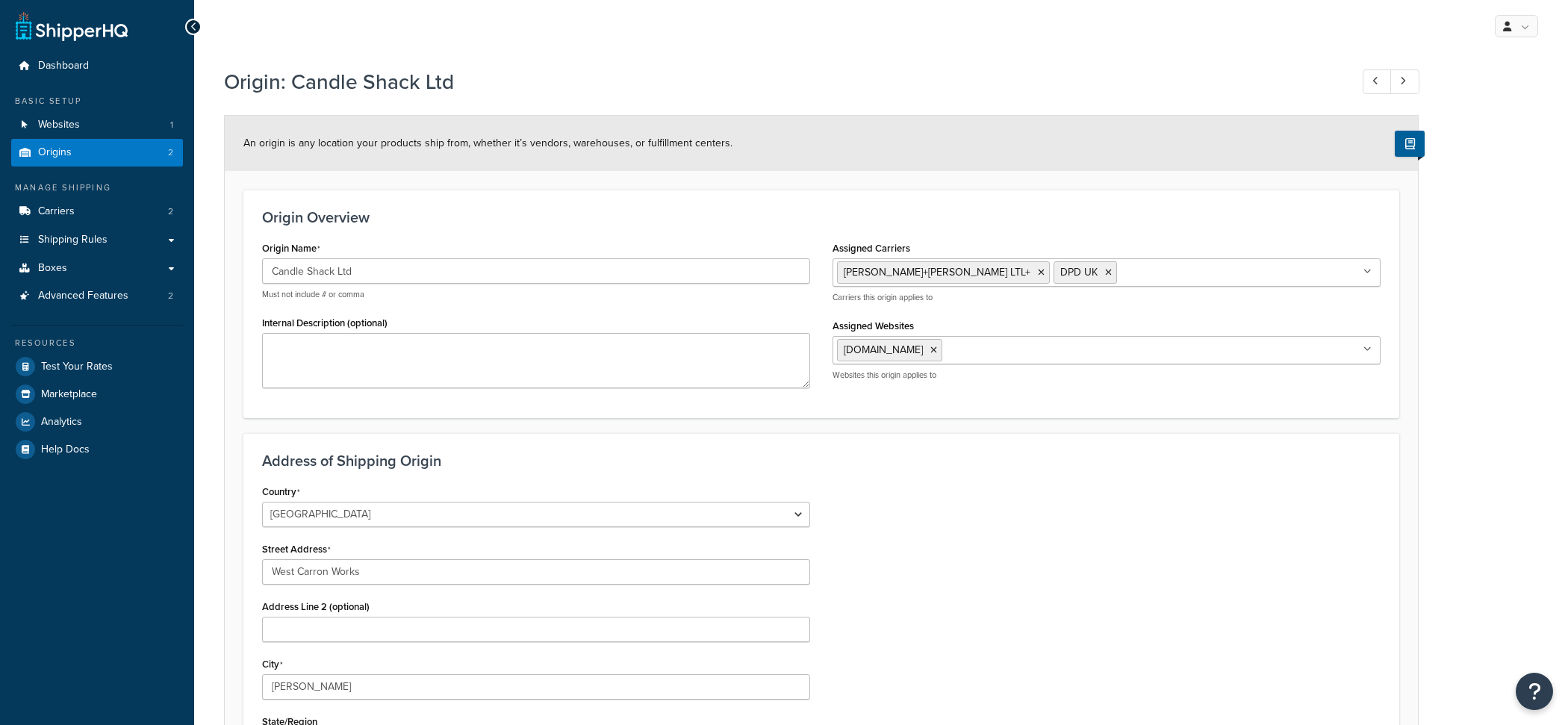
select select "1226"
click at [1409, 89] on link at bounding box center [1405, 82] width 29 height 25
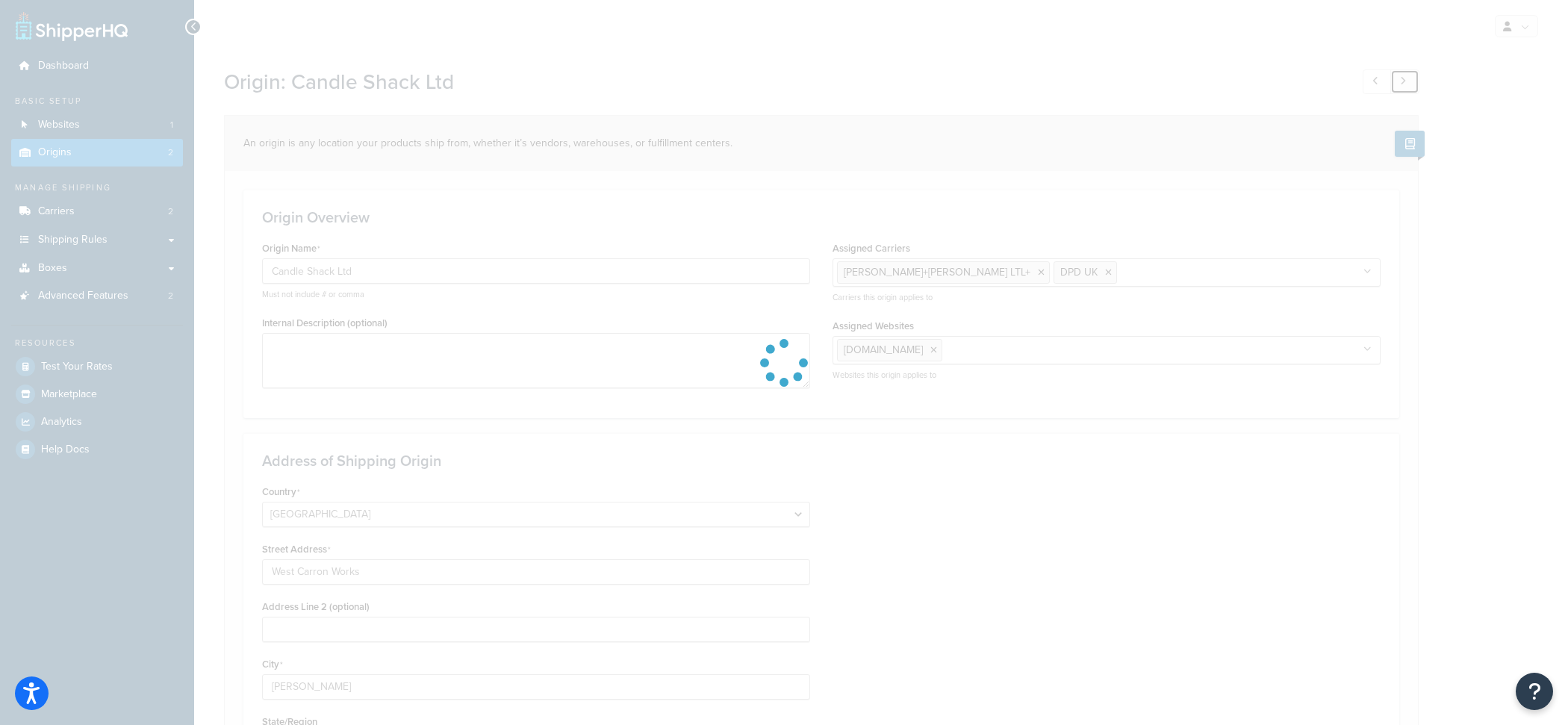
type input "Candle Shack BV"
select select "1152"
type input "[STREET_ADDRESS]"
type input "Echt"
type input "6101 XJ"
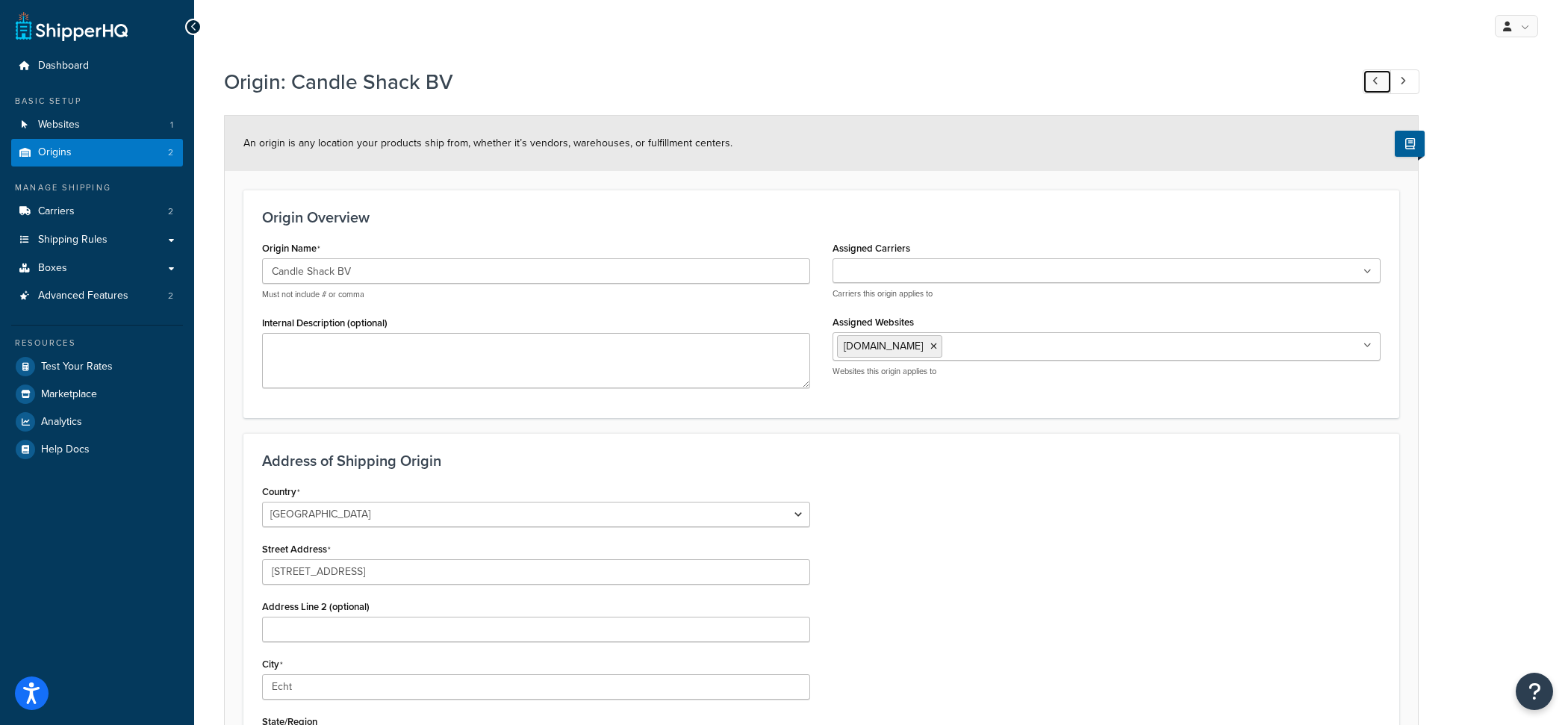
click at [1383, 79] on link at bounding box center [1377, 82] width 29 height 25
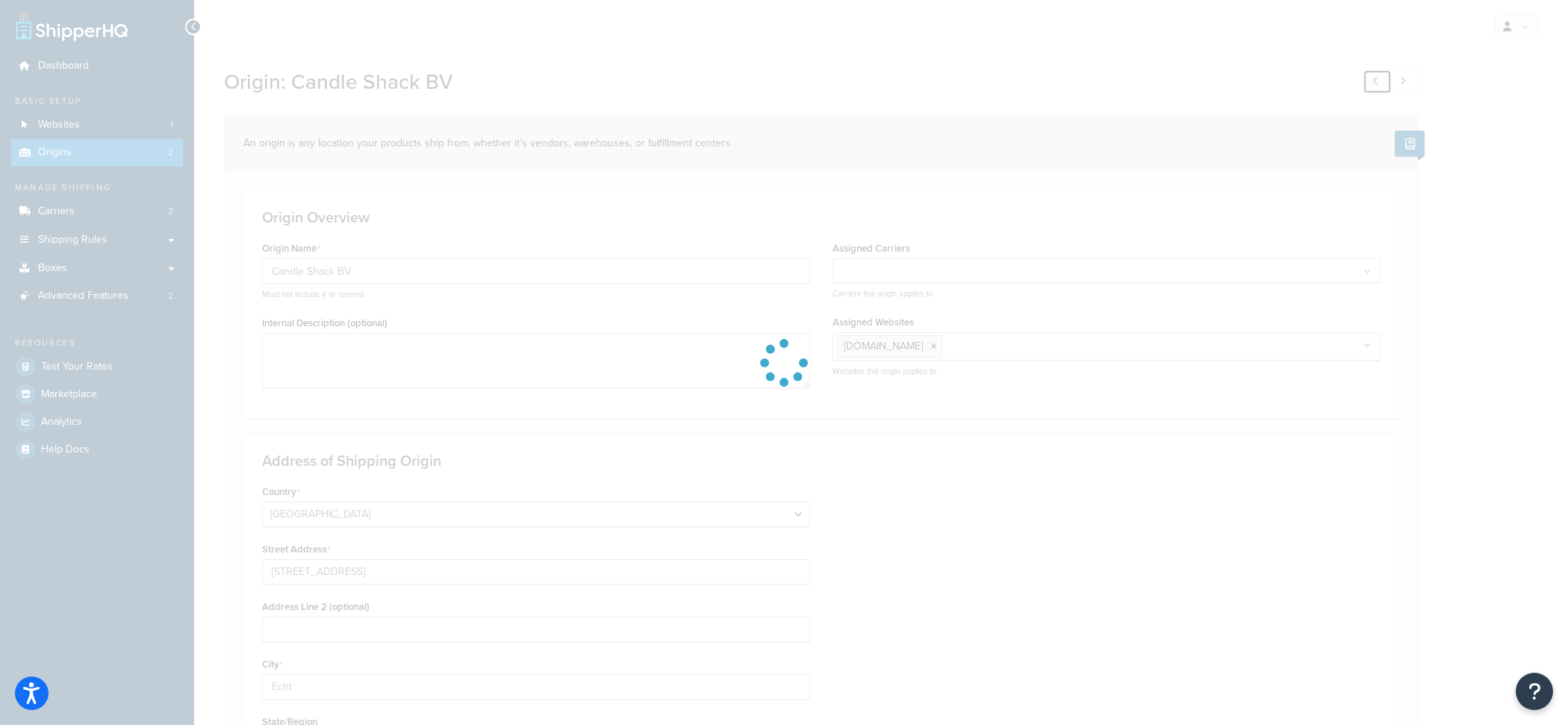
type input "Candle Shack Ltd"
select select "1226"
type input "West Carron Works"
type input "[PERSON_NAME]"
type input "FK2 8DR"
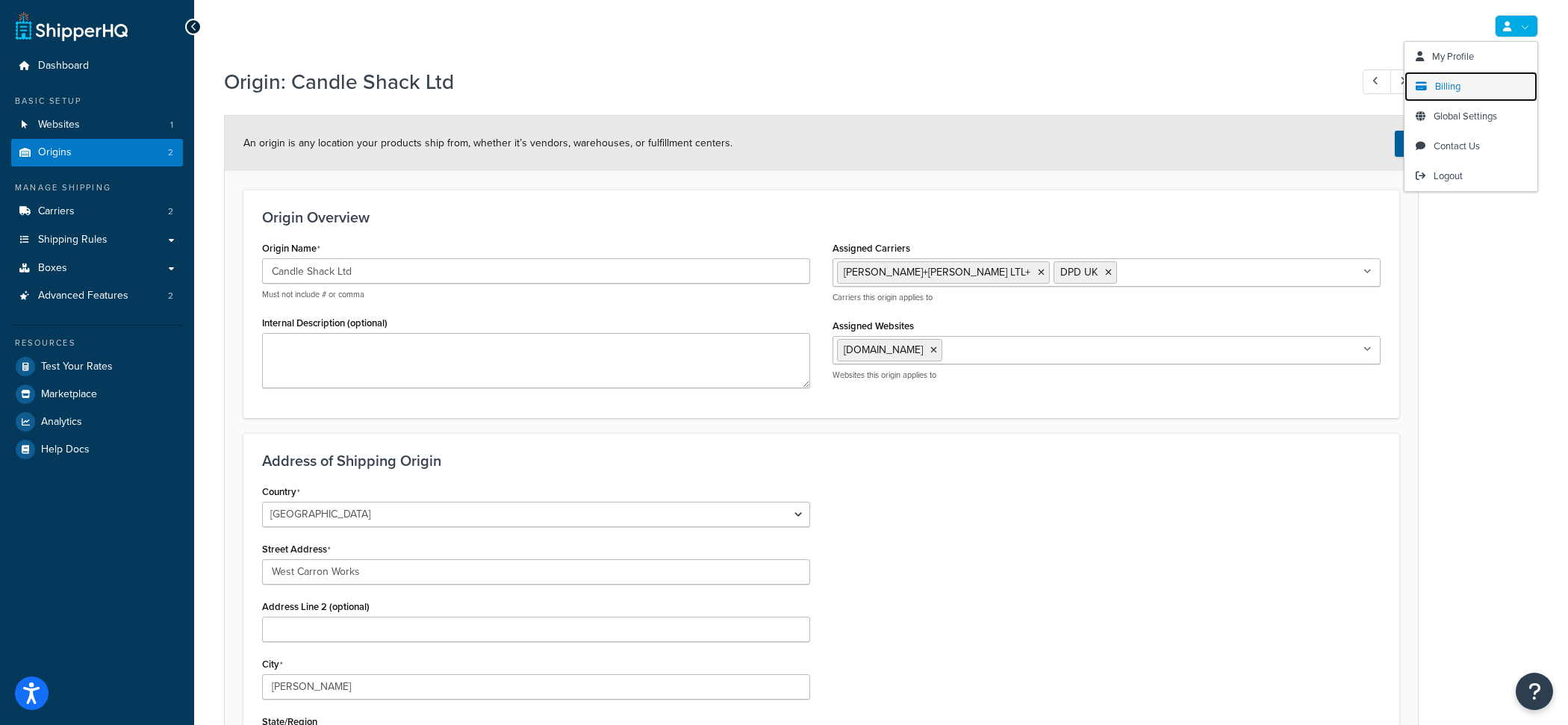
click at [1461, 96] on link "Billing" at bounding box center [1471, 86] width 133 height 29
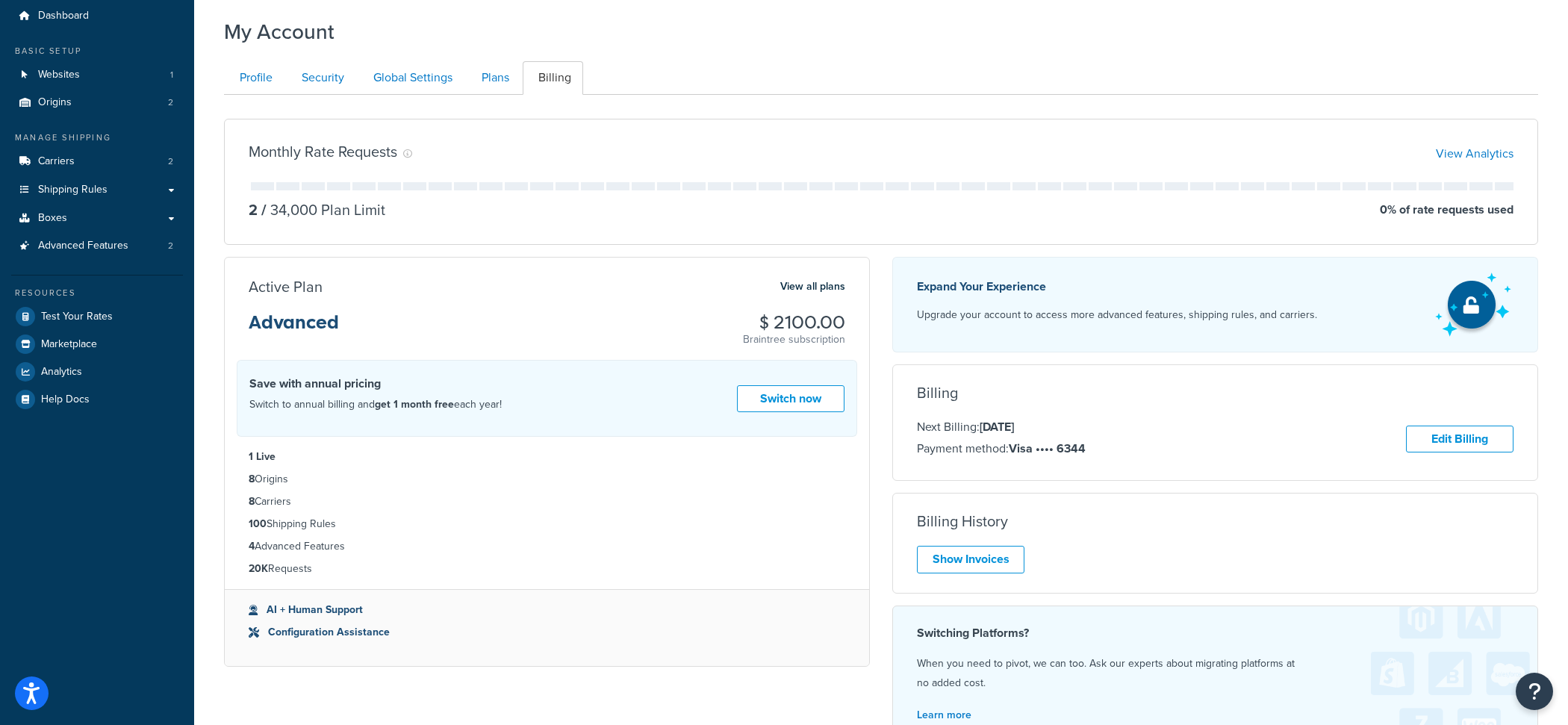
scroll to position [23, 0]
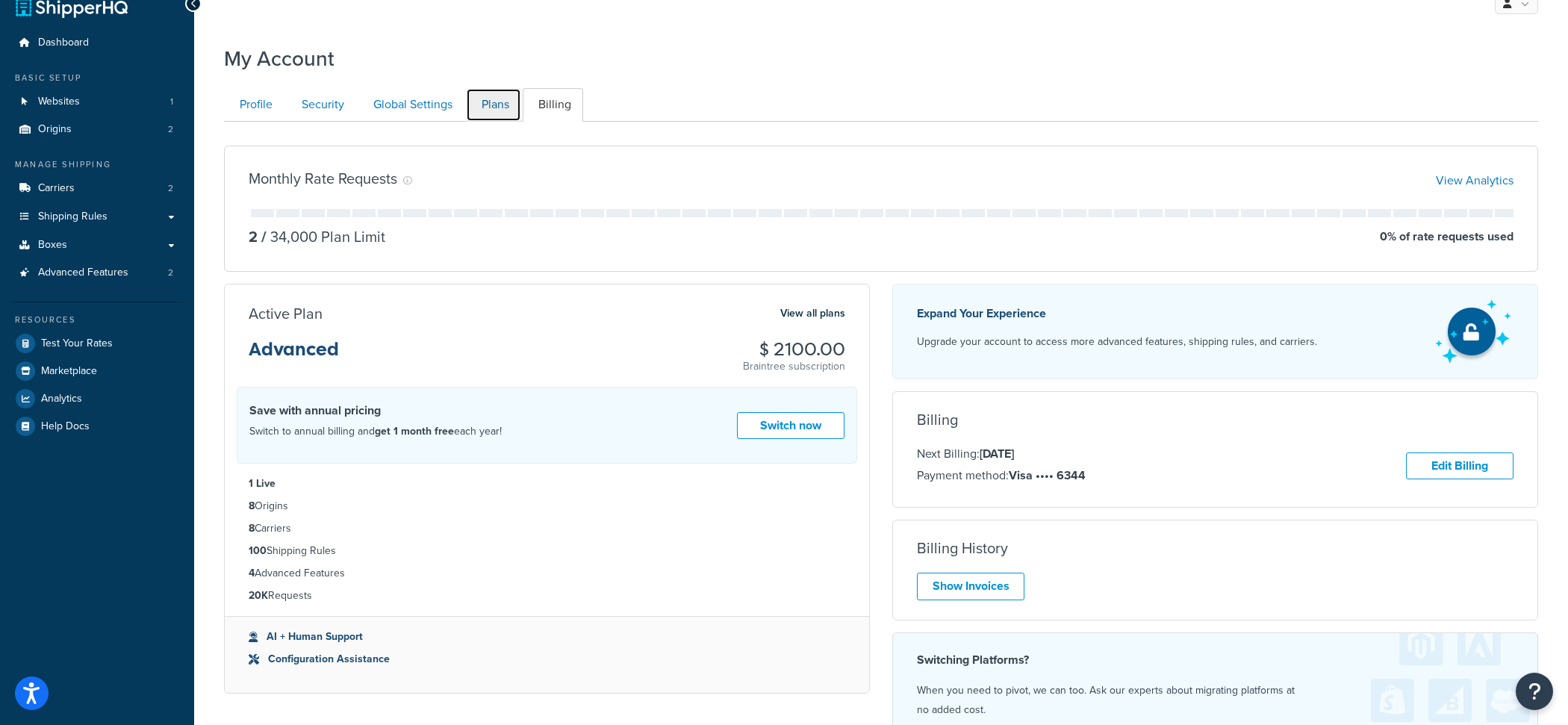
click at [485, 113] on link "Plans" at bounding box center [494, 105] width 55 height 34
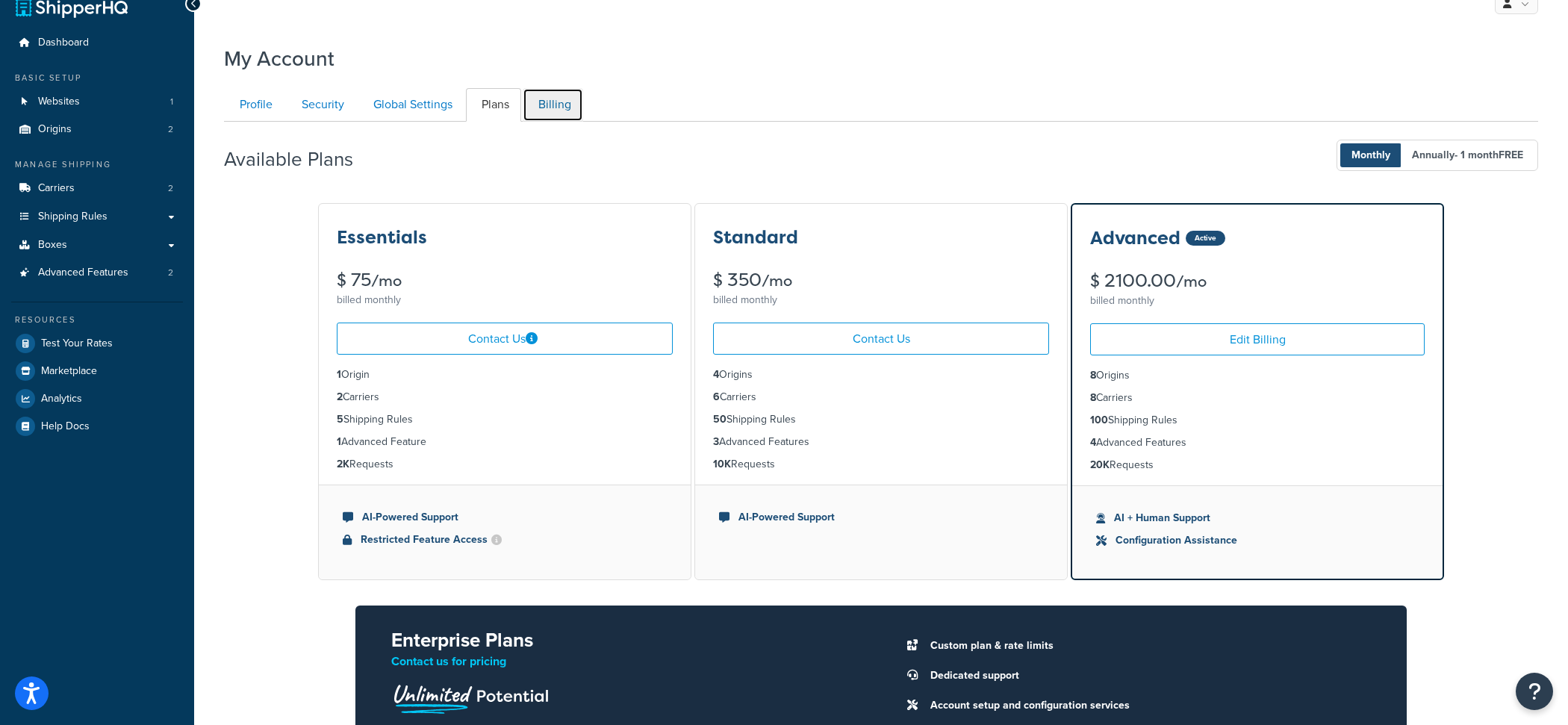
click at [549, 116] on link "Billing" at bounding box center [553, 105] width 61 height 34
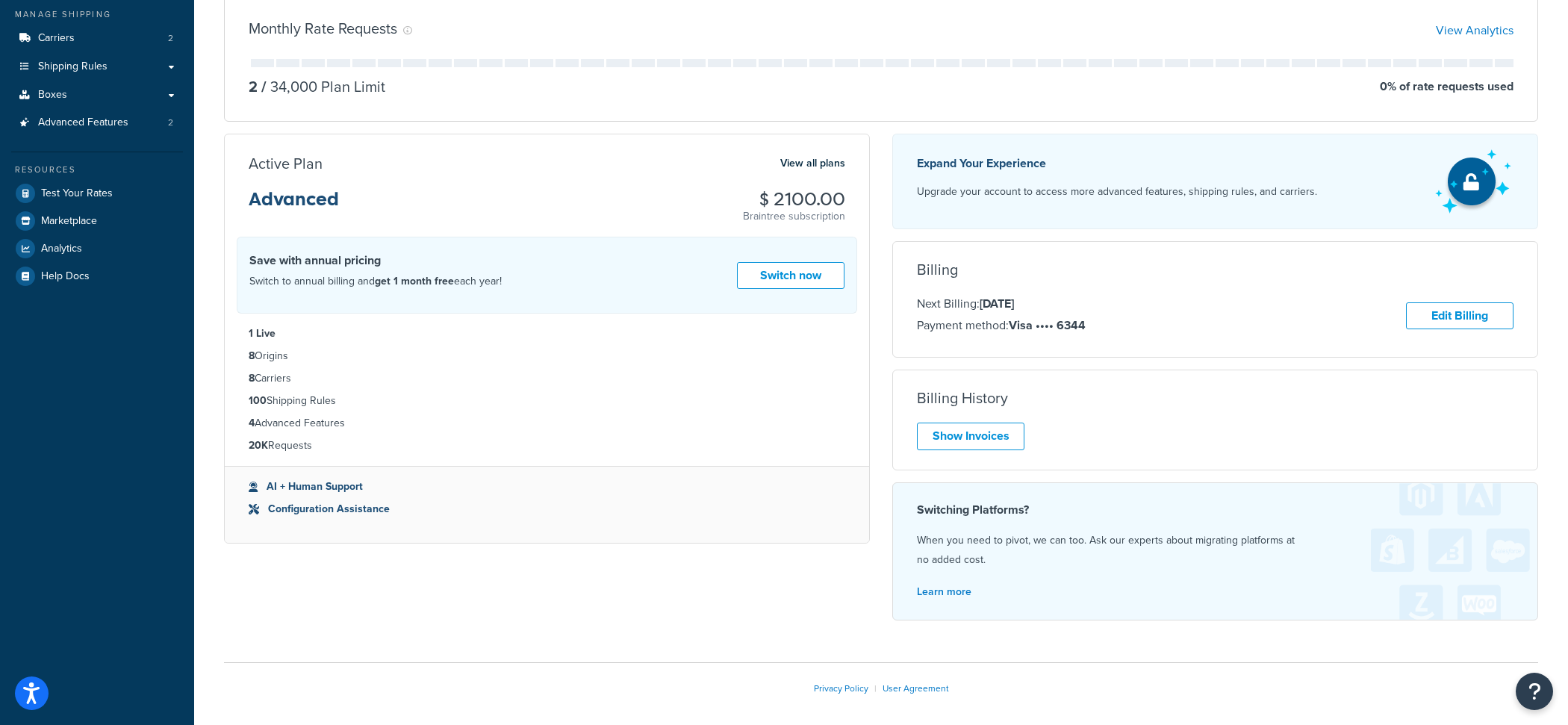
scroll to position [27, 0]
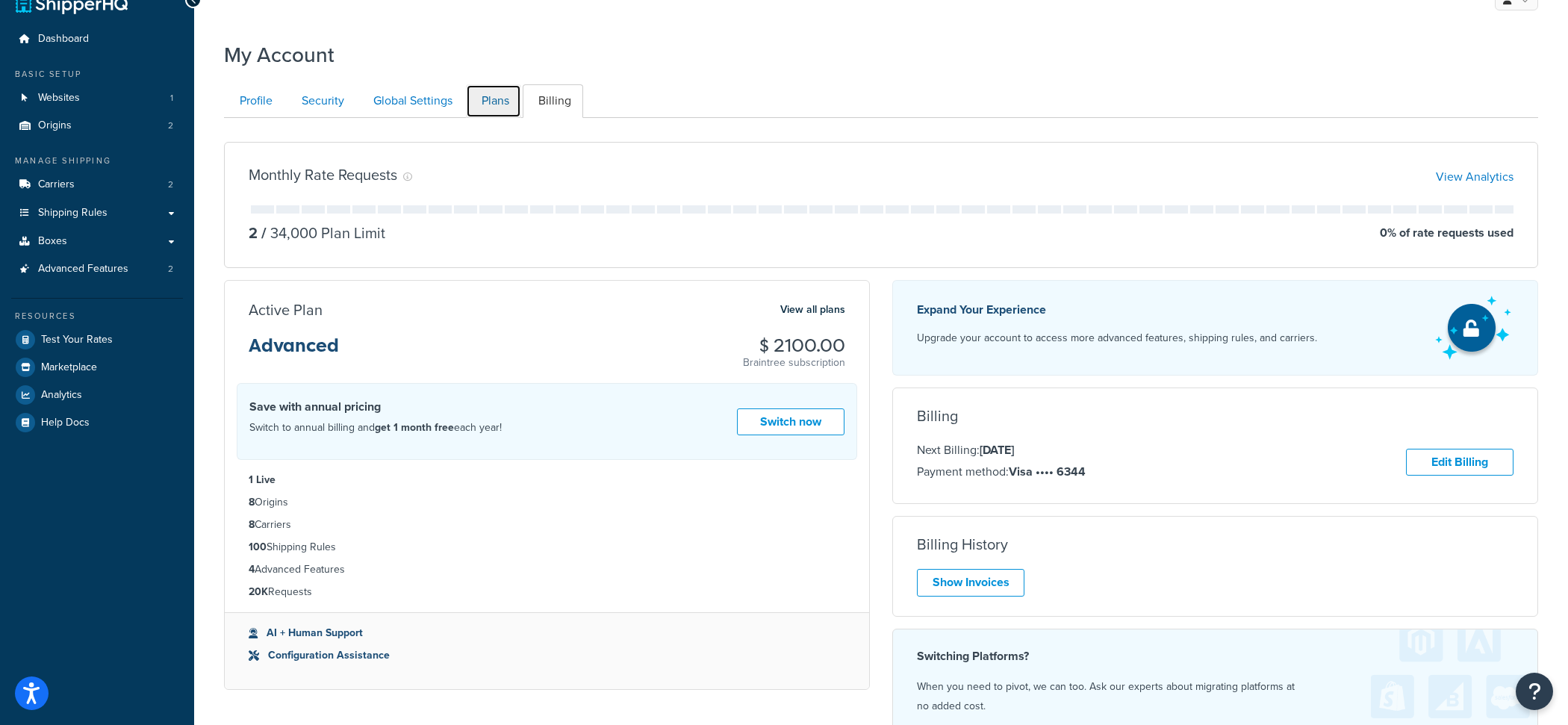
click at [489, 107] on link "Plans" at bounding box center [494, 102] width 55 height 34
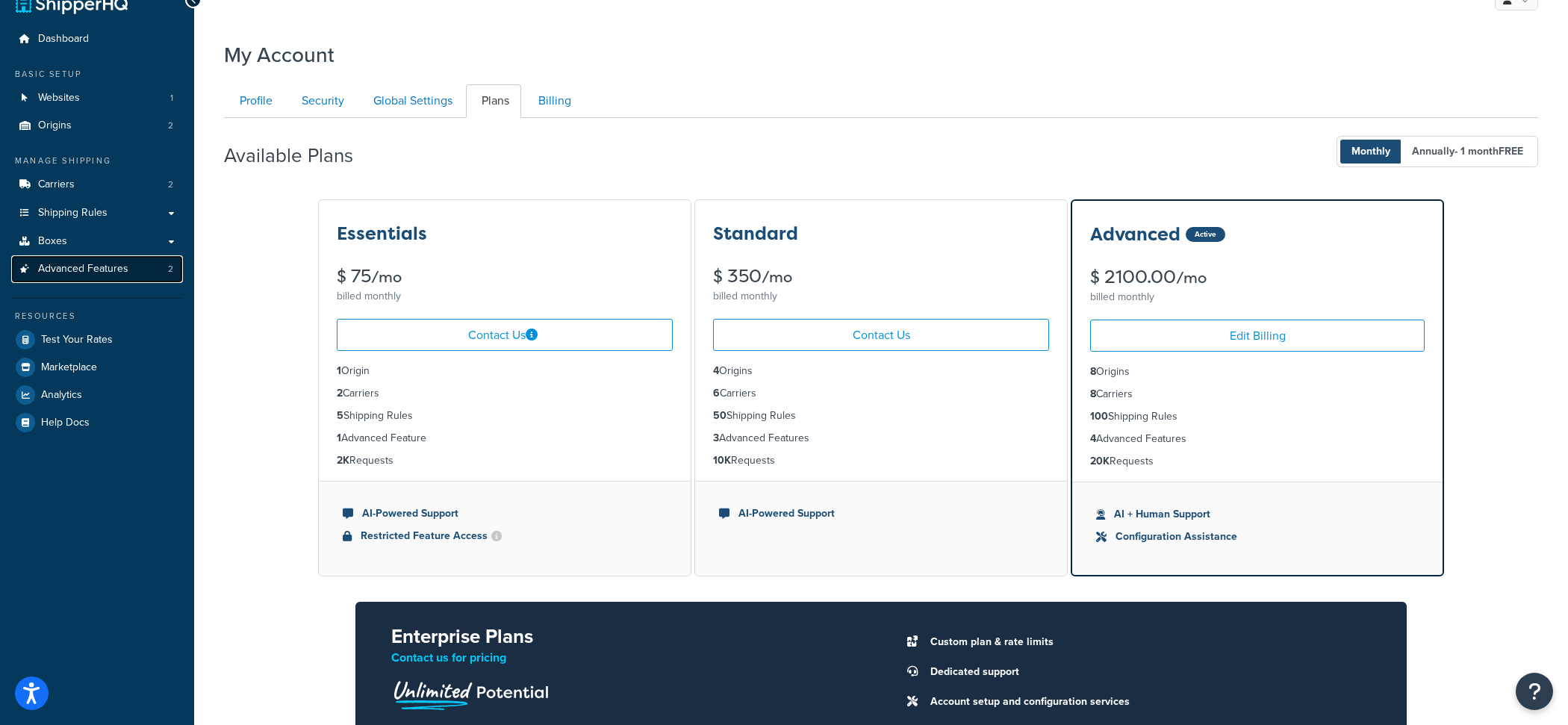
click at [139, 279] on link "Advanced Features 2" at bounding box center [97, 269] width 171 height 28
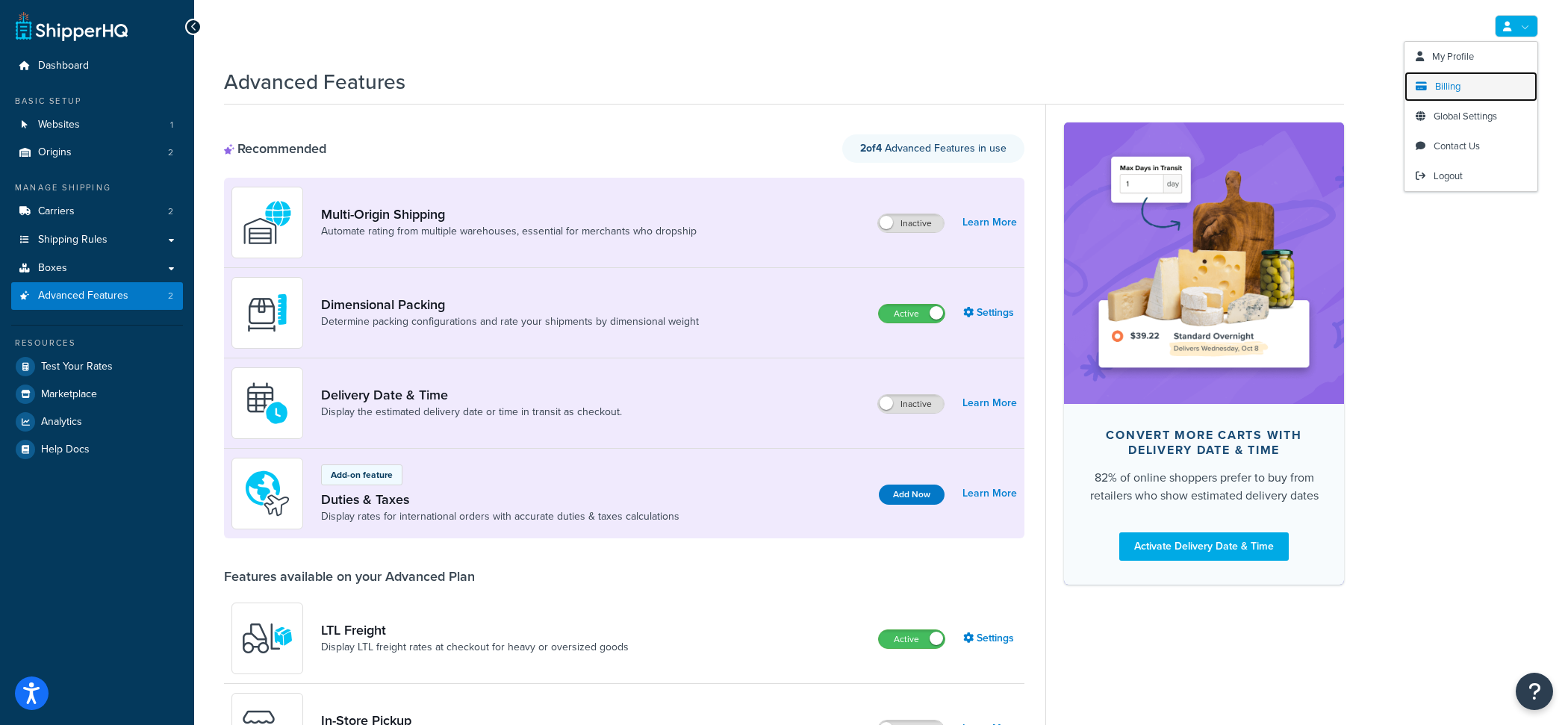
click at [1441, 80] on span "Billing" at bounding box center [1448, 87] width 25 height 14
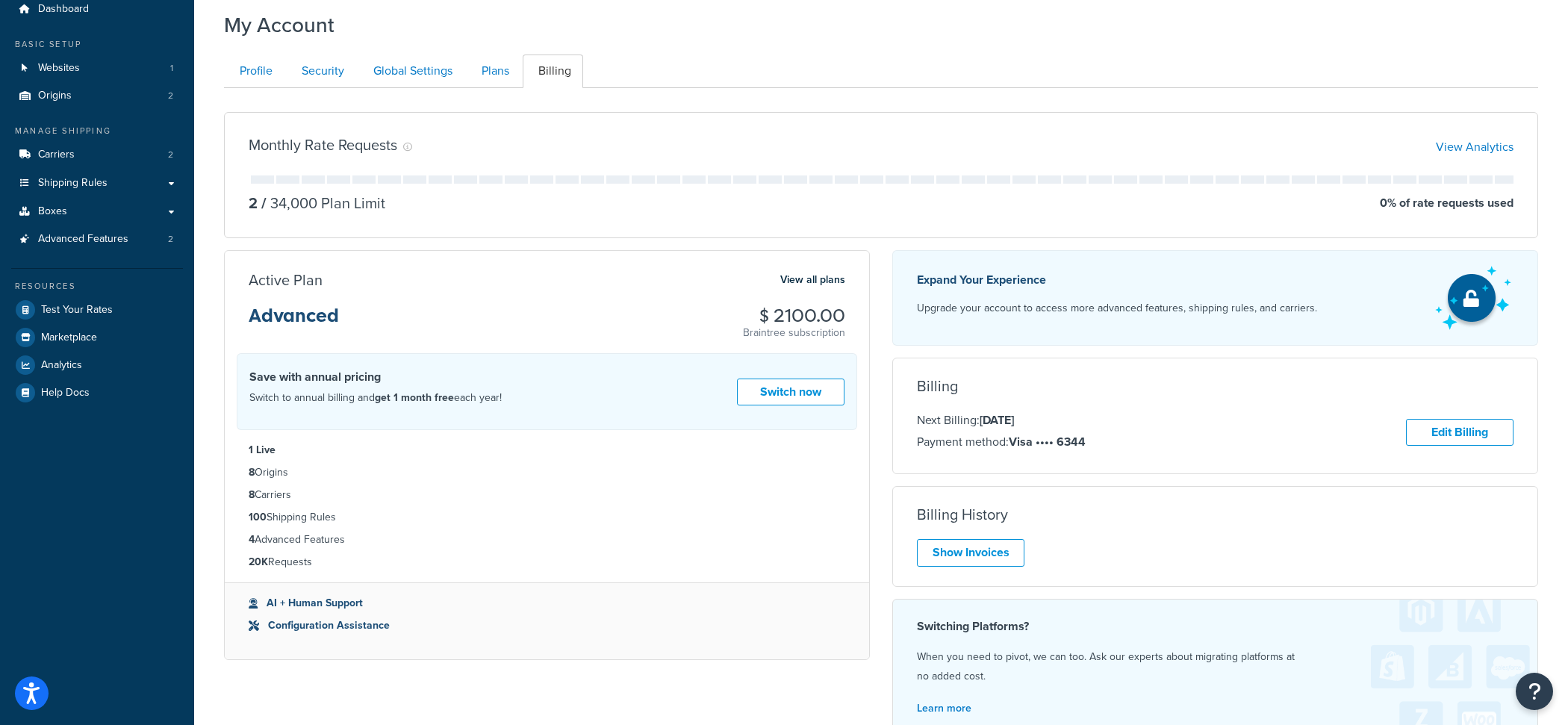
scroll to position [46, 0]
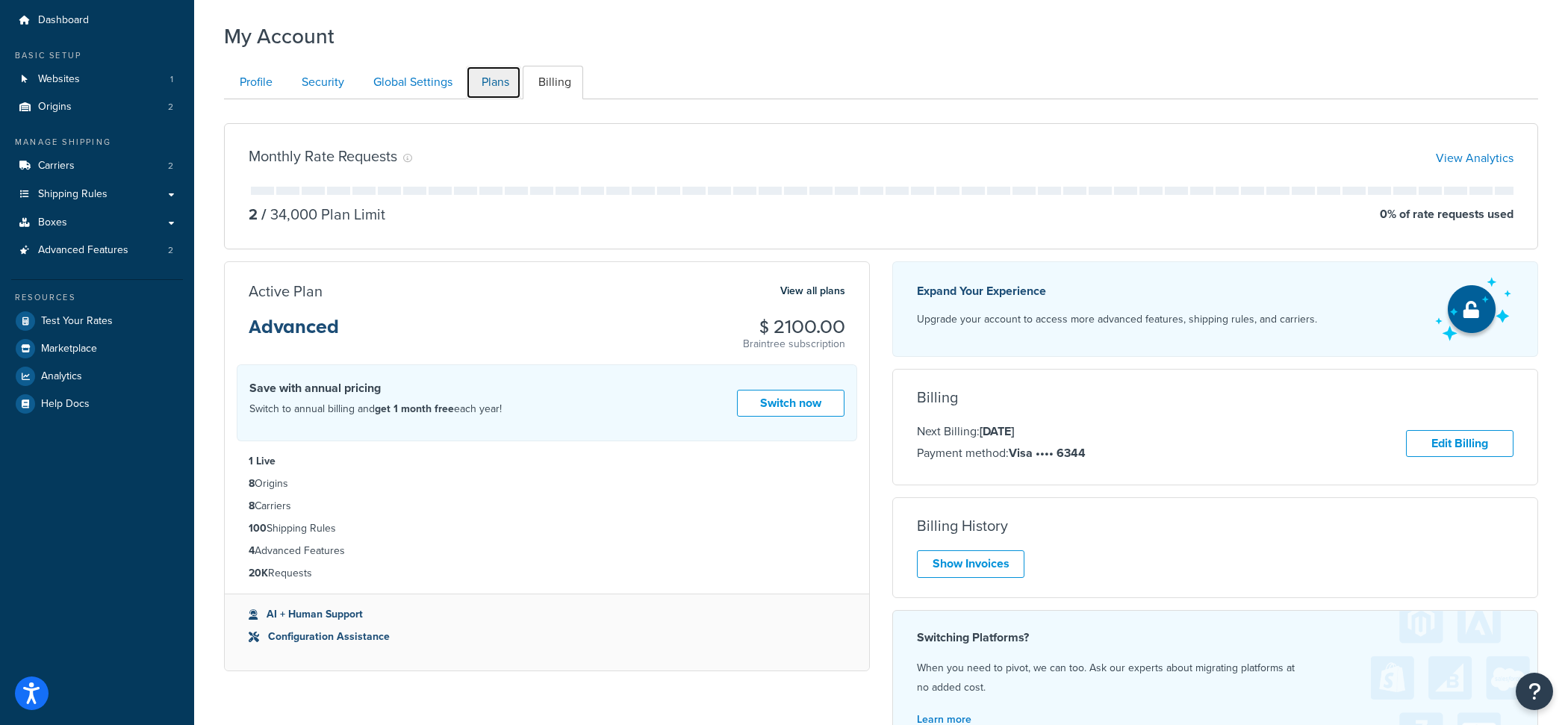
click at [490, 75] on link "Plans" at bounding box center [494, 83] width 55 height 34
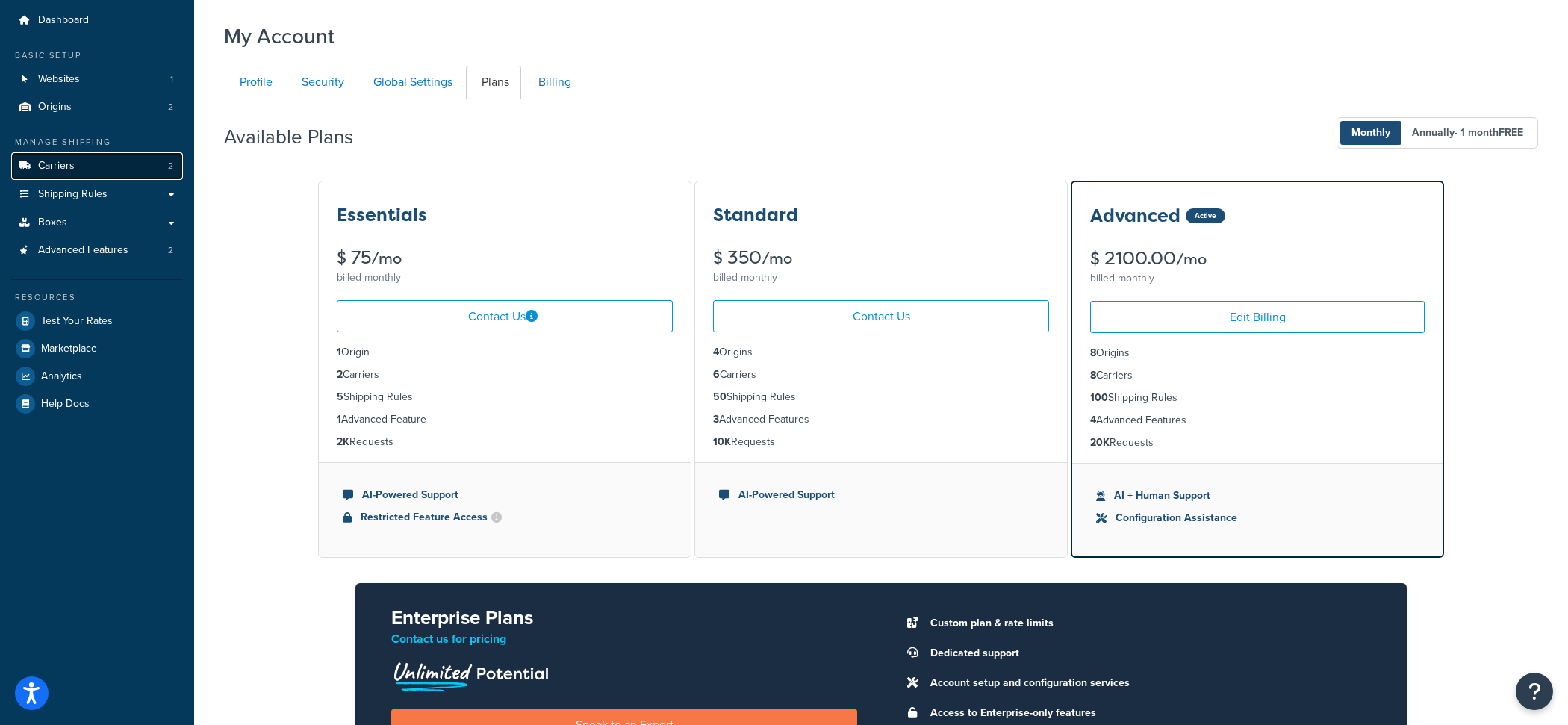
click at [98, 160] on link "Carriers 2" at bounding box center [97, 166] width 171 height 28
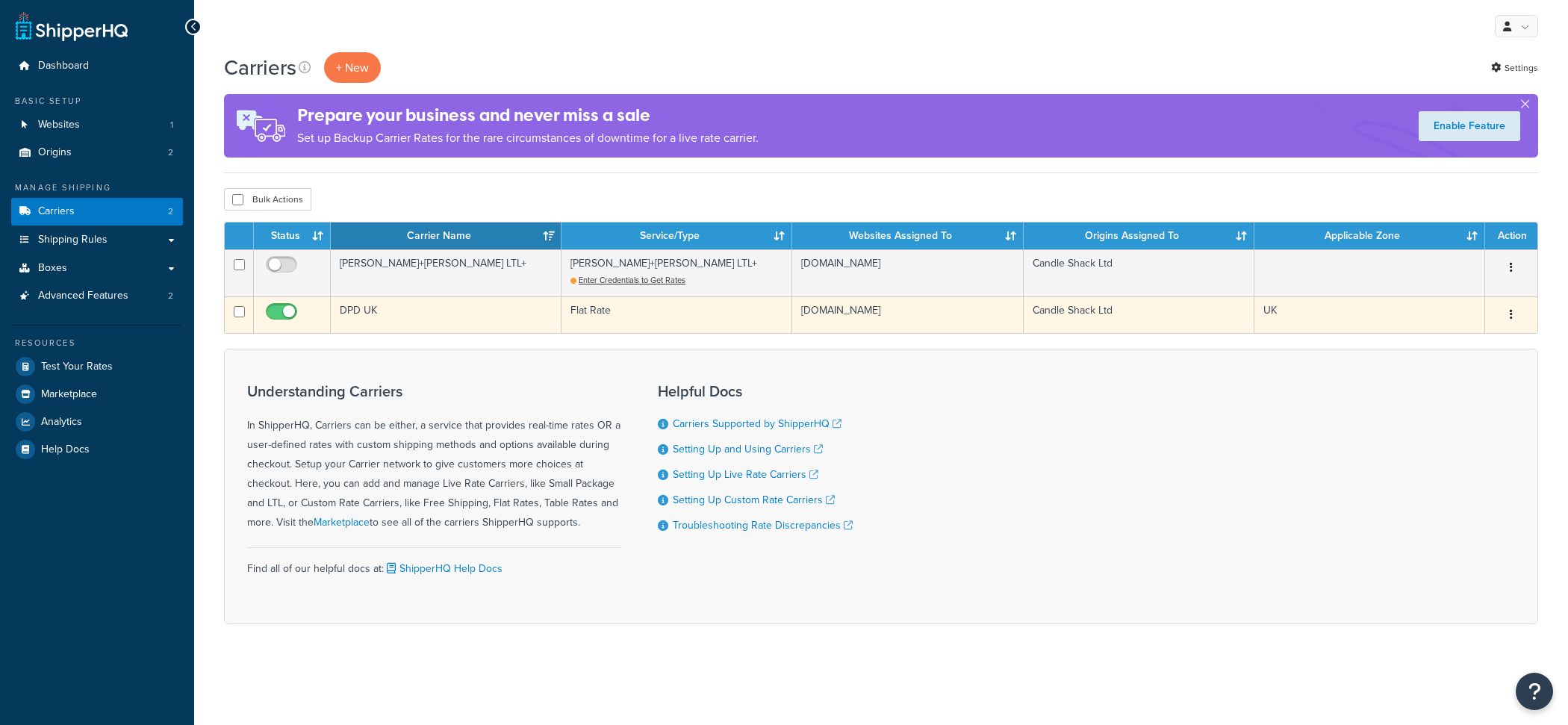
click at [447, 300] on td "DPD UK" at bounding box center [446, 314] width 230 height 37
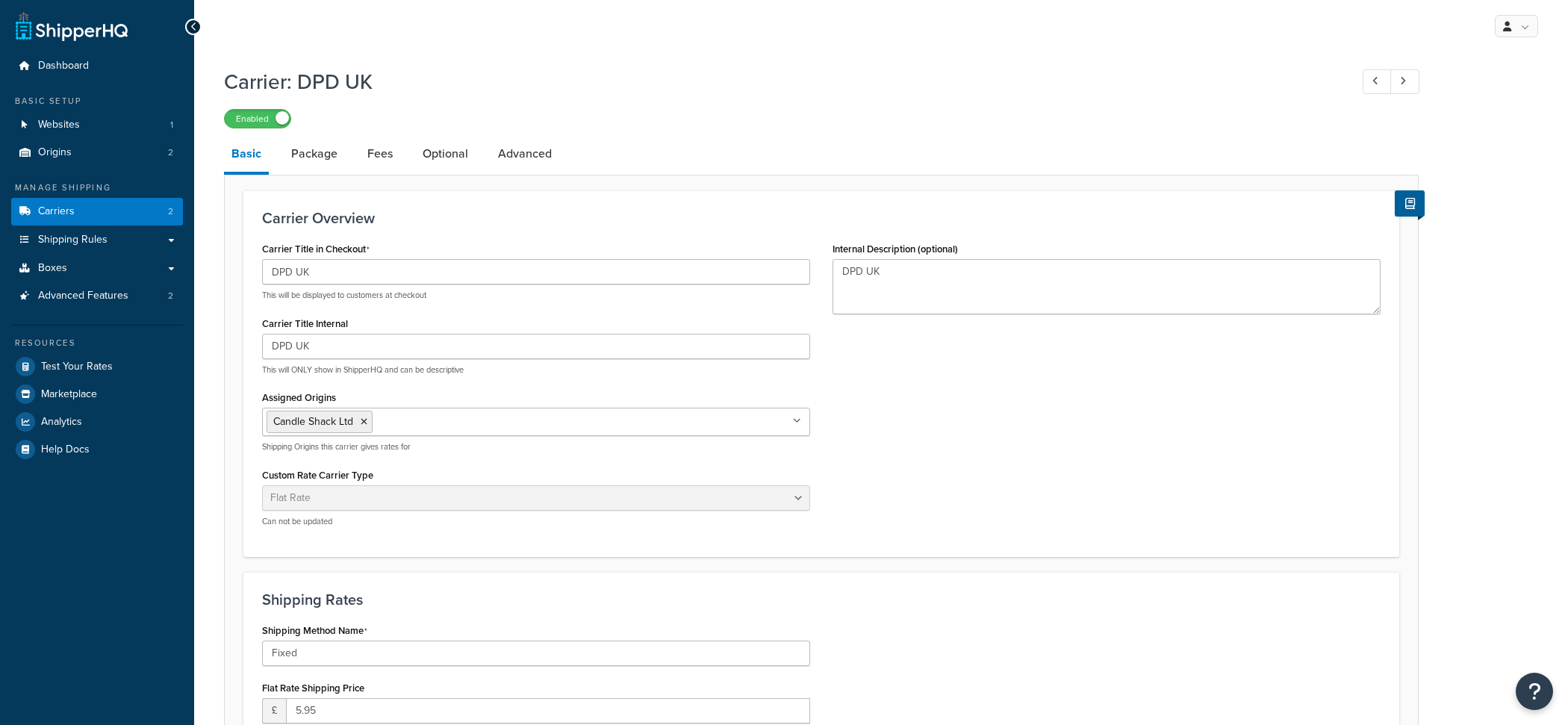
select select "flat"
select select "package"
click at [319, 164] on link "Package" at bounding box center [314, 154] width 62 height 36
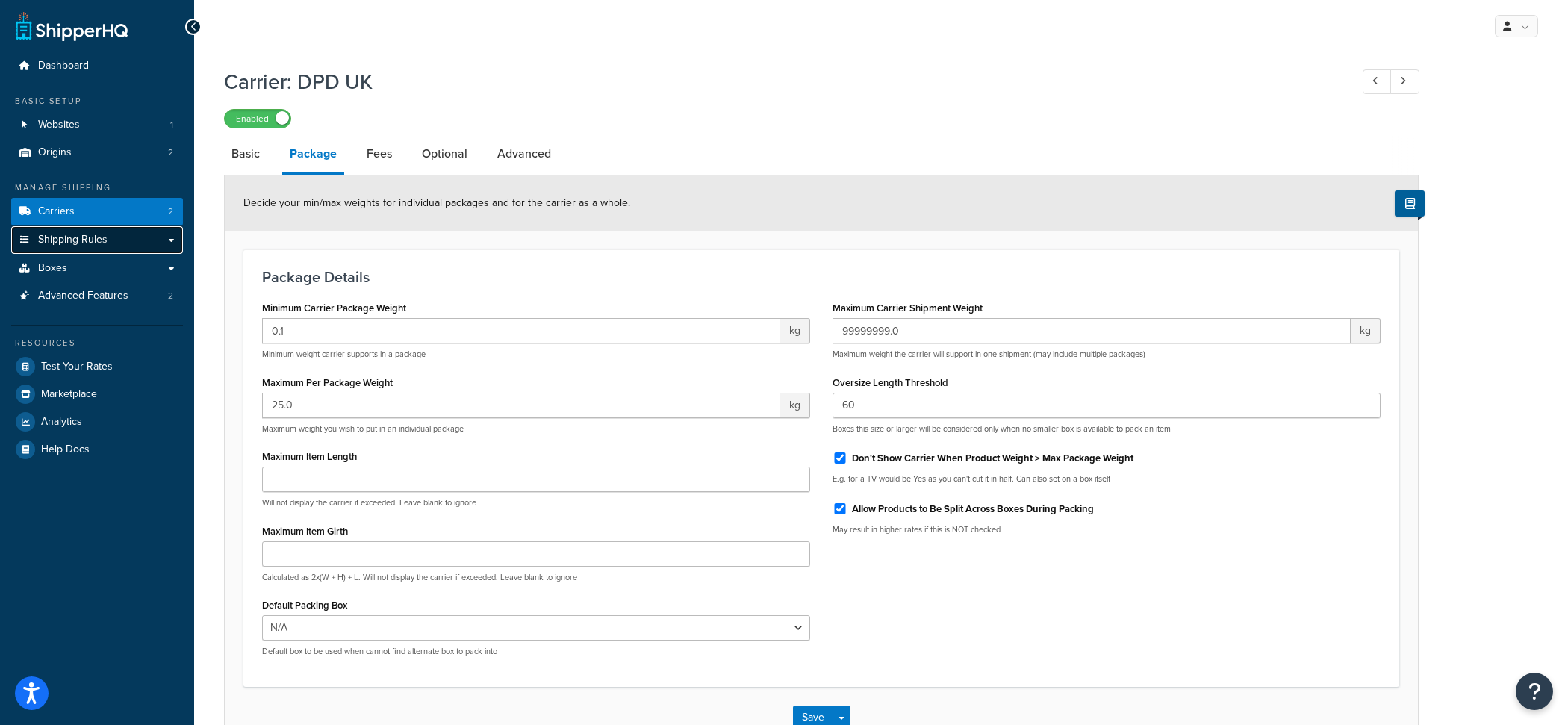
click at [126, 243] on link "Shipping Rules" at bounding box center [97, 239] width 171 height 28
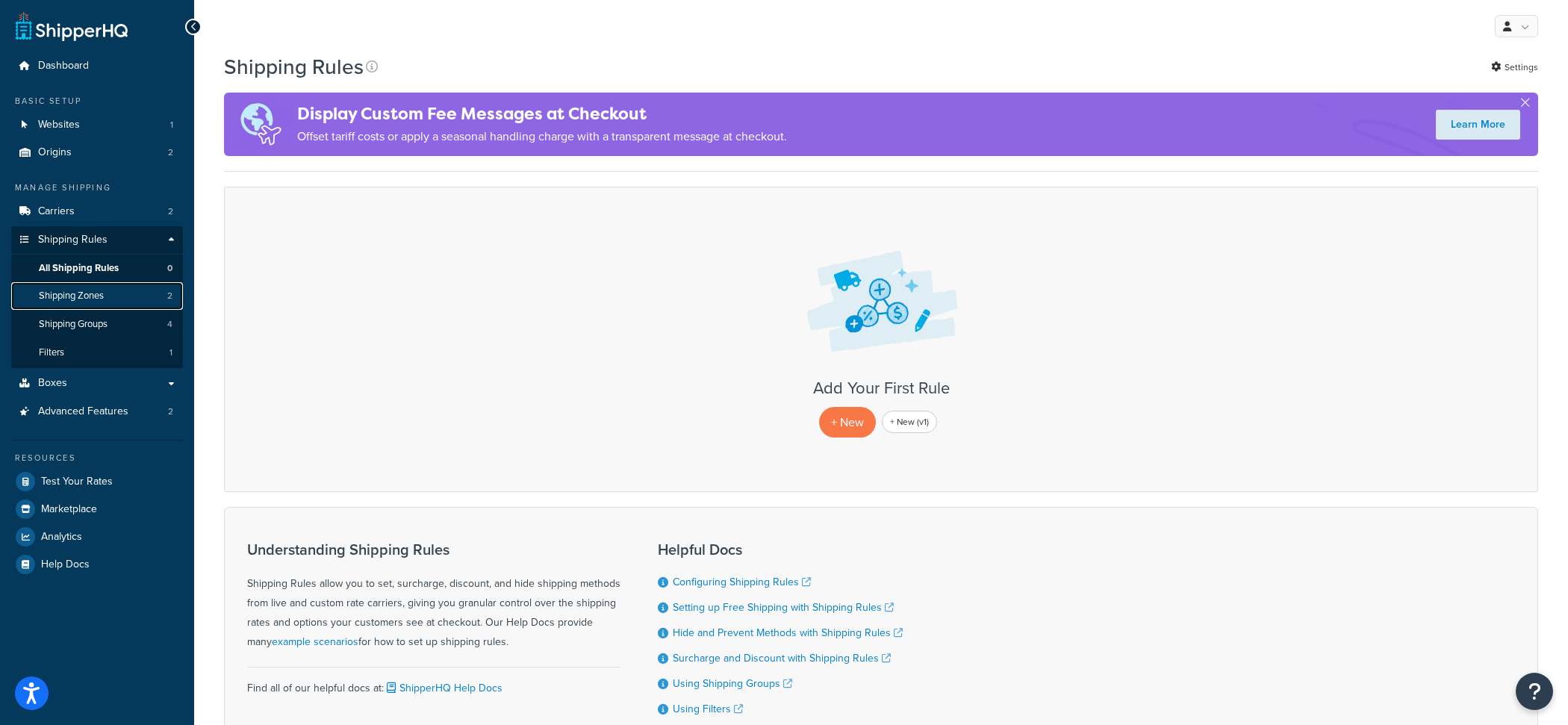
click at [121, 294] on link "Shipping Zones 2" at bounding box center [97, 296] width 171 height 28
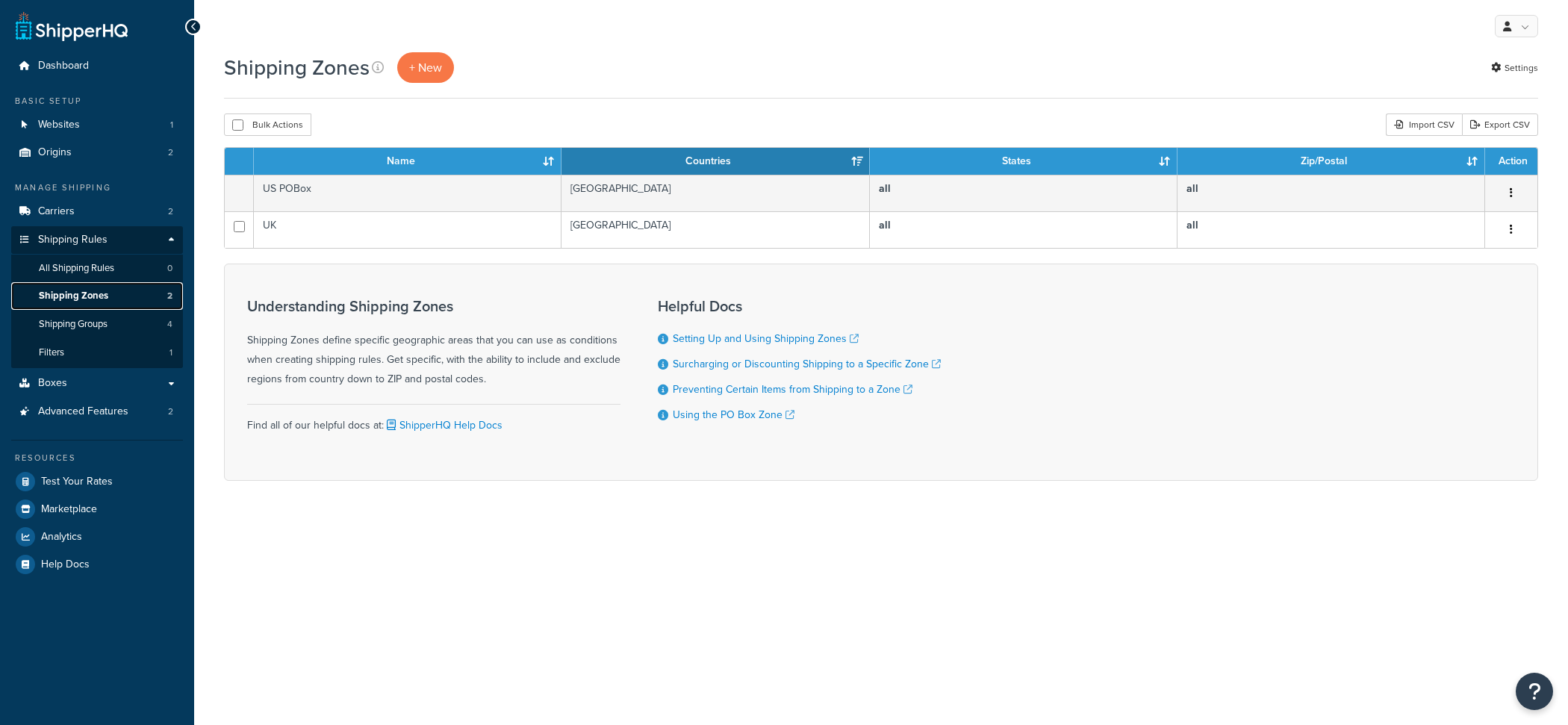
click at [142, 310] on link "Shipping Zones 2" at bounding box center [97, 296] width 171 height 28
click at [142, 311] on link "Shipping Groups 4" at bounding box center [97, 324] width 171 height 28
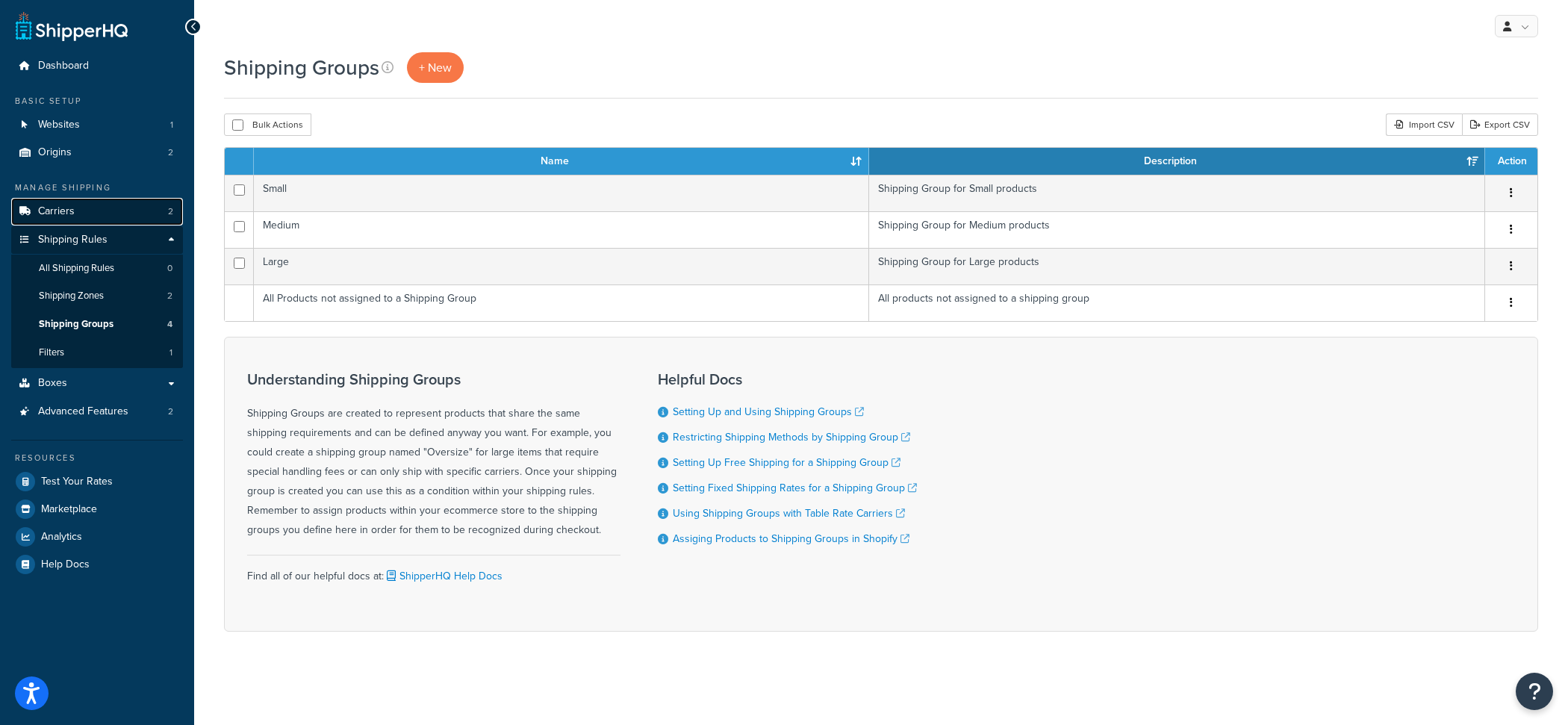
click at [106, 212] on link "Carriers 2" at bounding box center [97, 212] width 171 height 28
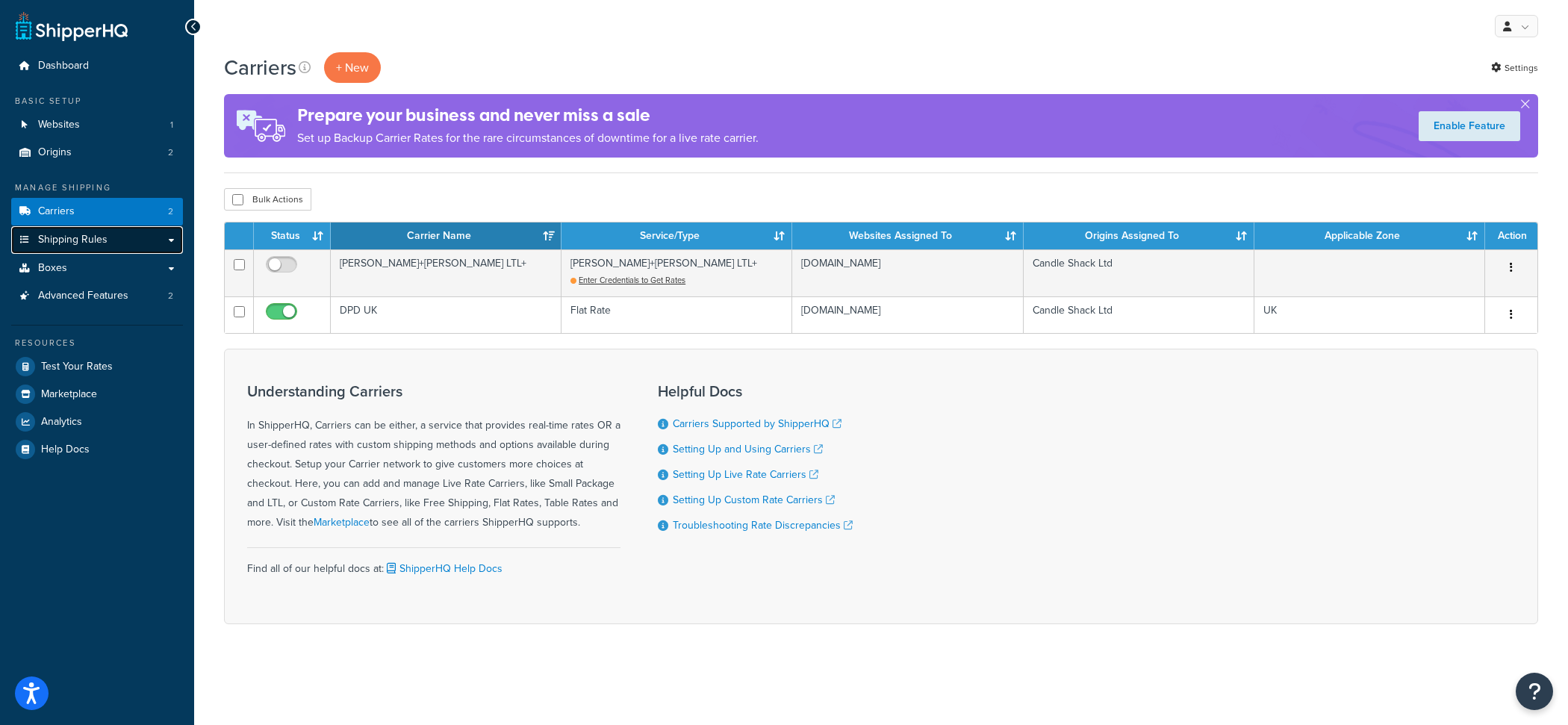
click at [109, 238] on link "Shipping Rules" at bounding box center [97, 239] width 171 height 28
